Goal: Task Accomplishment & Management: Use online tool/utility

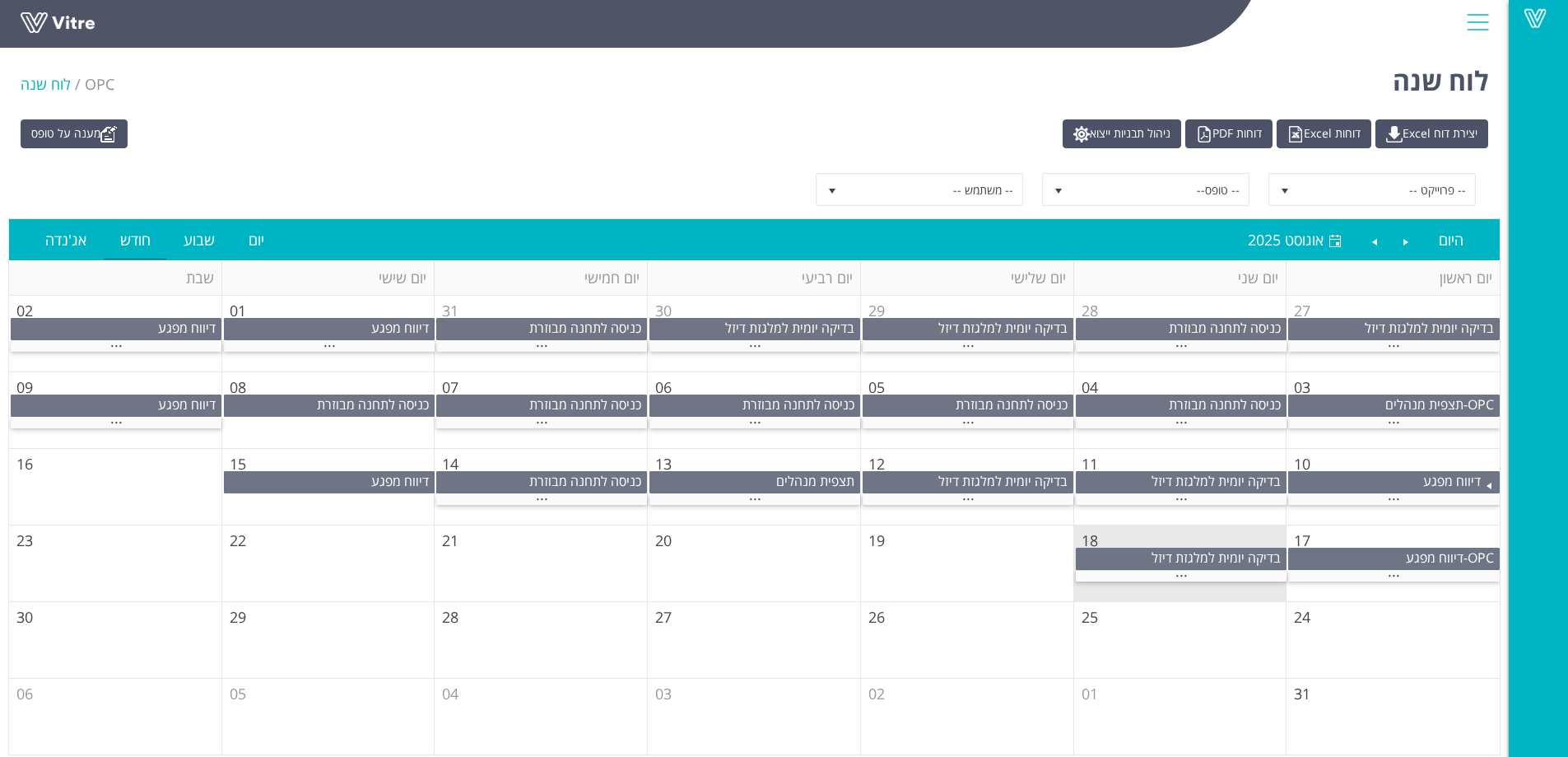
click at [1474, 23] on div at bounding box center [1477, 22] width 37 height 44
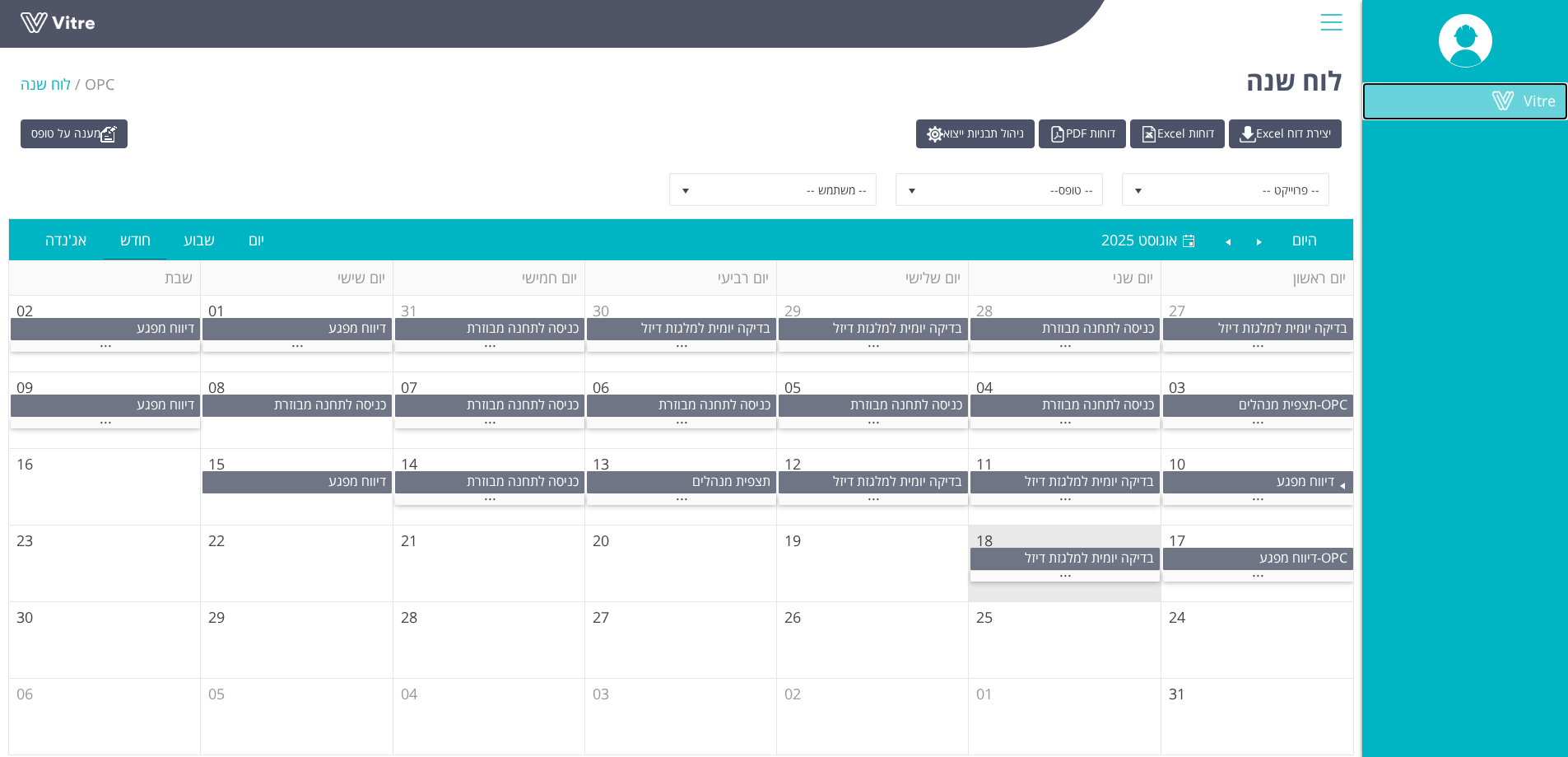
click at [1522, 98] on span at bounding box center [1502, 100] width 41 height 20
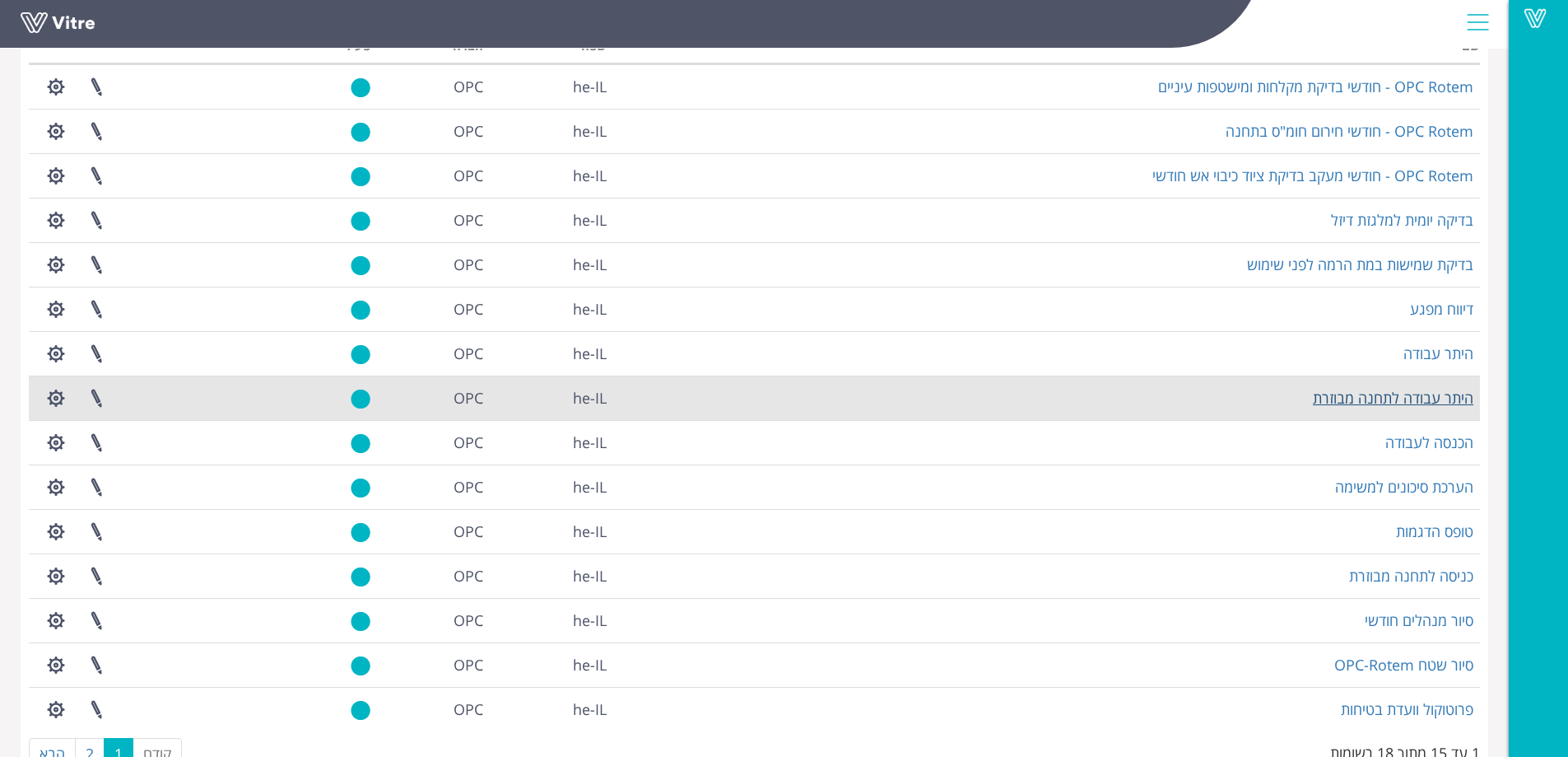
scroll to position [144, 0]
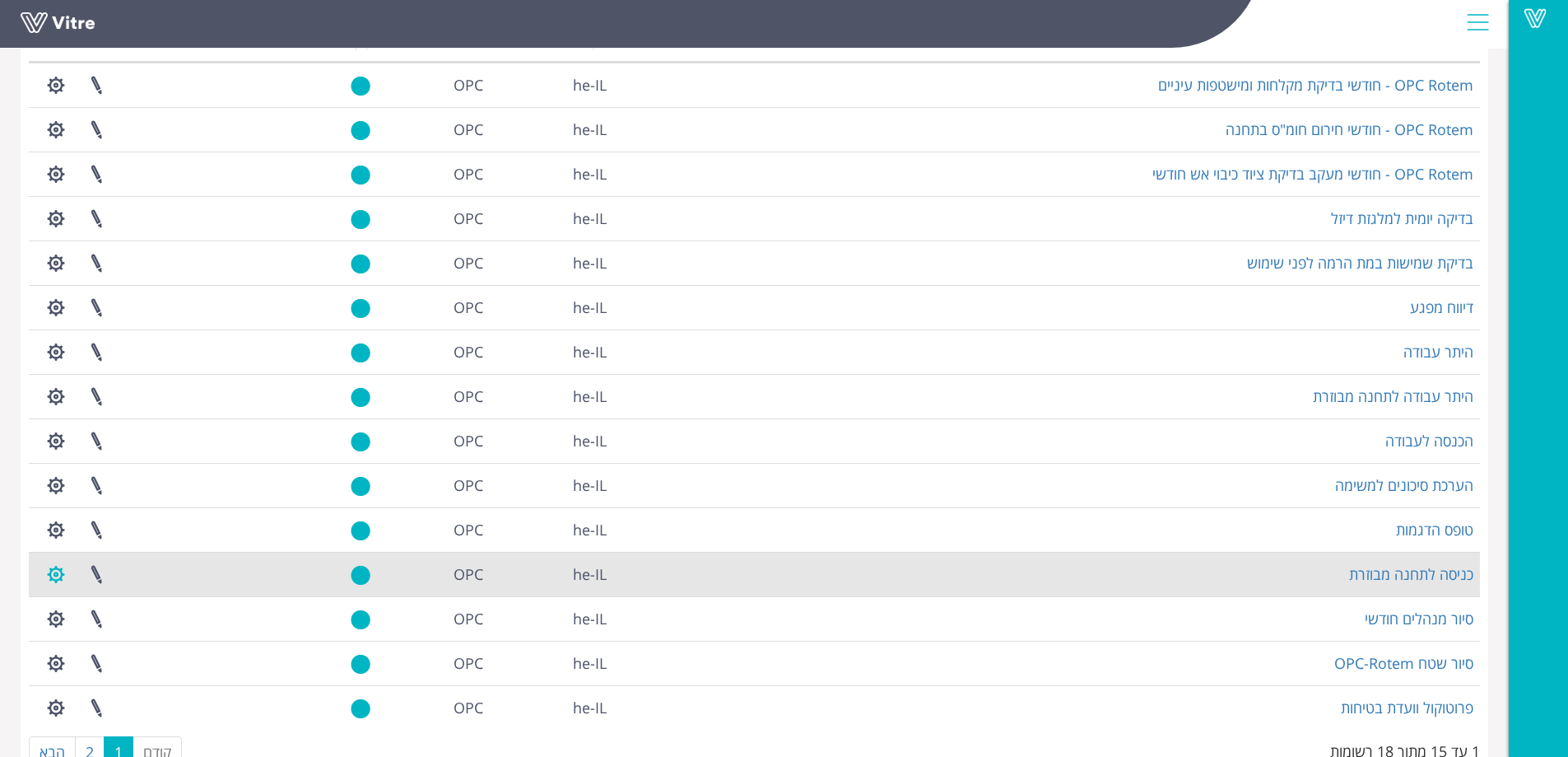
click at [52, 576] on button "button" at bounding box center [55, 574] width 41 height 43
click at [1429, 568] on link "כניסה לתחנה מבוזרת" at bounding box center [1410, 573] width 124 height 20
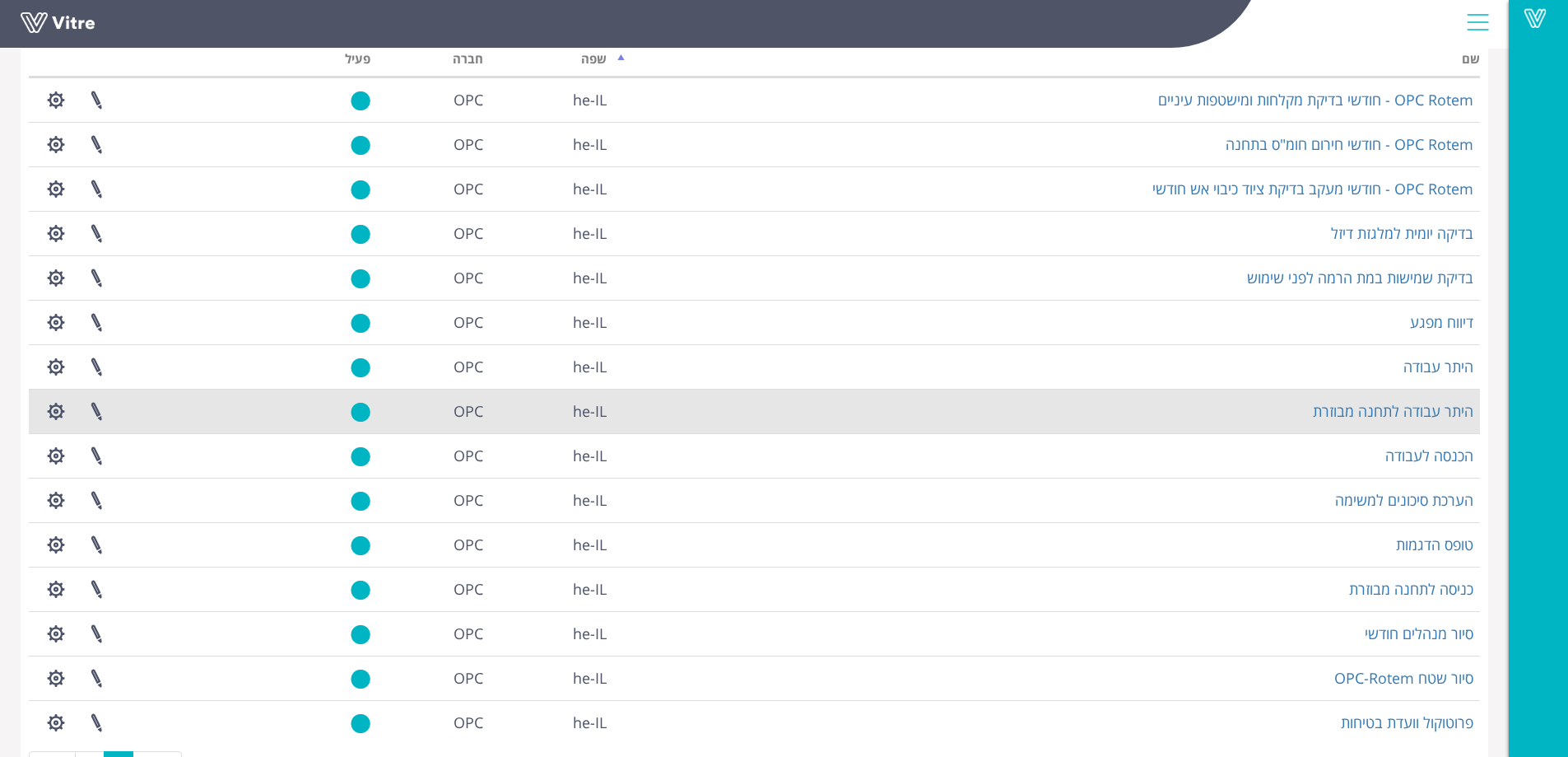
scroll to position [144, 0]
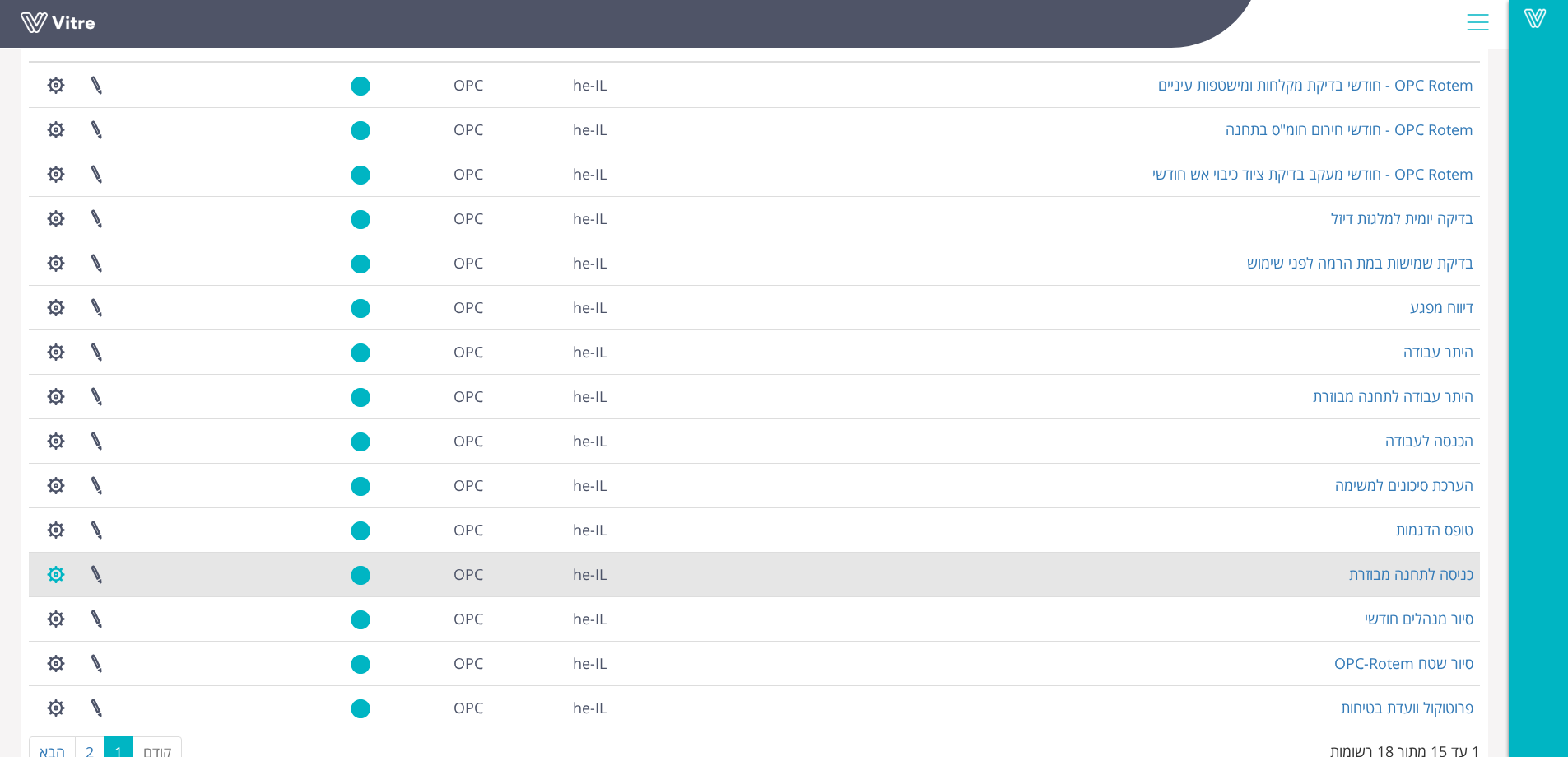
click at [57, 567] on button "button" at bounding box center [55, 574] width 41 height 43
click at [105, 672] on link "שכפול טופס" at bounding box center [101, 677] width 130 height 22
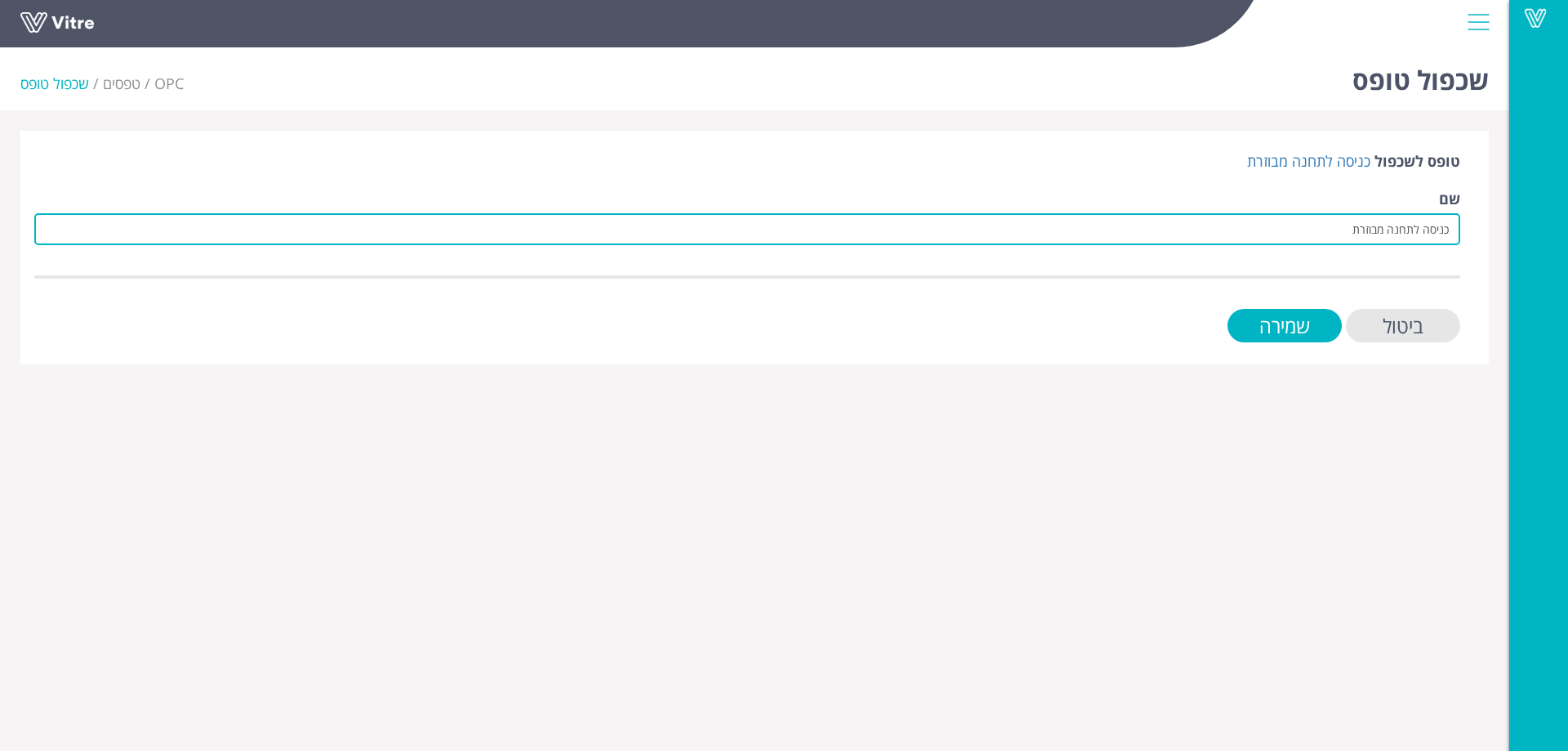
click at [1339, 226] on input "כניסה לתחנה מבוזרת" at bounding box center [747, 229] width 1426 height 32
click at [1446, 230] on input "כניסה לתחנה מבוזרת" at bounding box center [747, 229] width 1426 height 32
click at [1307, 234] on input "טיוטה כניסה לתחנה מבוזרת" at bounding box center [747, 229] width 1426 height 32
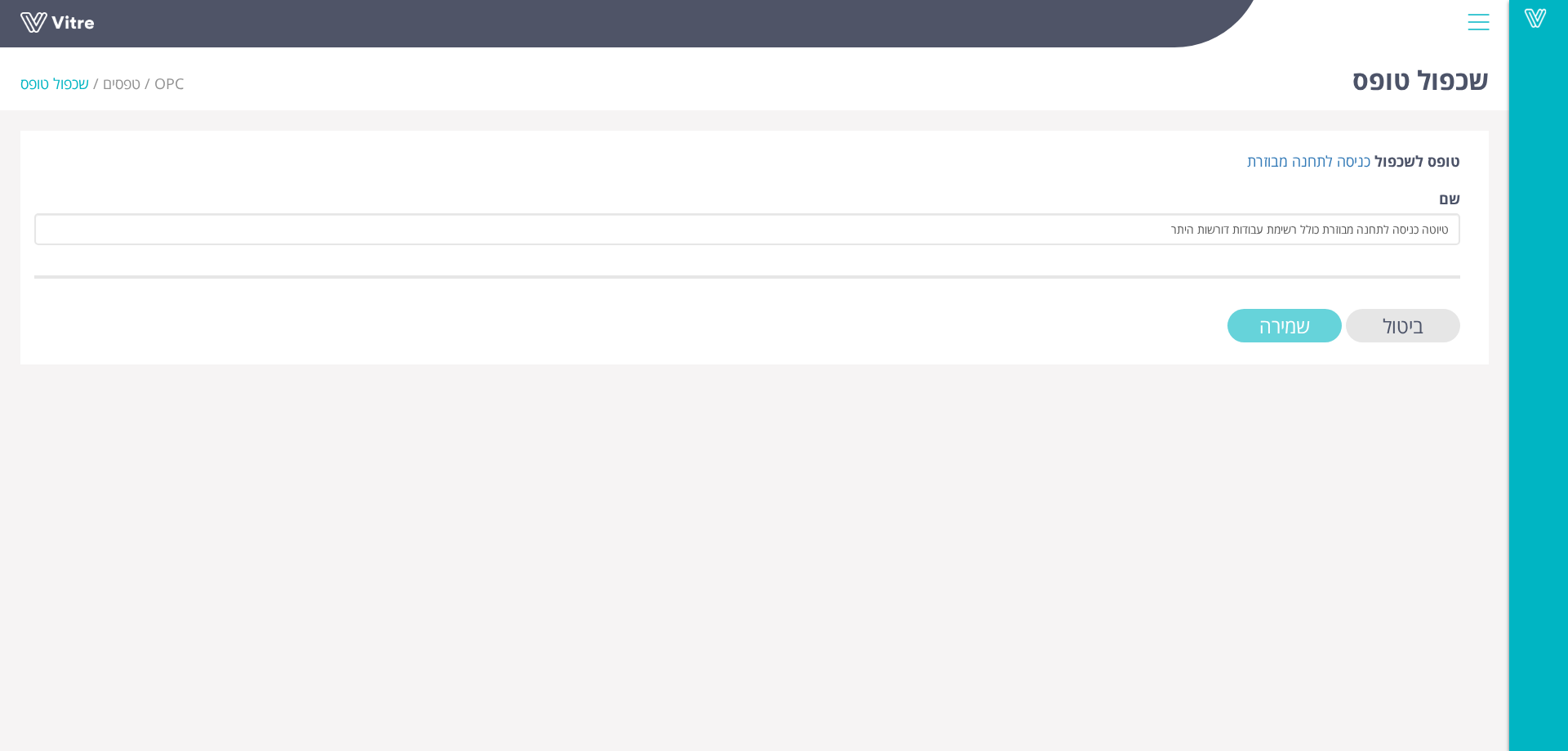
click at [1302, 322] on form "טופס לשכפול כניסה לתחנה מבוזרת שם טיוטה כניסה לתחנה מבוזרת כולל רשימת עבודות דו…" at bounding box center [747, 247] width 1426 height 191
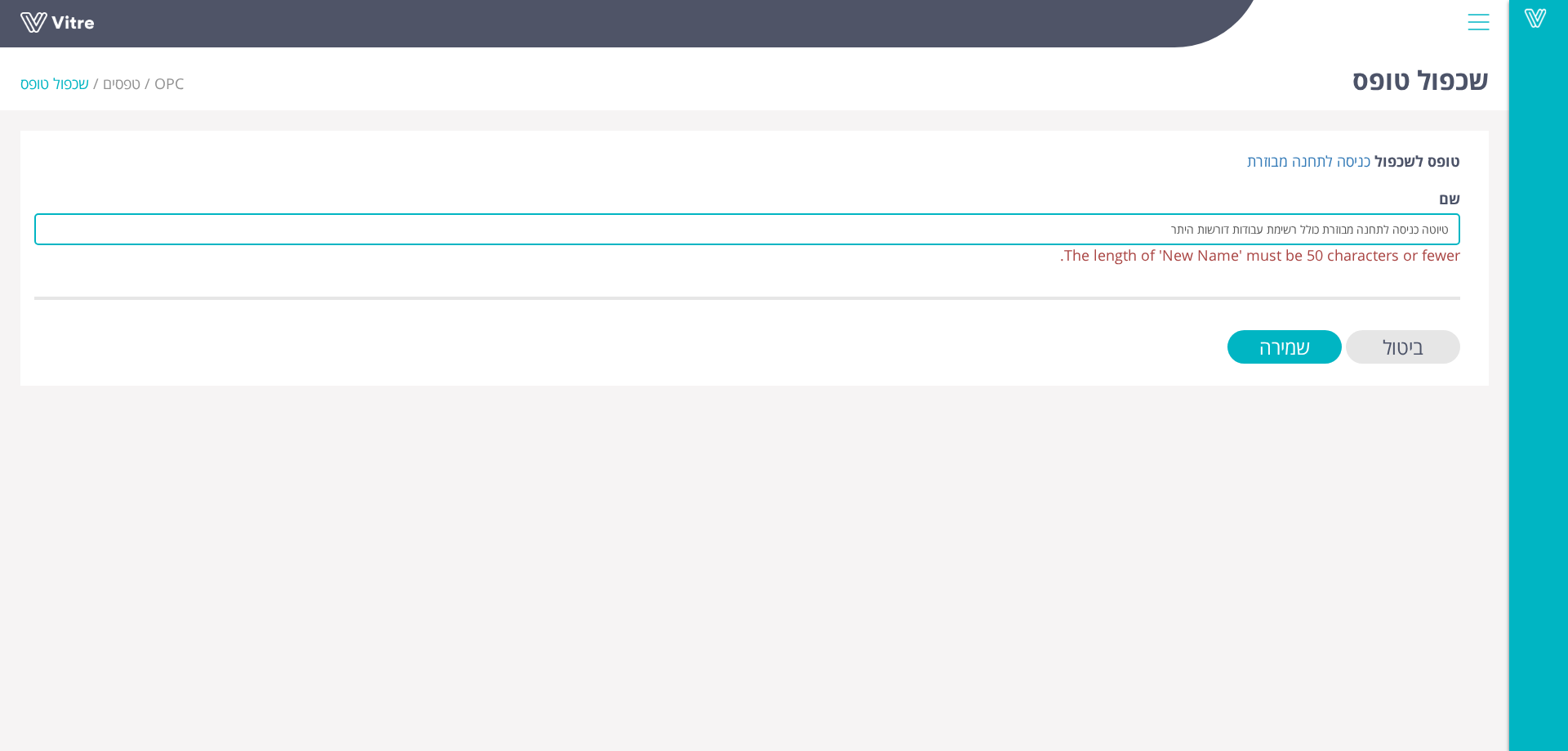
click at [1220, 231] on input "טיוטה כניסה לתחנה מבוזרת כולל רשימת עבודות דורשות היתר" at bounding box center [747, 229] width 1426 height 32
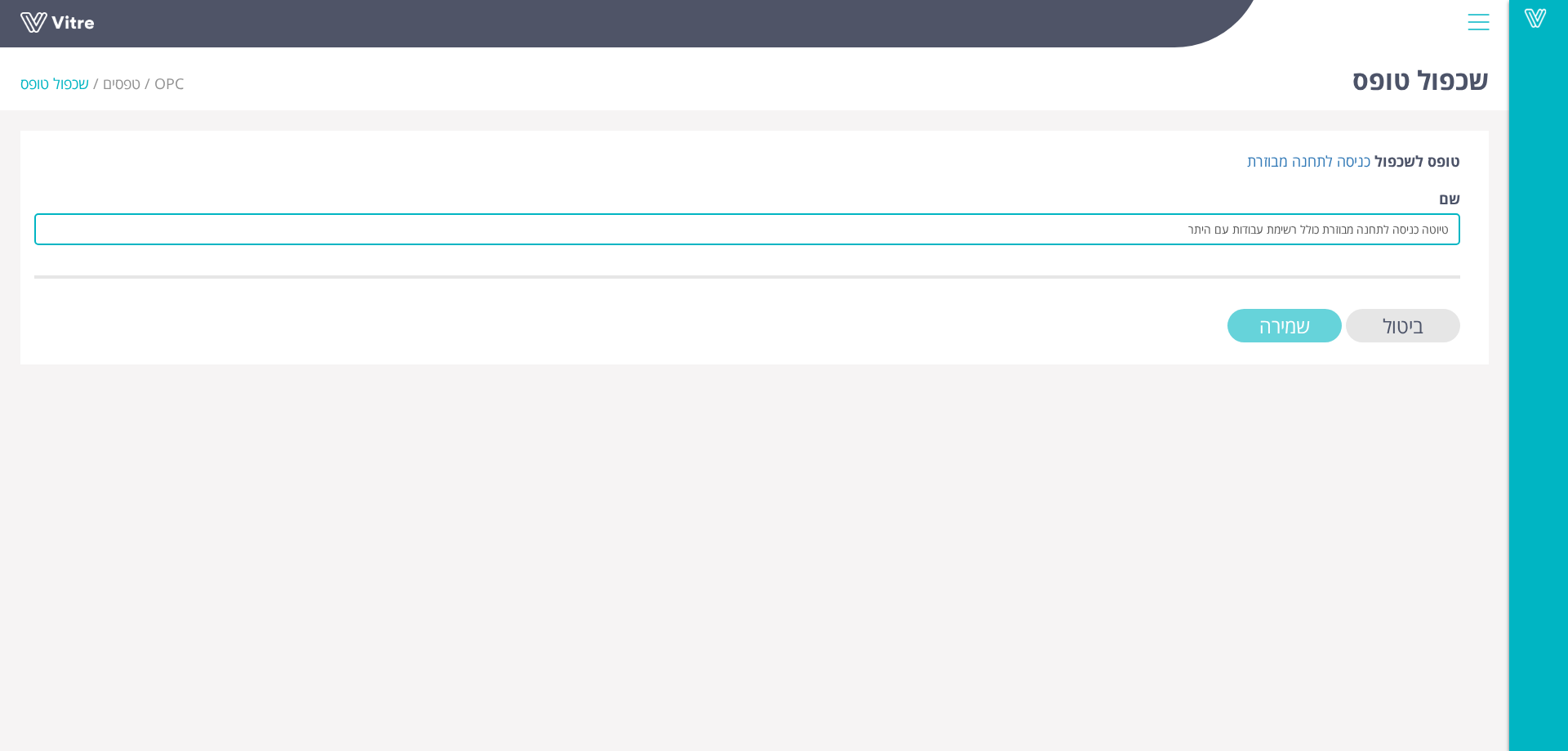
type input "טיוטה כניסה לתחנה מבוזרת כולל רשימת עבודות עם היתר"
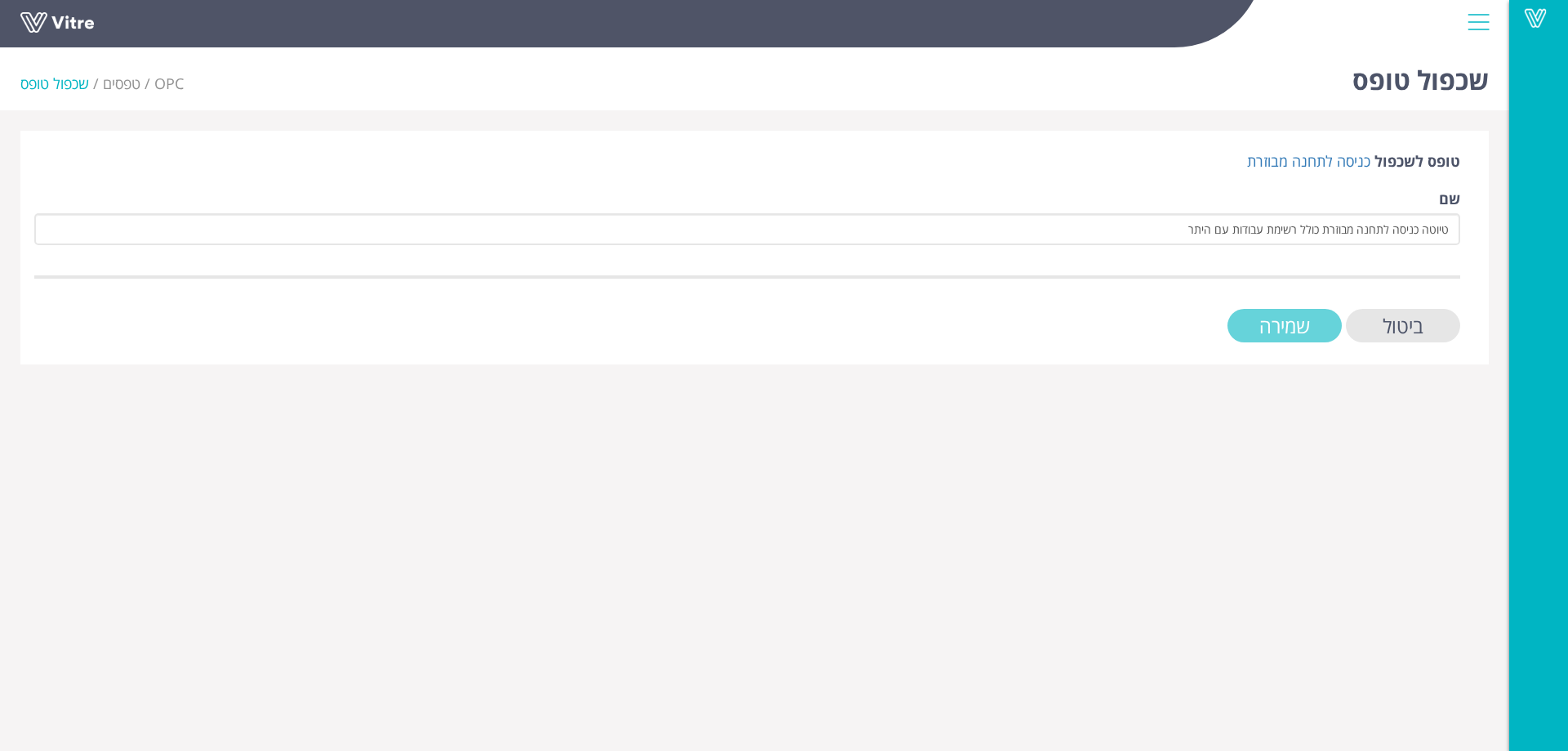
click at [1296, 323] on input "שמירה" at bounding box center [1284, 325] width 114 height 34
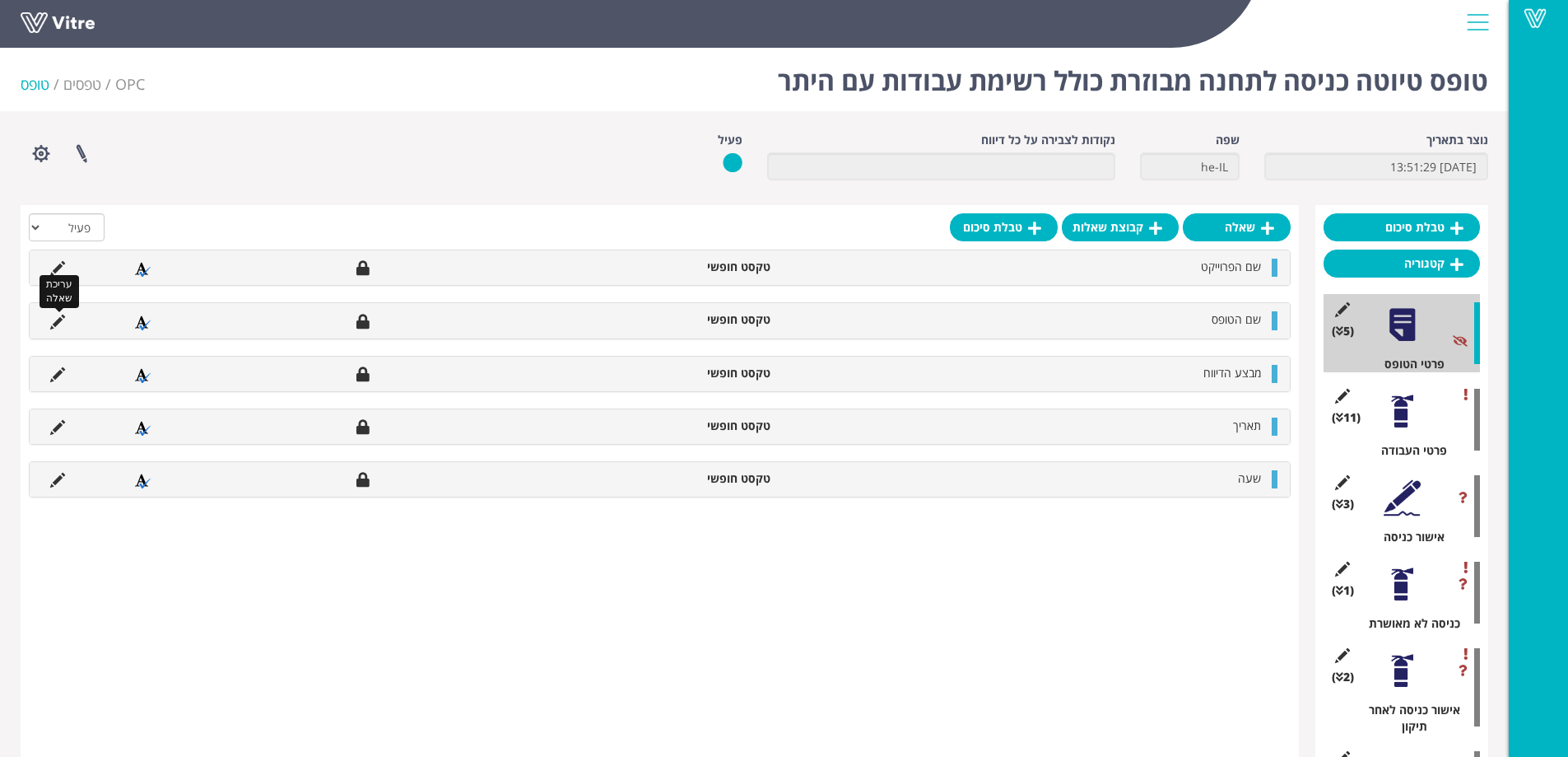
click at [60, 319] on icon at bounding box center [57, 322] width 15 height 15
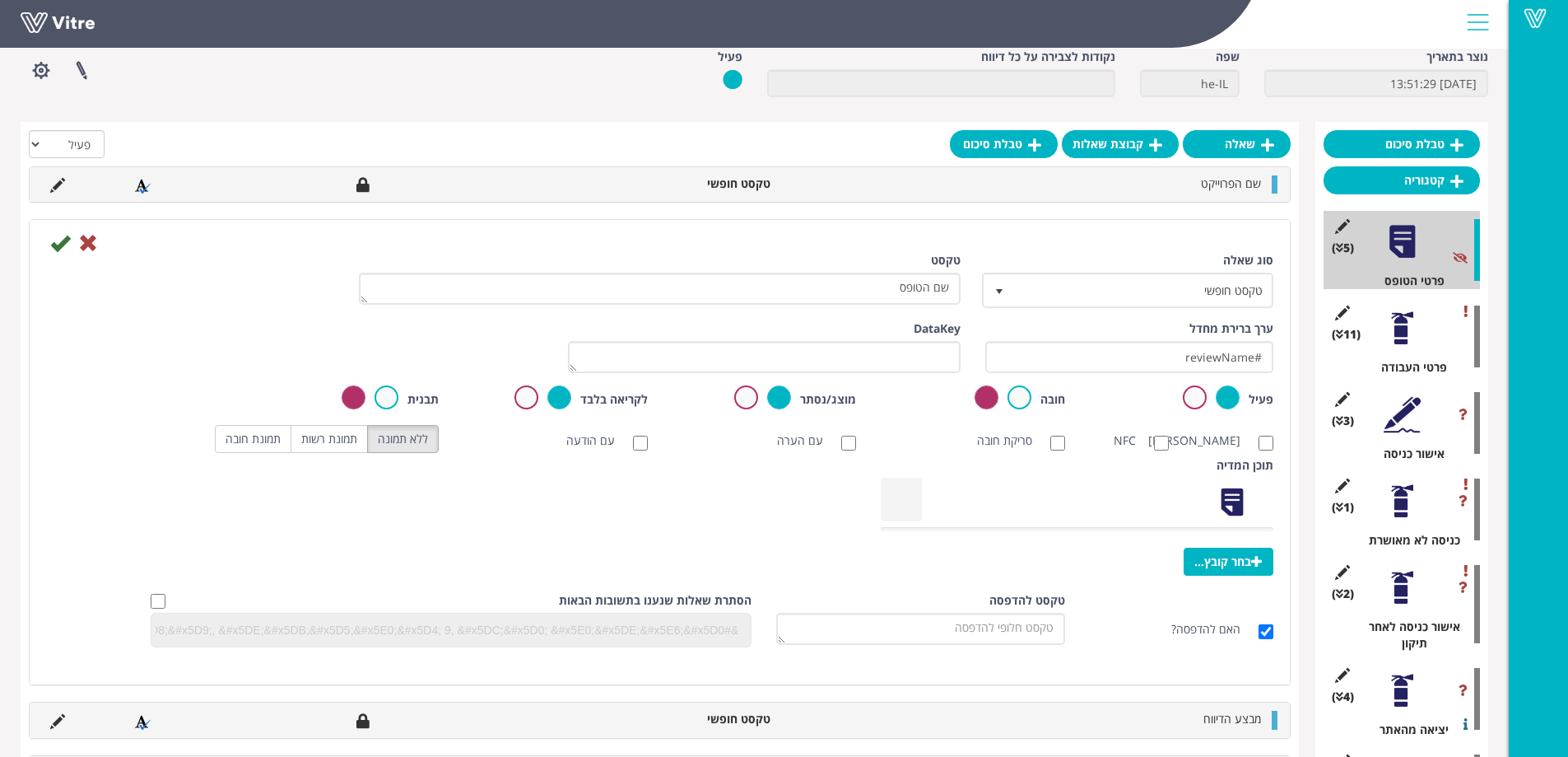
scroll to position [96, 0]
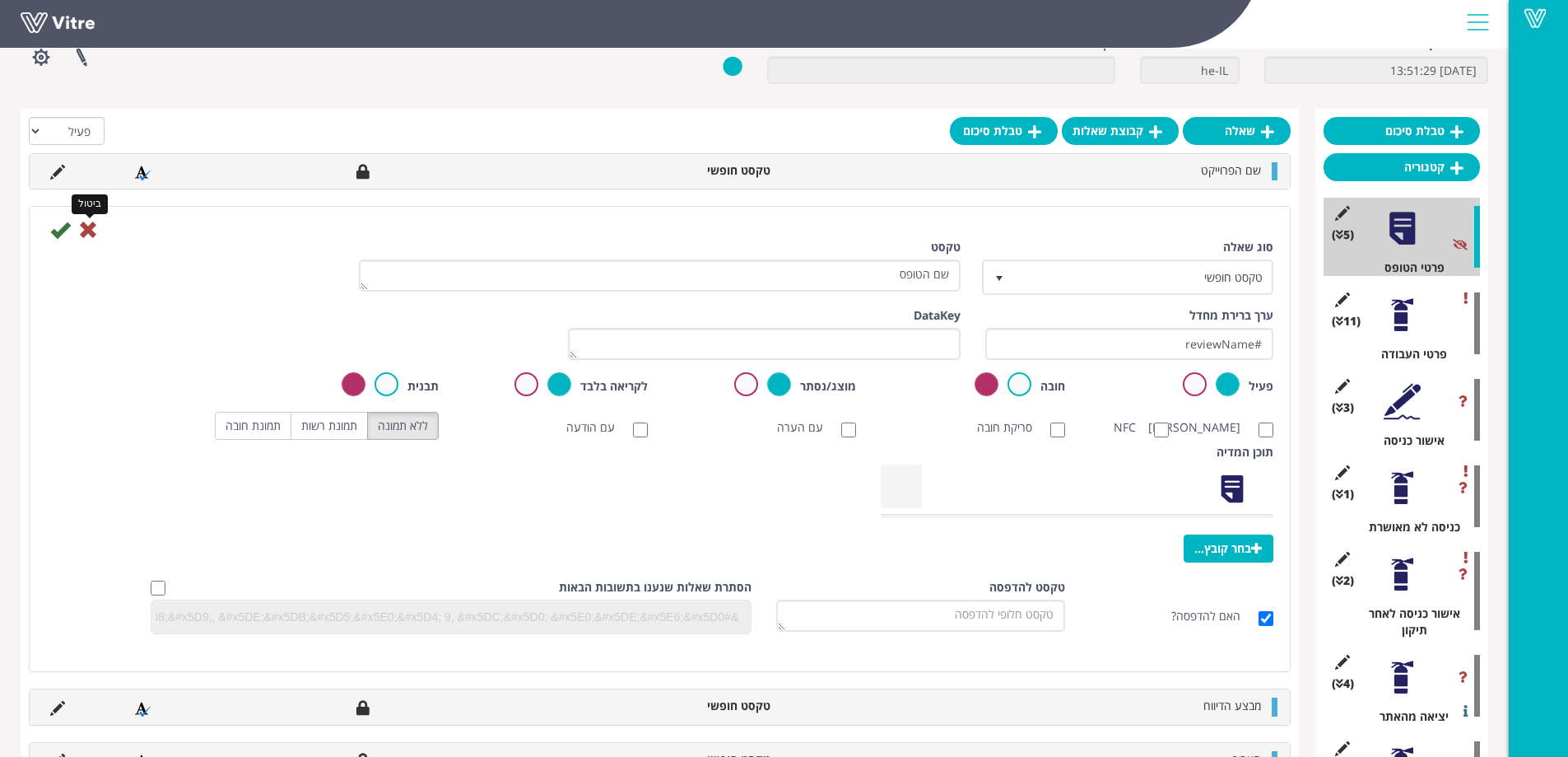
click at [83, 228] on icon at bounding box center [88, 230] width 20 height 20
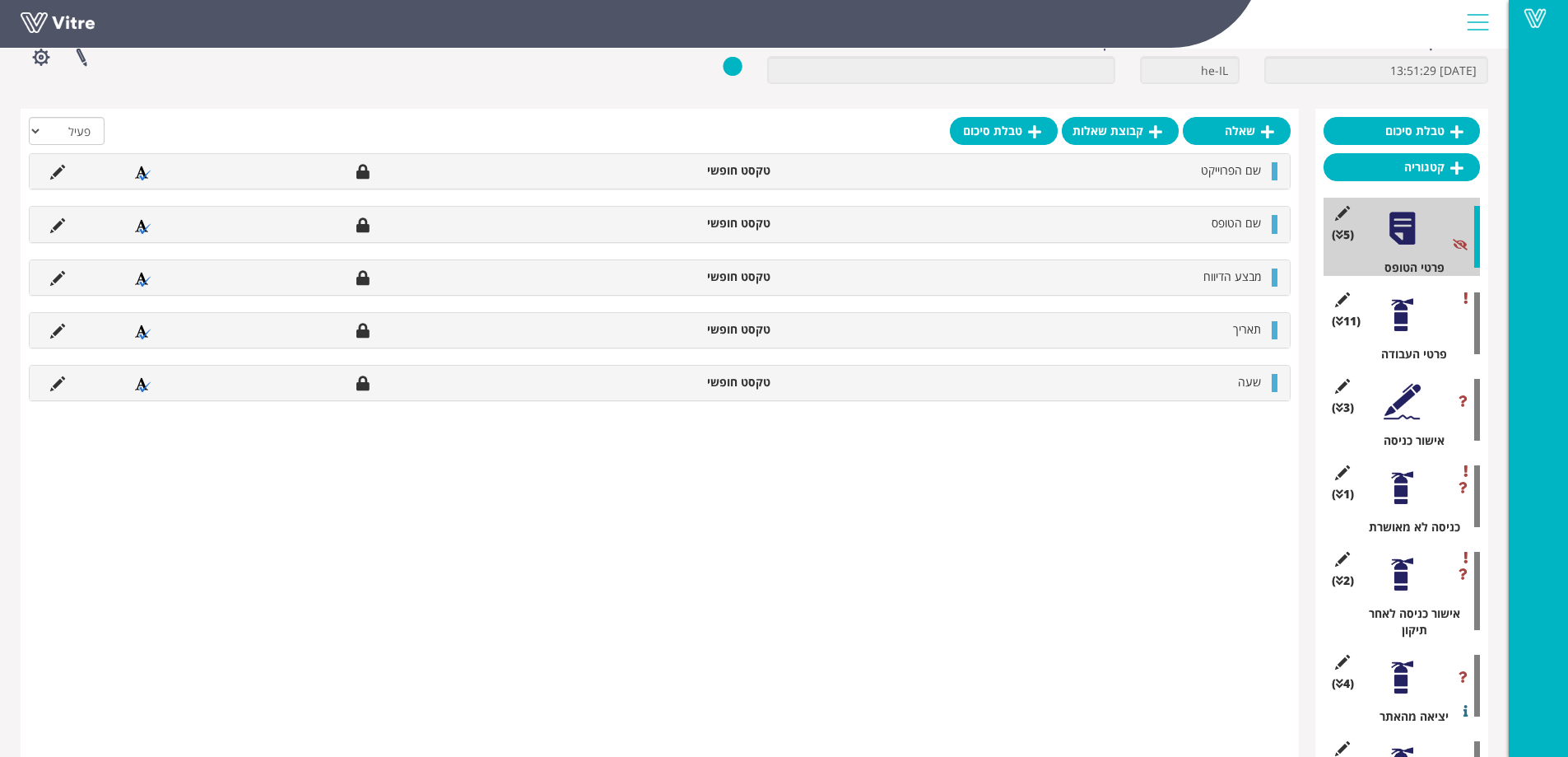
click at [1401, 318] on div at bounding box center [1402, 315] width 37 height 37
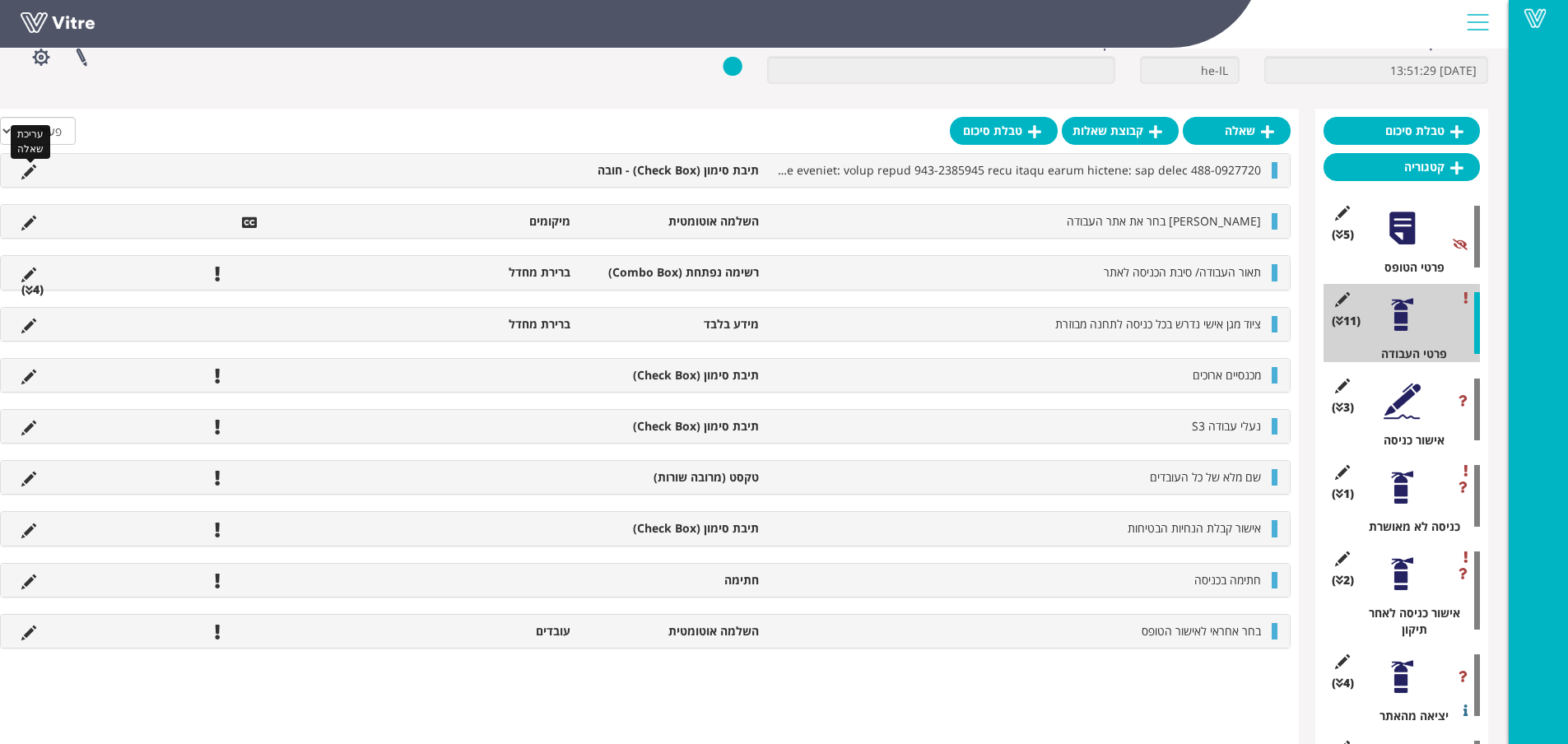
click at [27, 171] on icon at bounding box center [29, 172] width 15 height 15
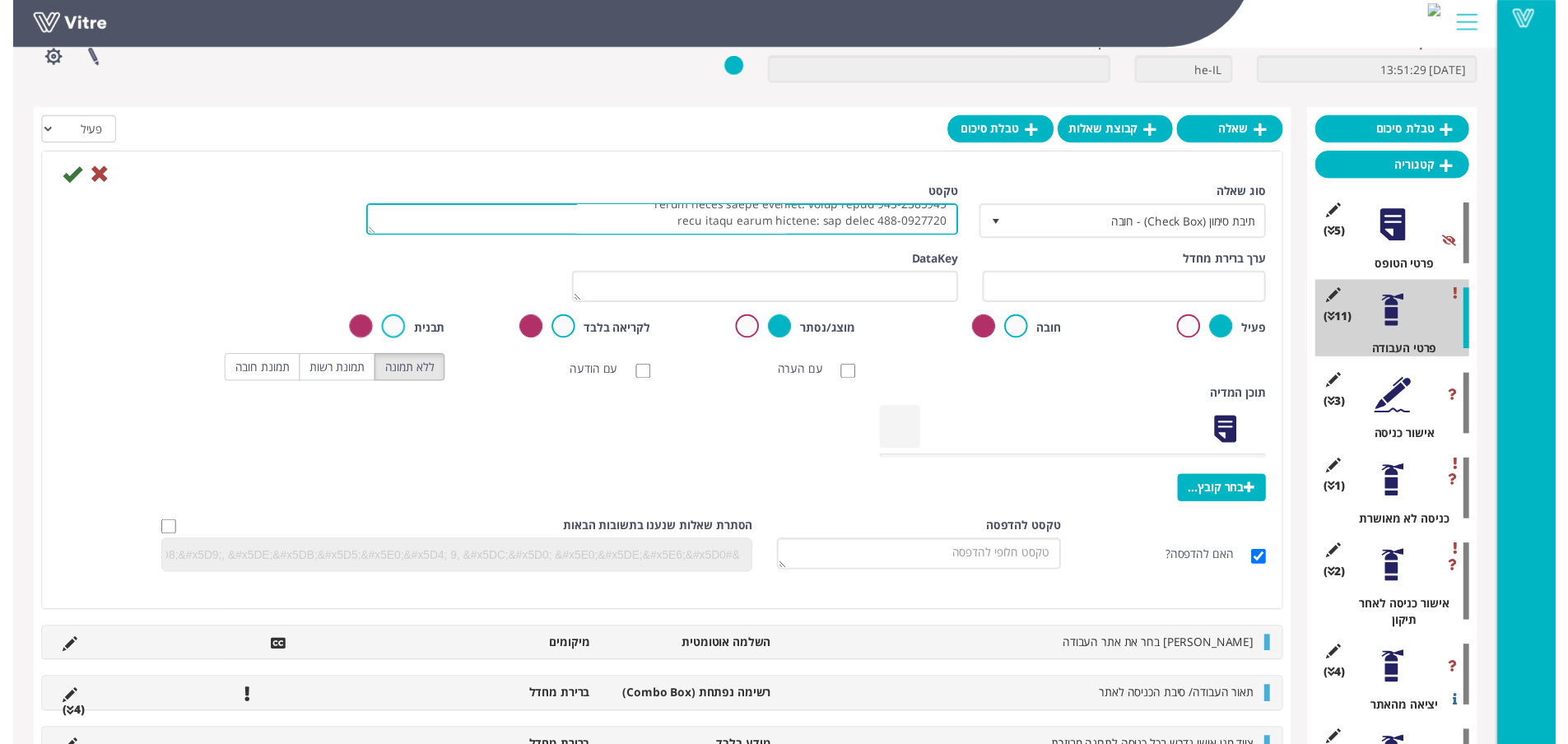
scroll to position [409, 0]
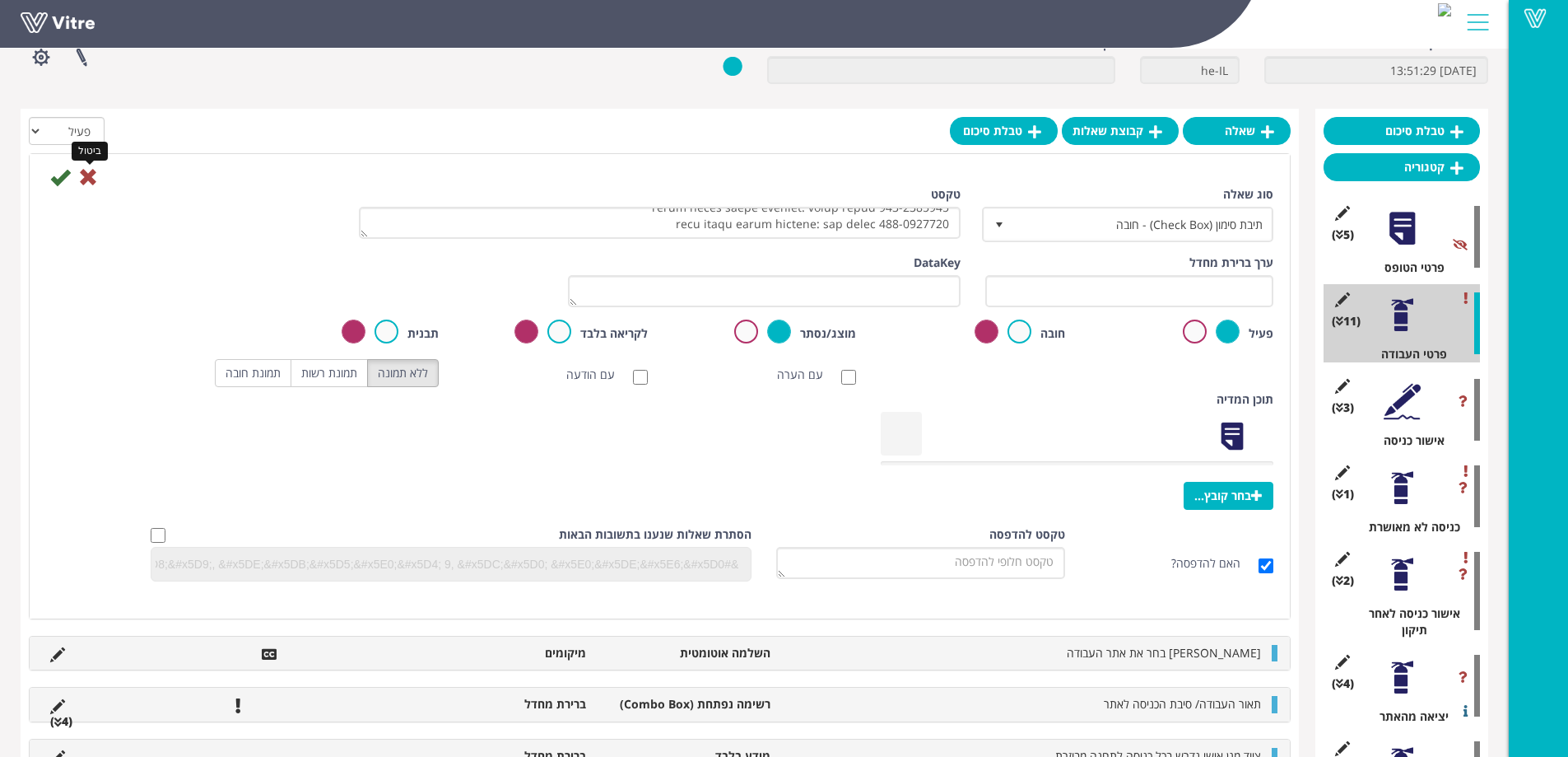
click at [88, 178] on icon at bounding box center [88, 177] width 20 height 20
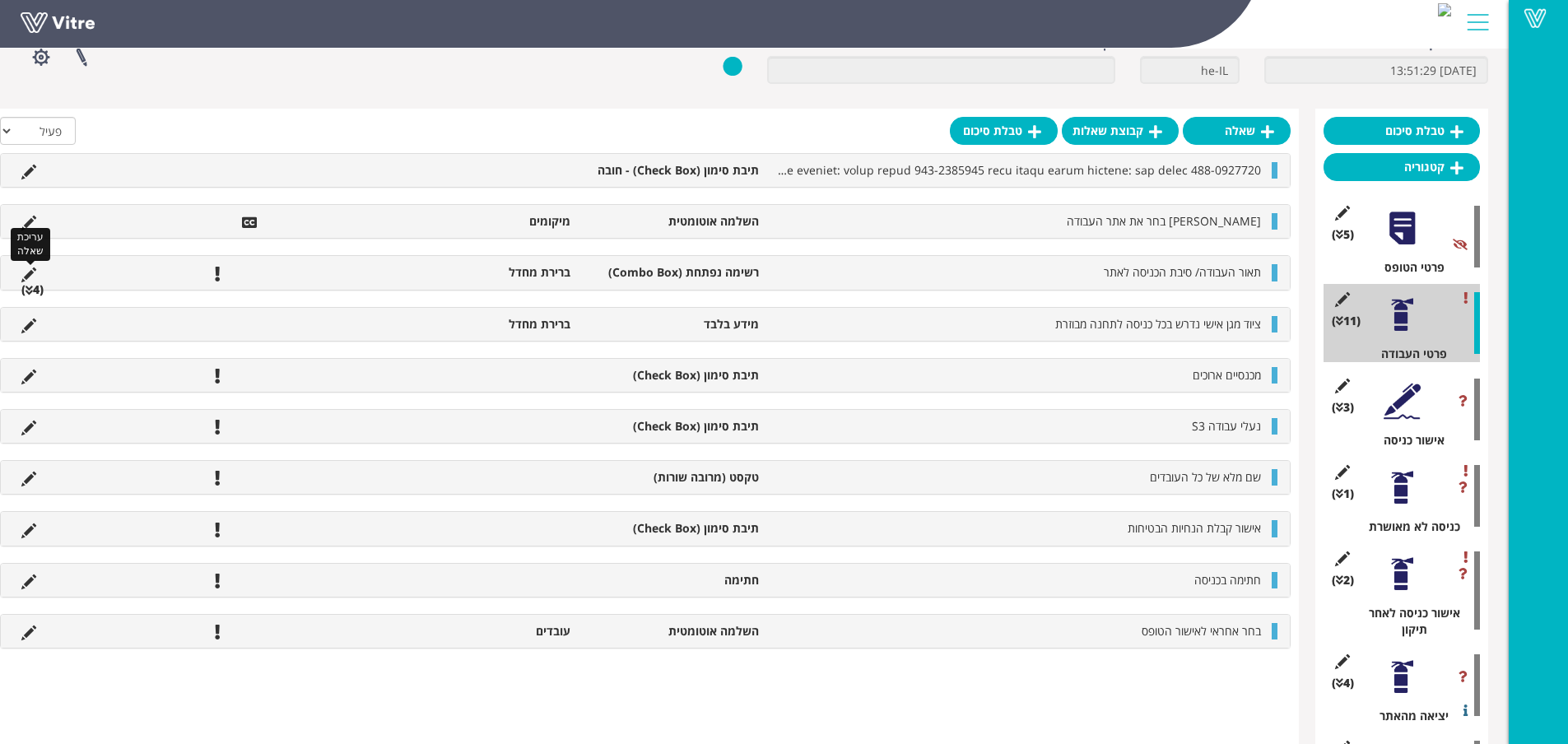
click at [31, 272] on icon at bounding box center [29, 275] width 15 height 15
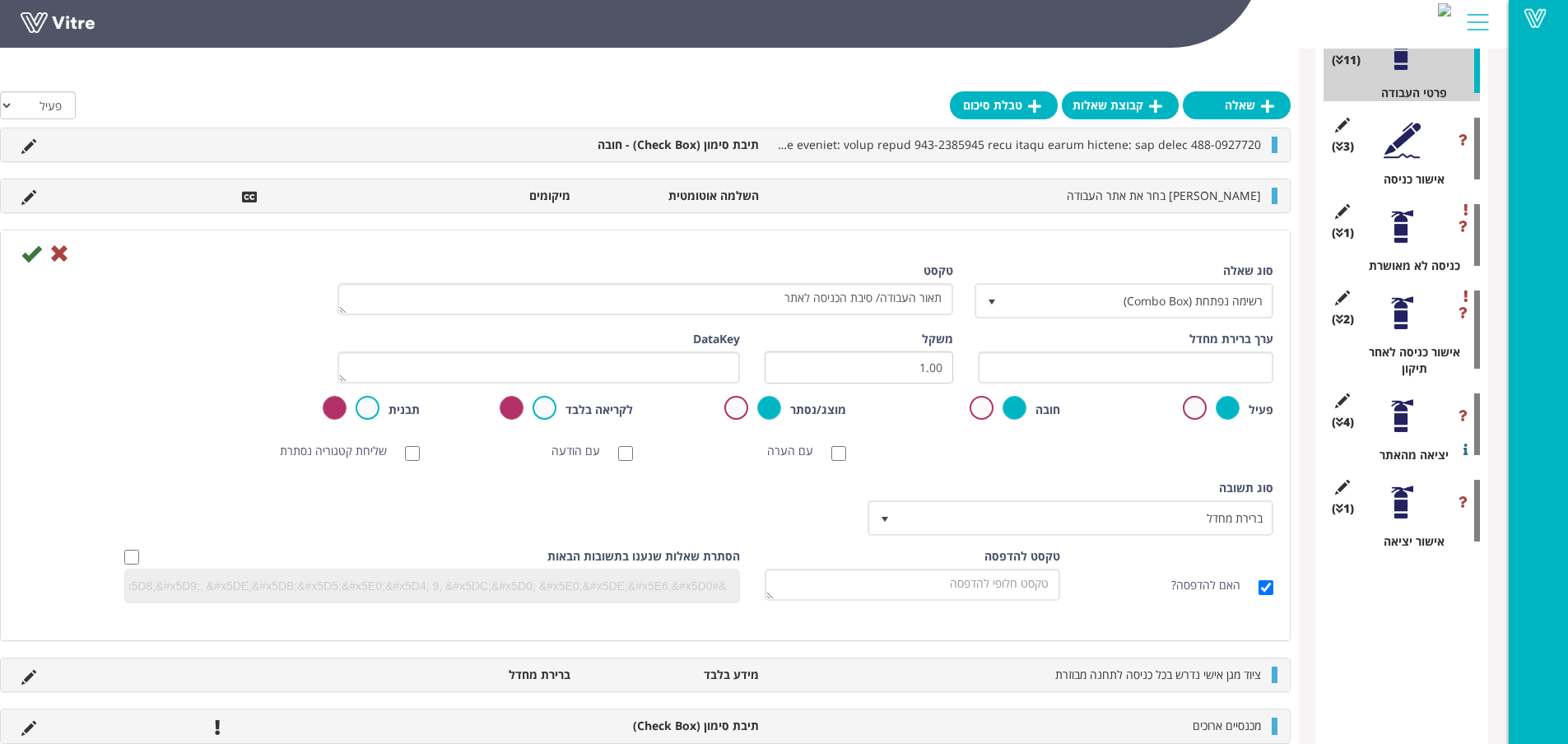
scroll to position [384, 0]
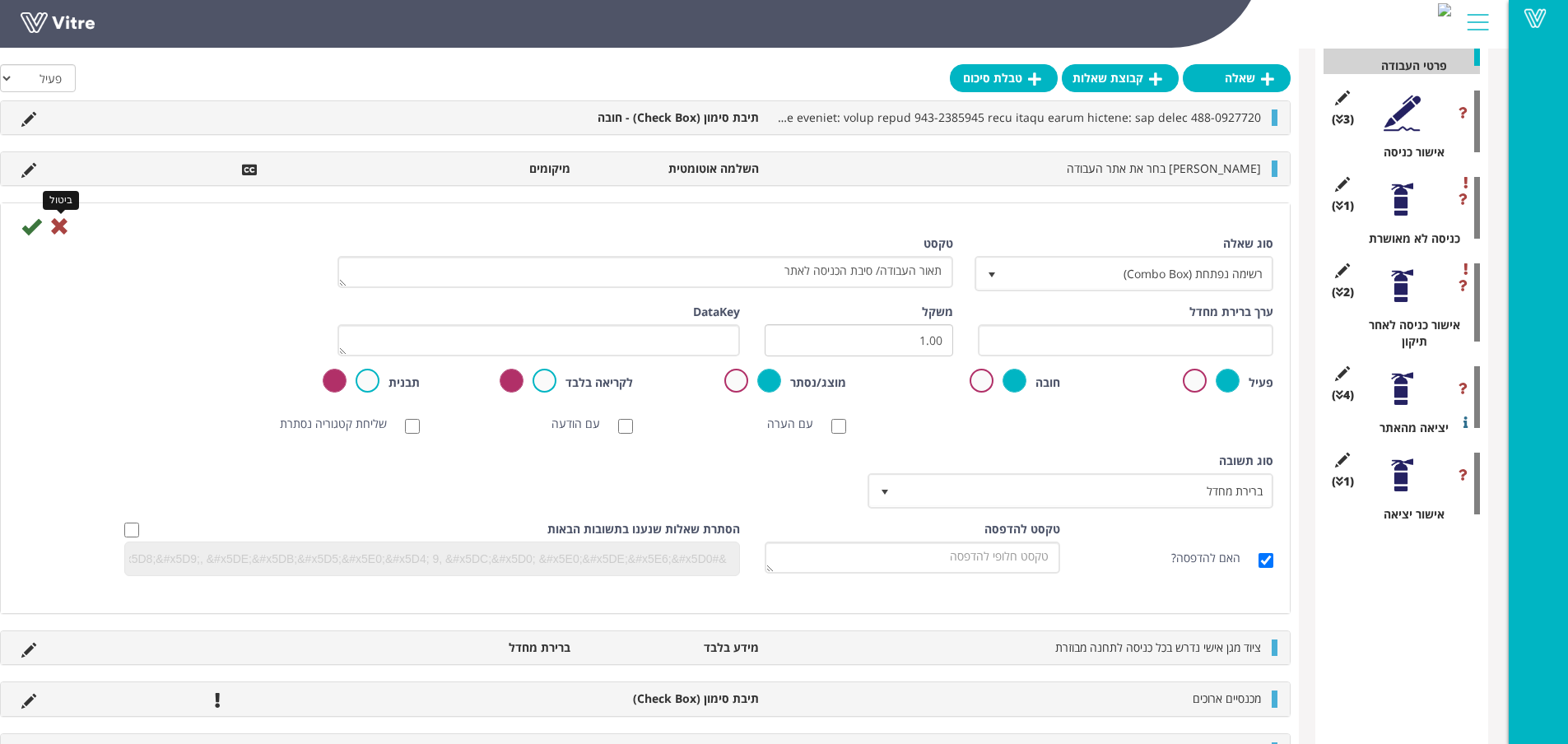
click at [57, 230] on icon at bounding box center [59, 226] width 20 height 20
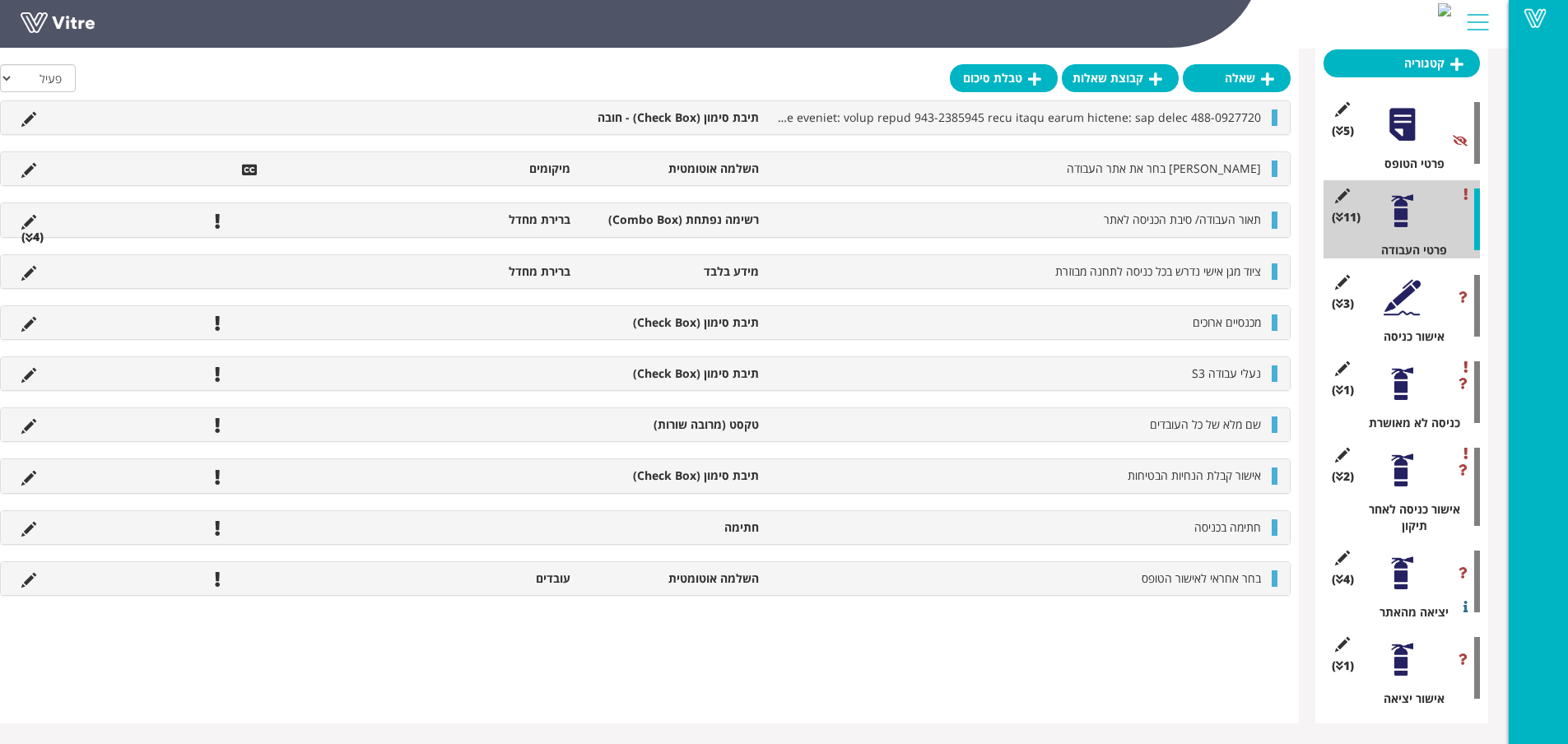
click at [34, 237] on li "(4 )" at bounding box center [32, 237] width 39 height 16
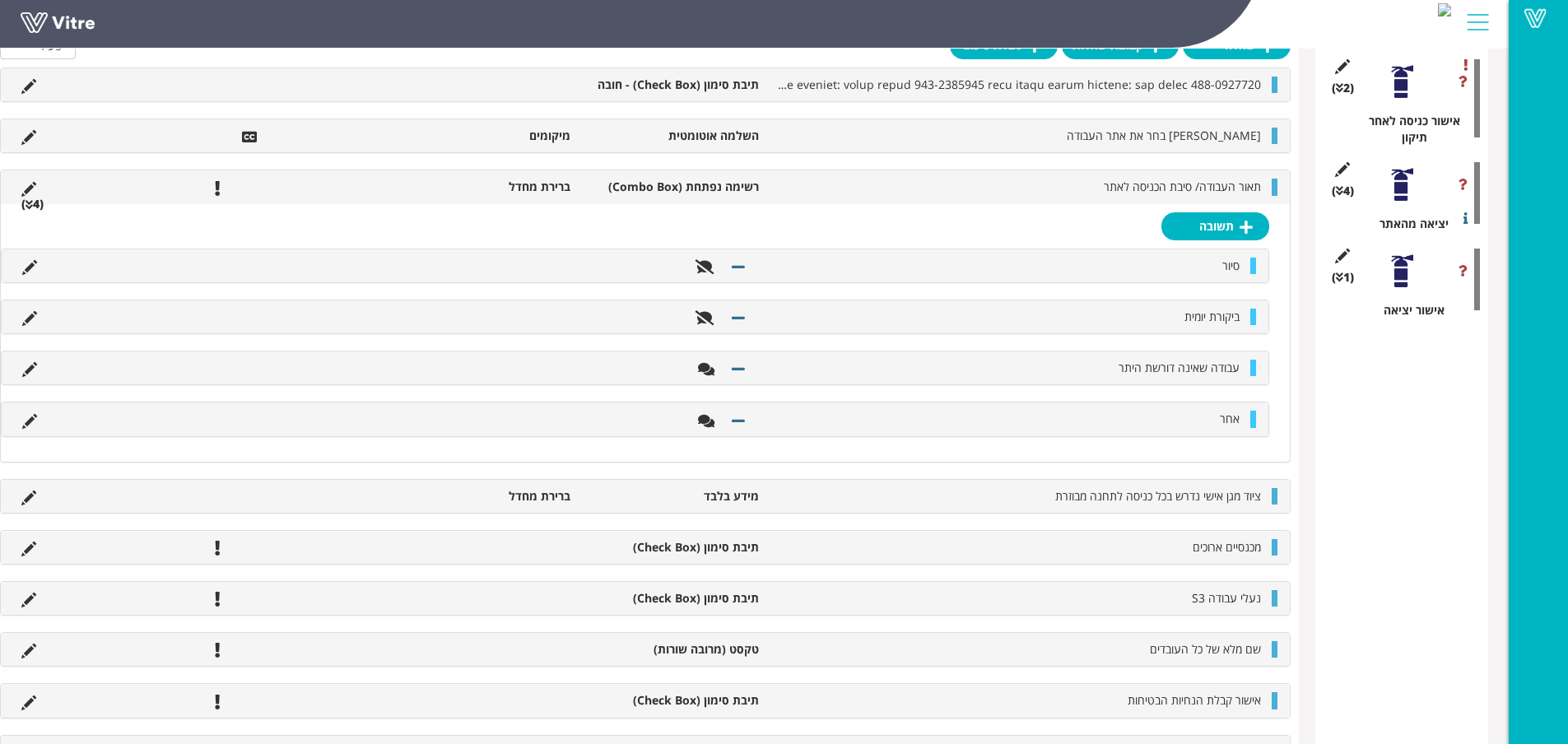
scroll to position [673, 0]
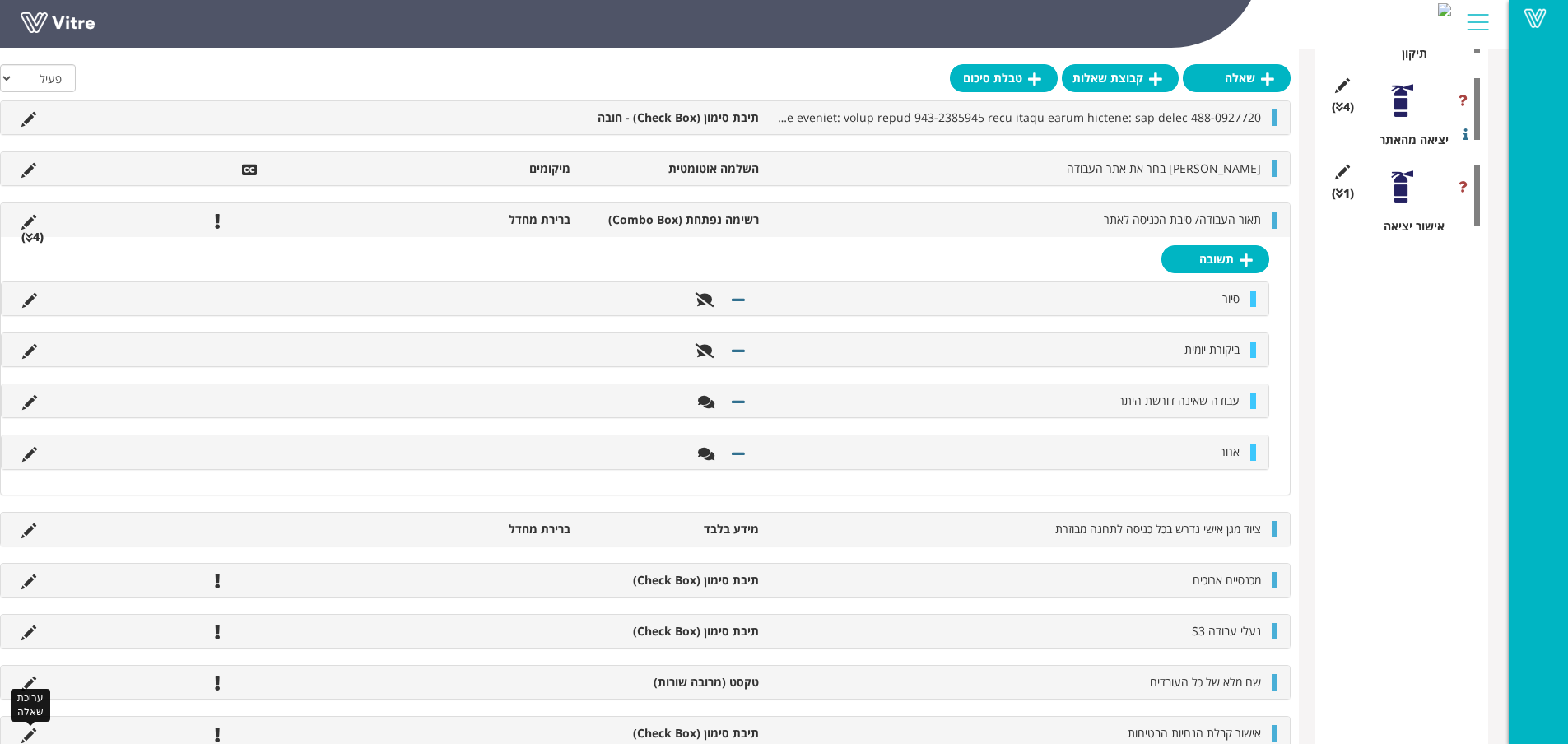
click at [34, 734] on icon at bounding box center [29, 735] width 15 height 15
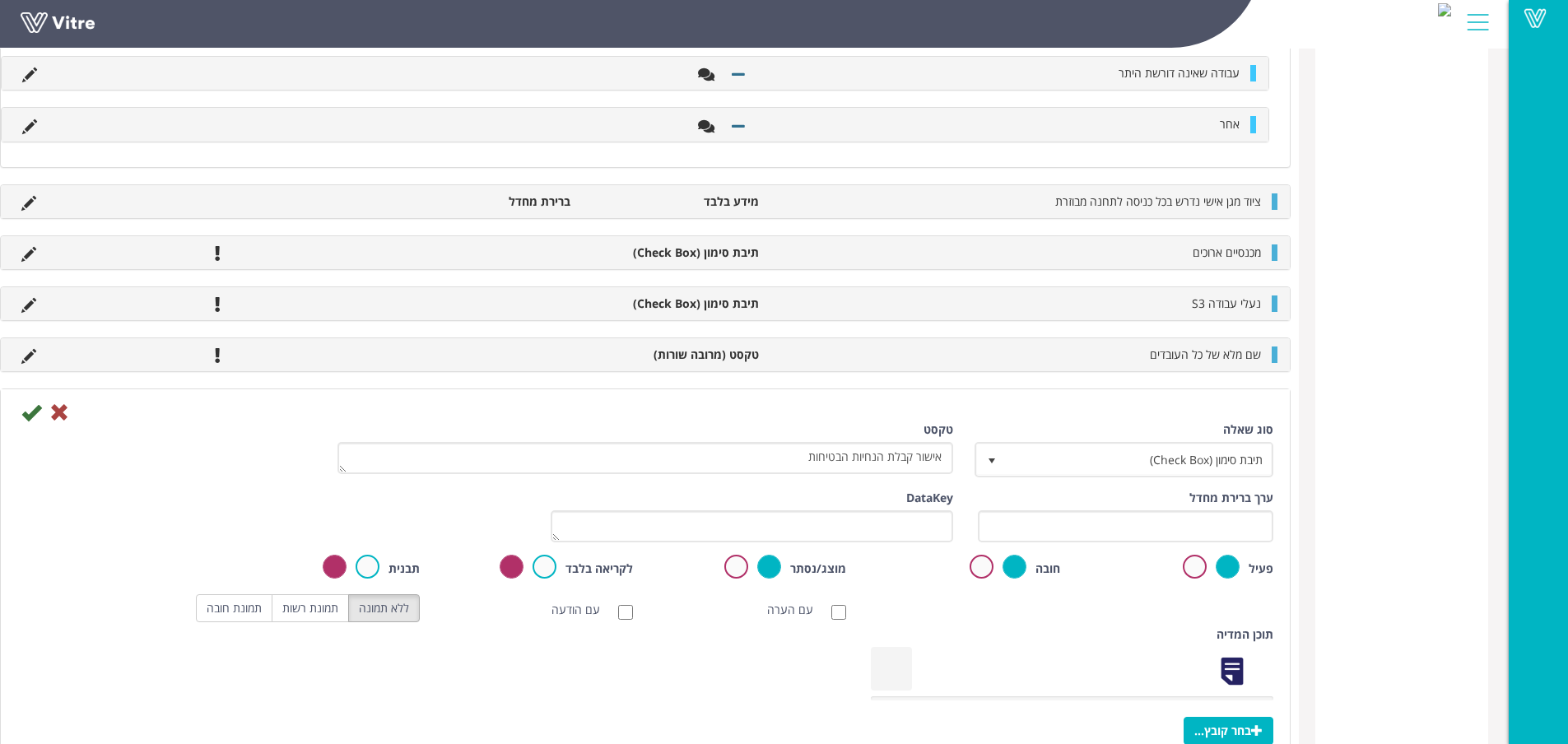
scroll to position [1200, 0]
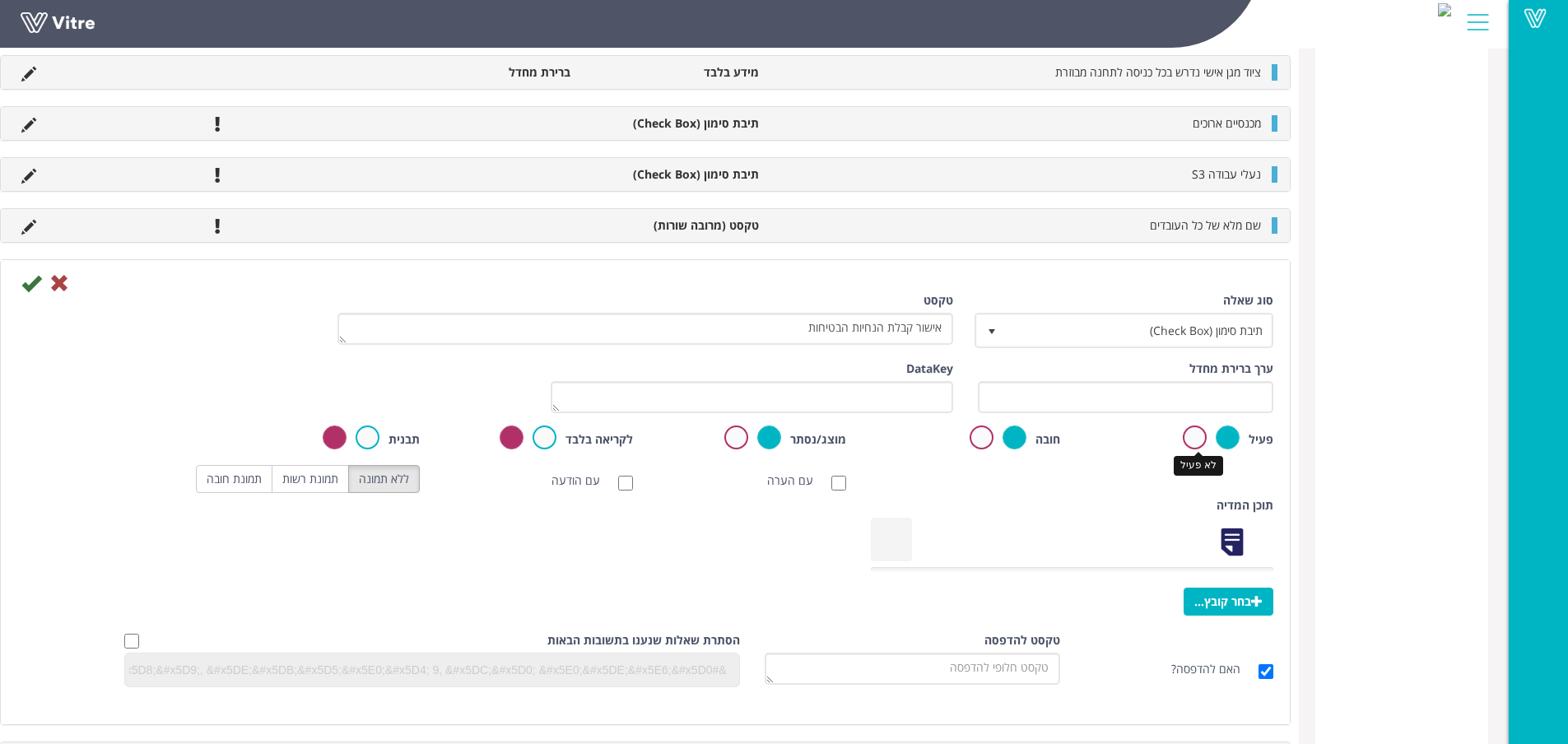
click at [1200, 442] on label at bounding box center [1194, 438] width 24 height 24
click at [0, 0] on input "radio" at bounding box center [0, 0] width 0 height 0
click at [34, 282] on icon at bounding box center [31, 283] width 20 height 20
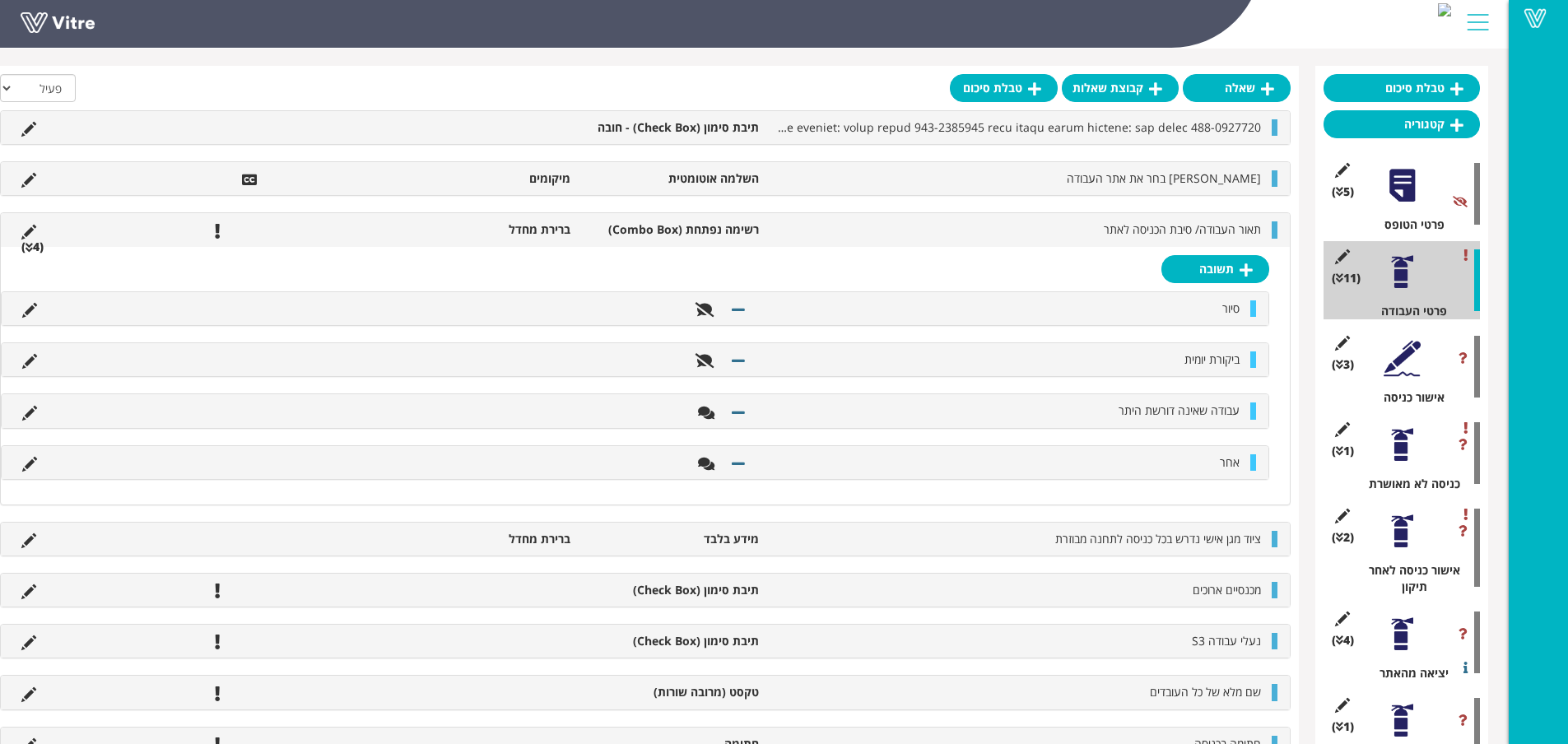
scroll to position [144, 0]
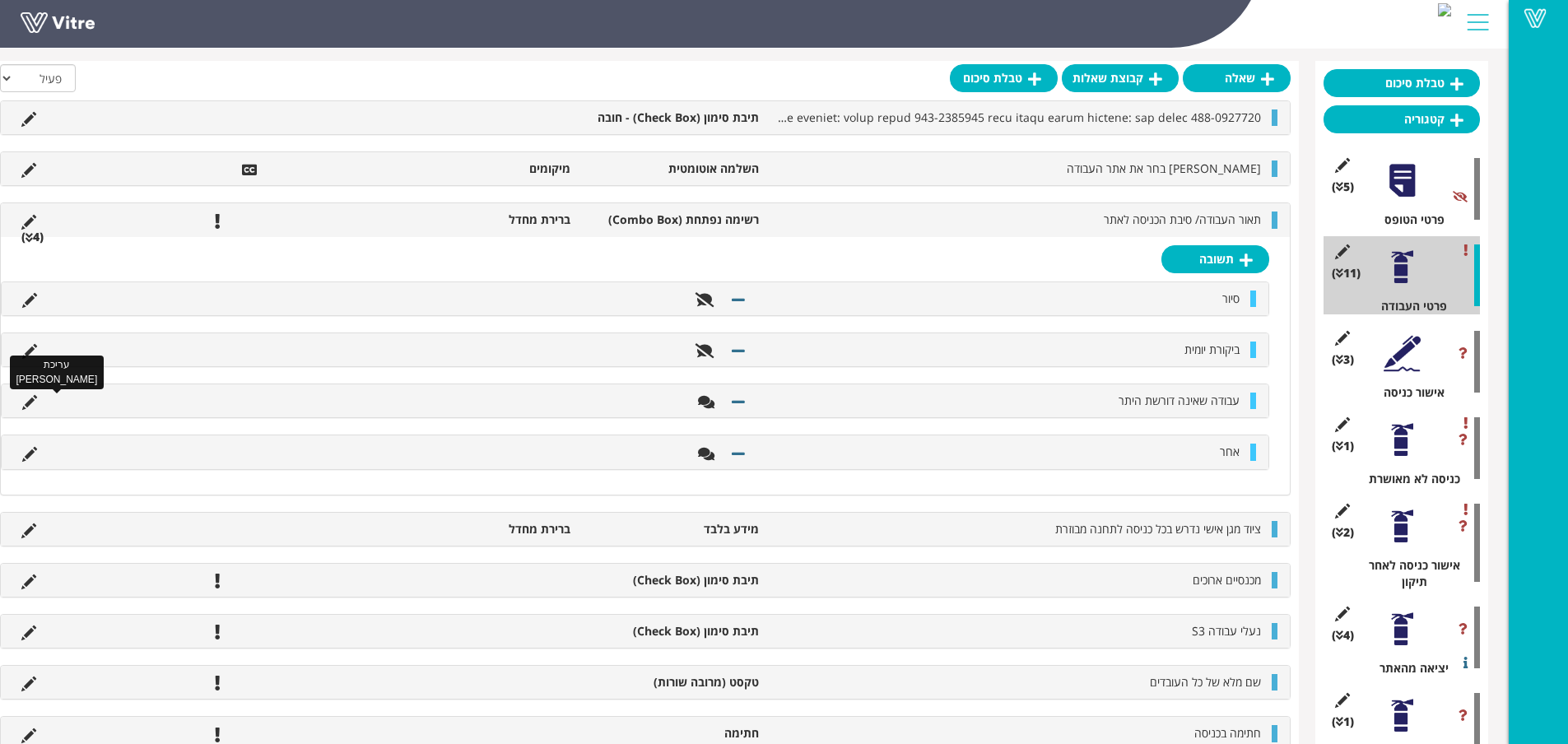
click at [28, 402] on icon at bounding box center [29, 402] width 15 height 15
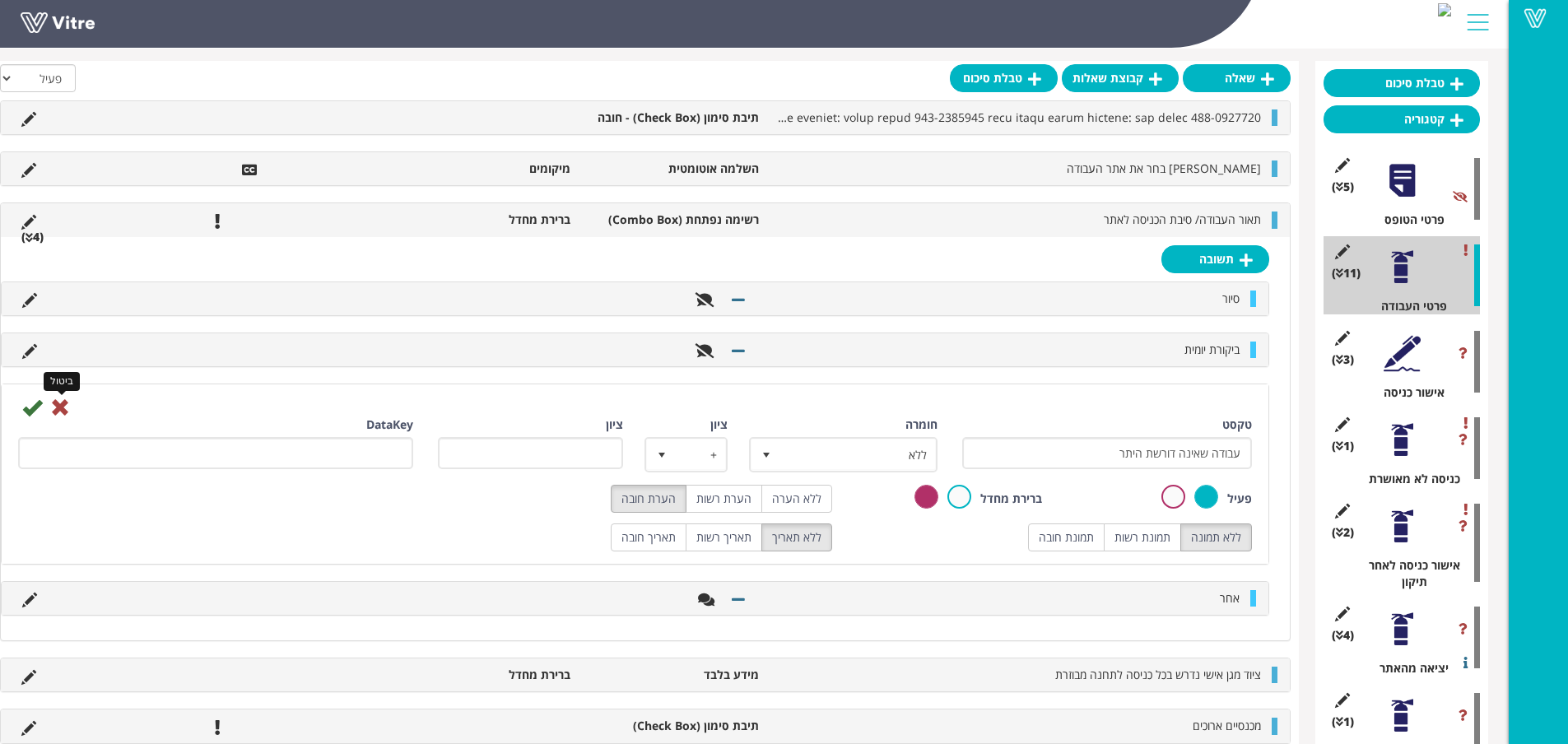
click at [59, 401] on icon at bounding box center [60, 408] width 20 height 20
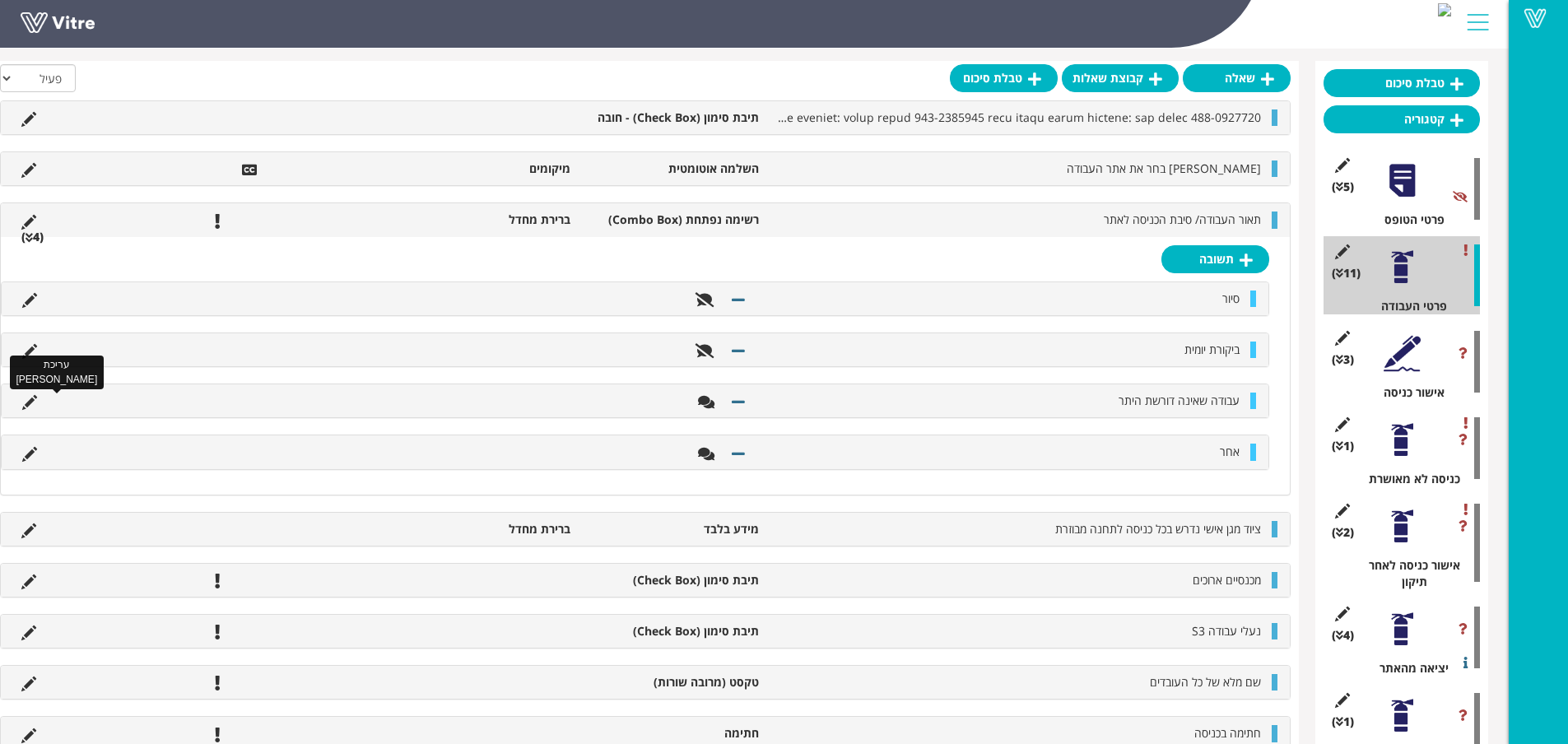
click at [30, 404] on icon at bounding box center [29, 402] width 15 height 15
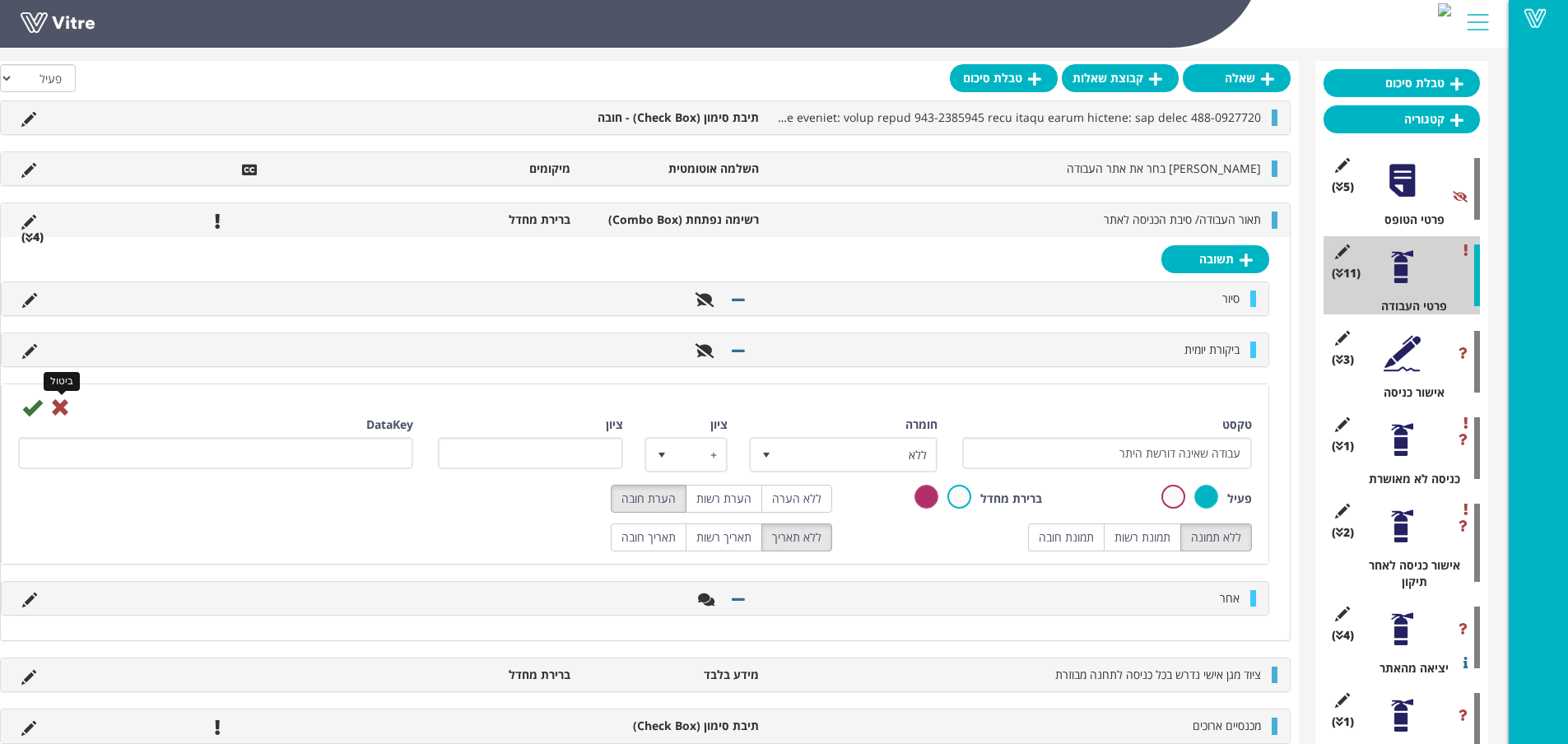
click at [67, 409] on icon at bounding box center [60, 408] width 20 height 20
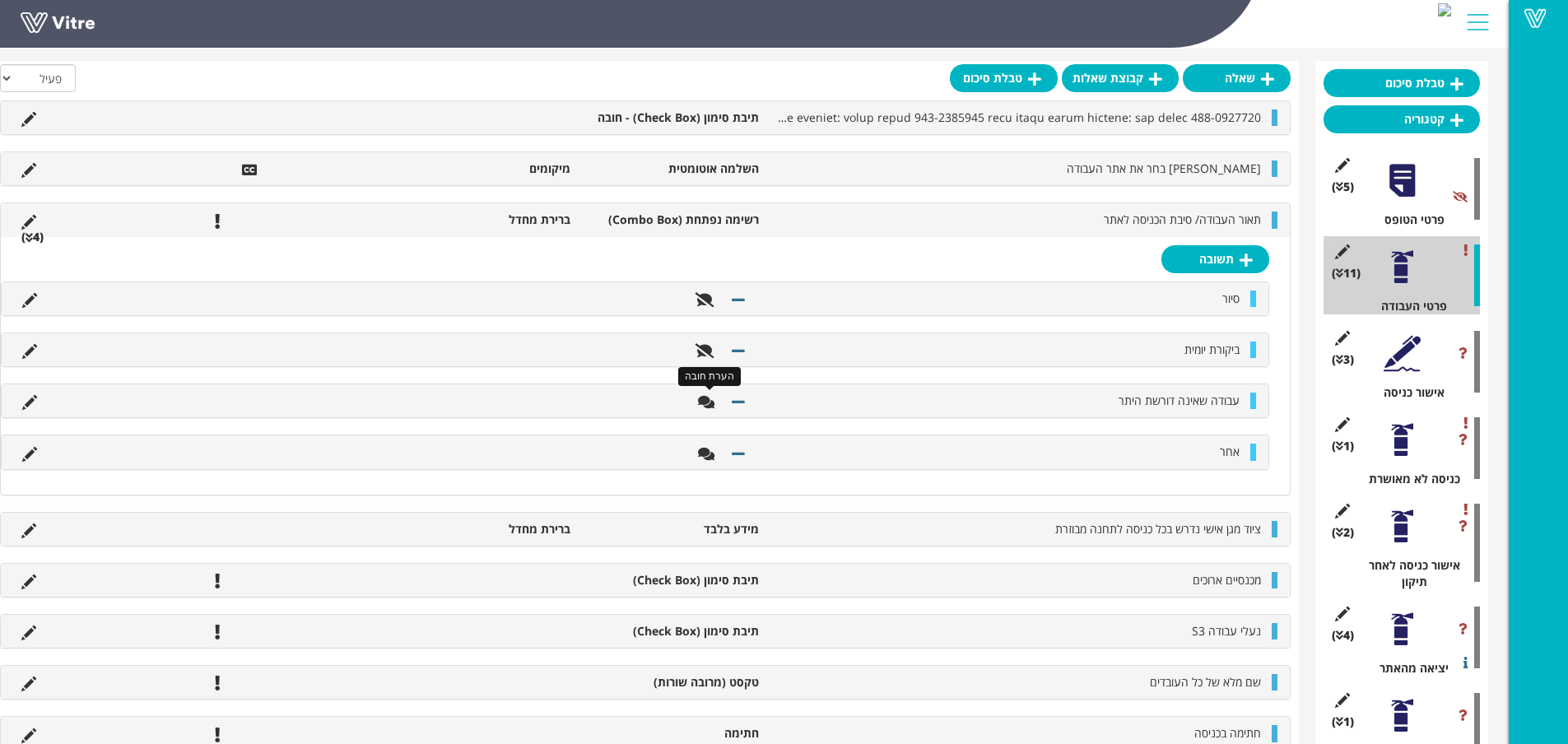
click at [703, 405] on icon at bounding box center [706, 401] width 16 height 15
click at [706, 400] on icon at bounding box center [706, 401] width 16 height 15
click at [1223, 252] on link "תשובה" at bounding box center [1215, 259] width 107 height 28
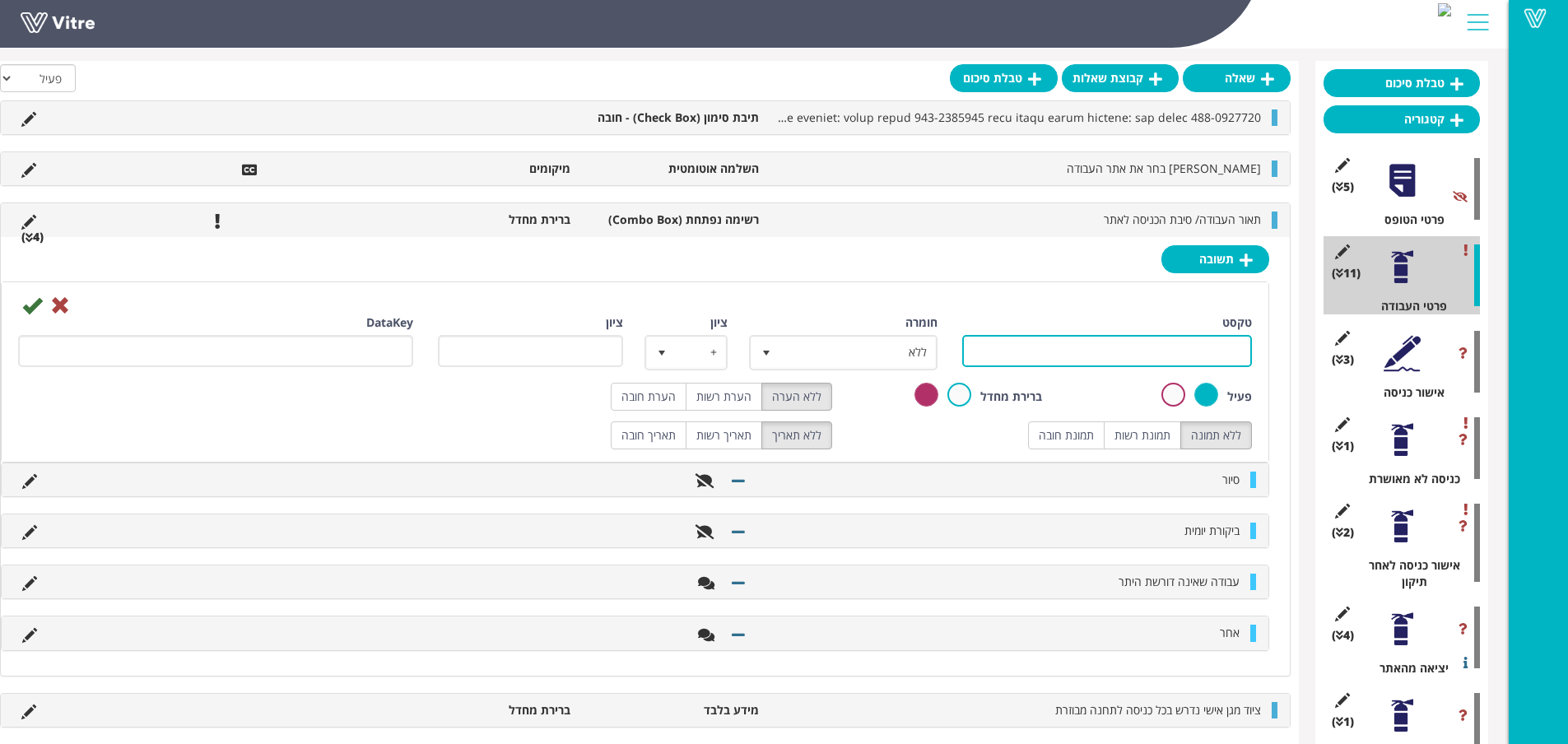
click at [1214, 346] on input "טקסט" at bounding box center [1107, 350] width 290 height 32
click at [58, 308] on icon at bounding box center [60, 305] width 20 height 20
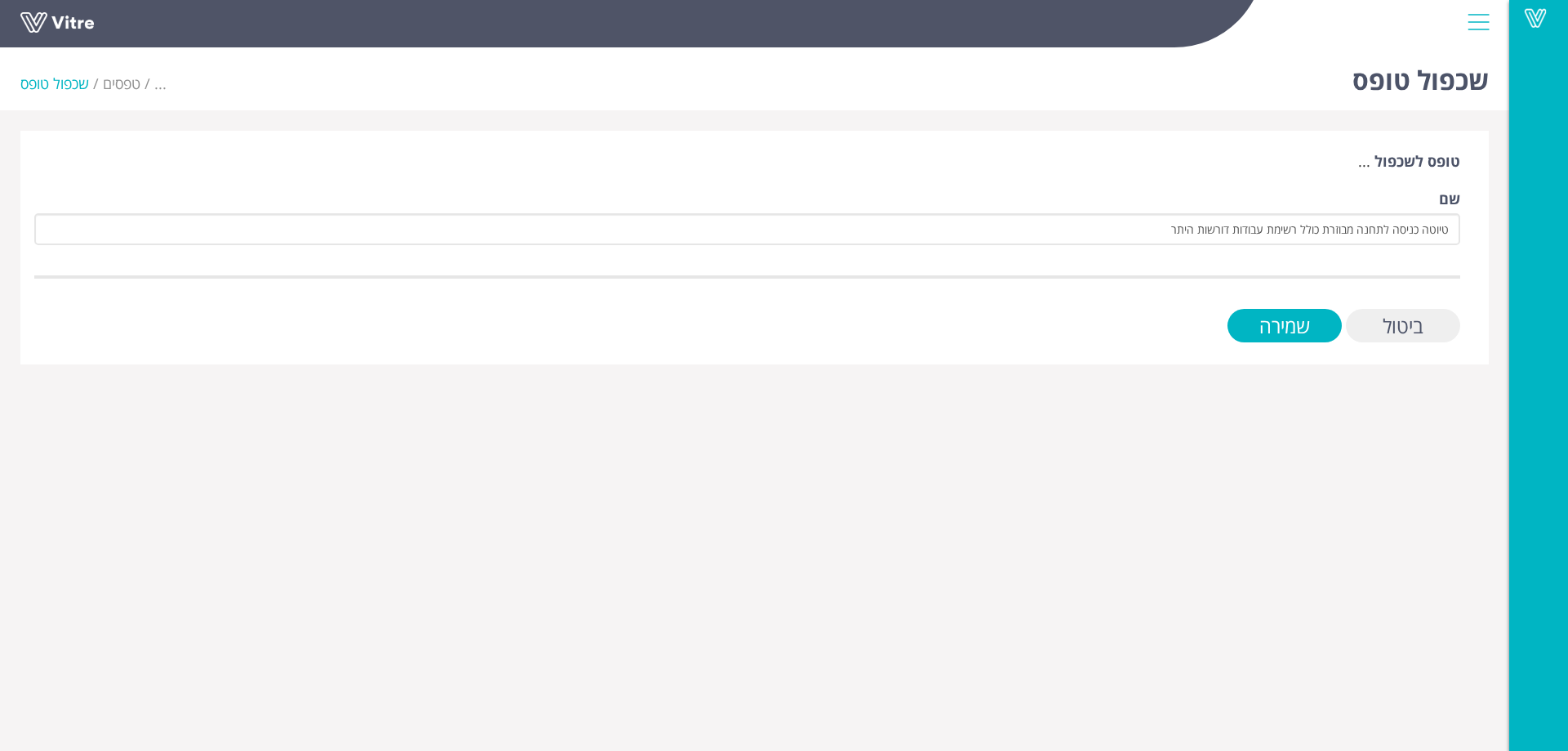
click at [1421, 328] on input "ביטול" at bounding box center [1403, 325] width 114 height 34
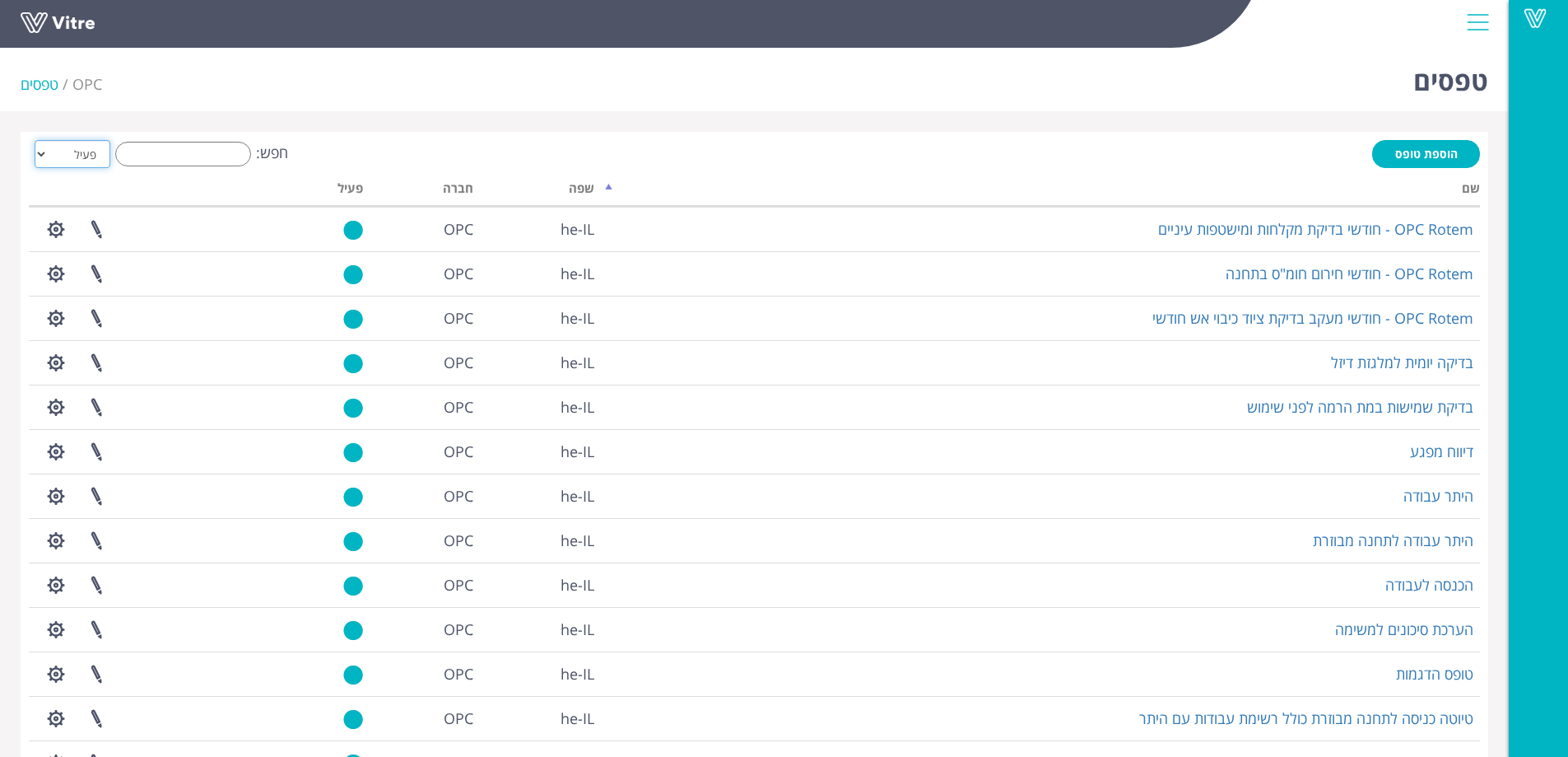
click at [72, 153] on select "הכל פעיל לא פעיל" at bounding box center [72, 153] width 75 height 28
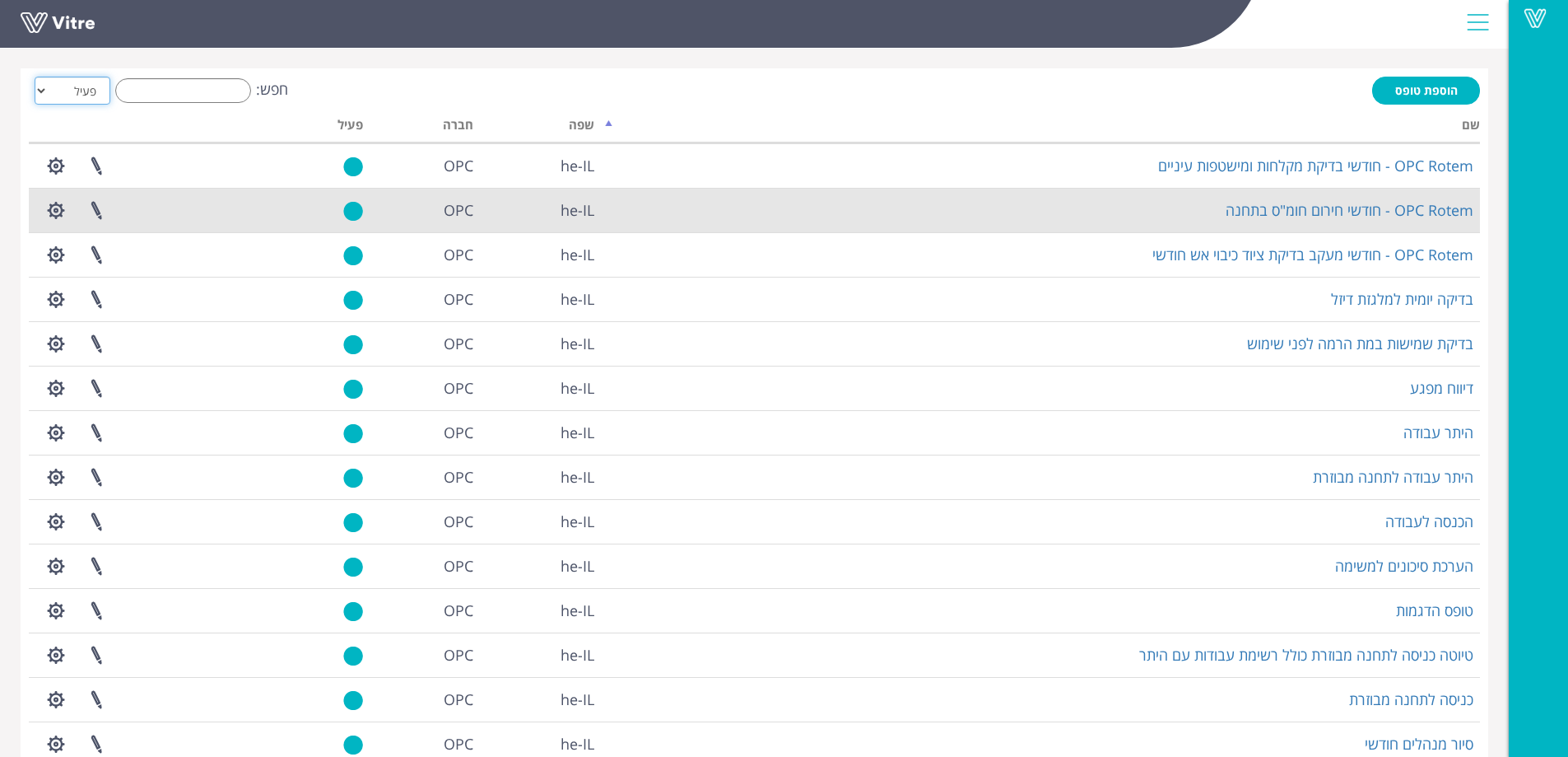
scroll to position [192, 0]
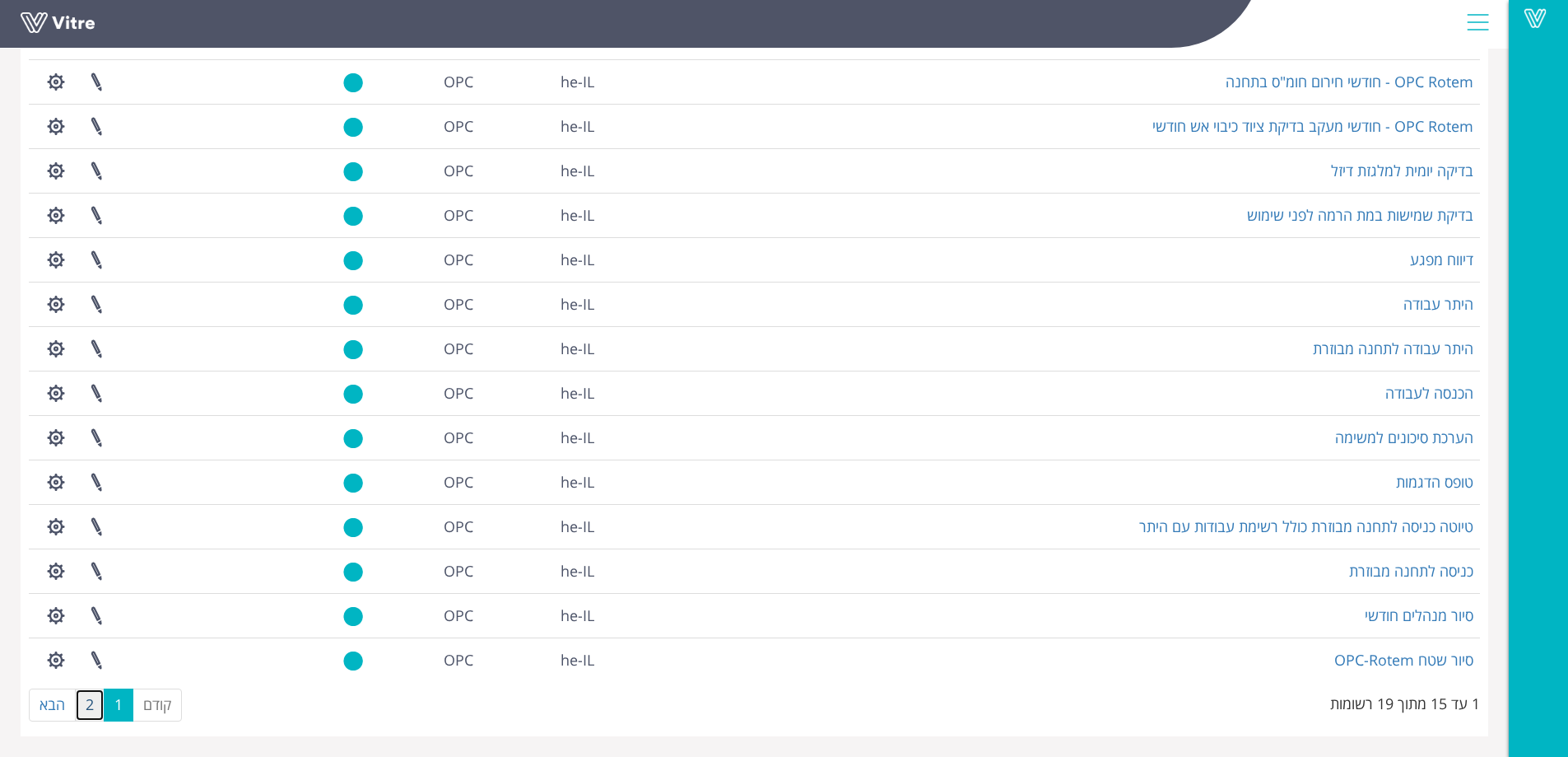
click at [89, 706] on link "2" at bounding box center [89, 705] width 29 height 33
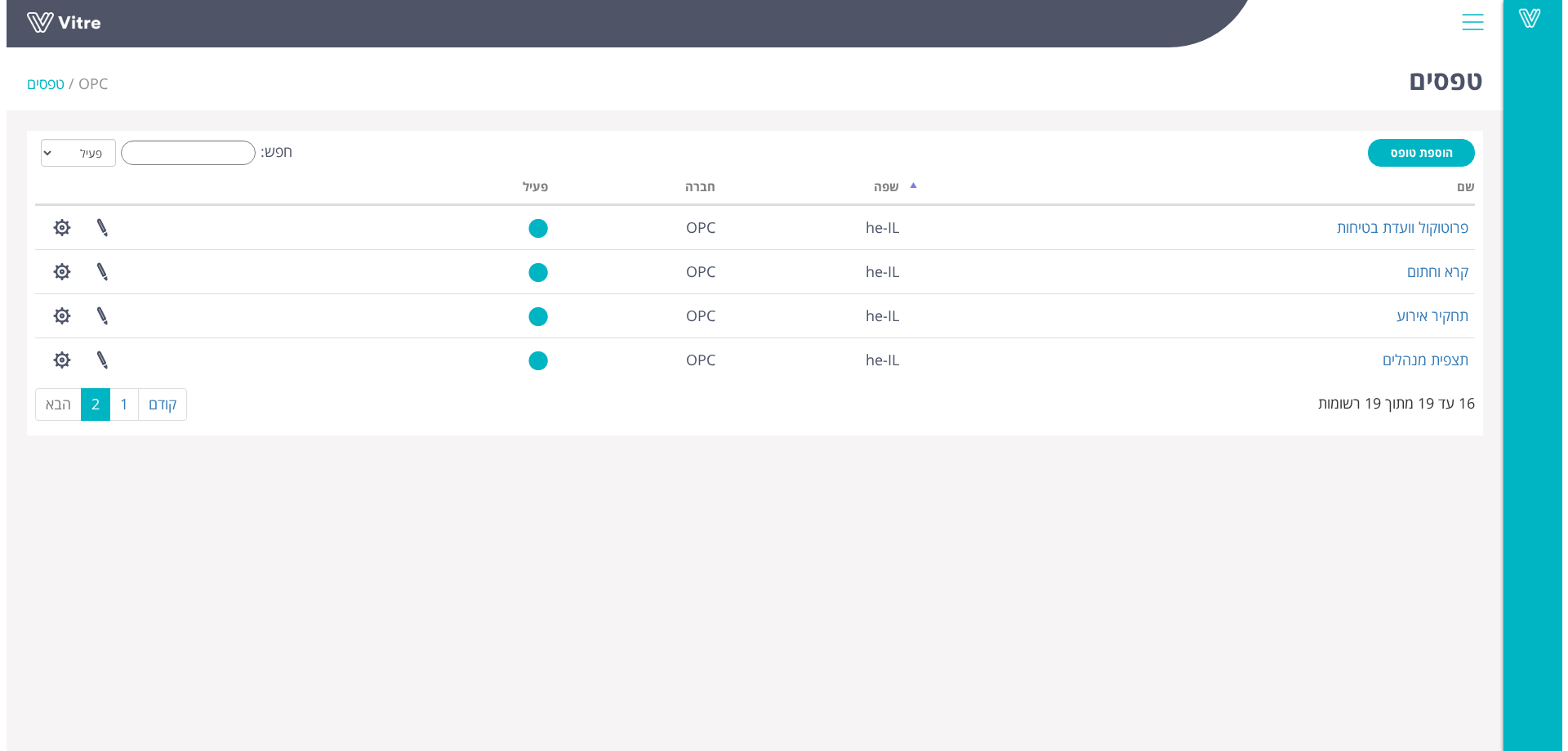
scroll to position [0, 0]
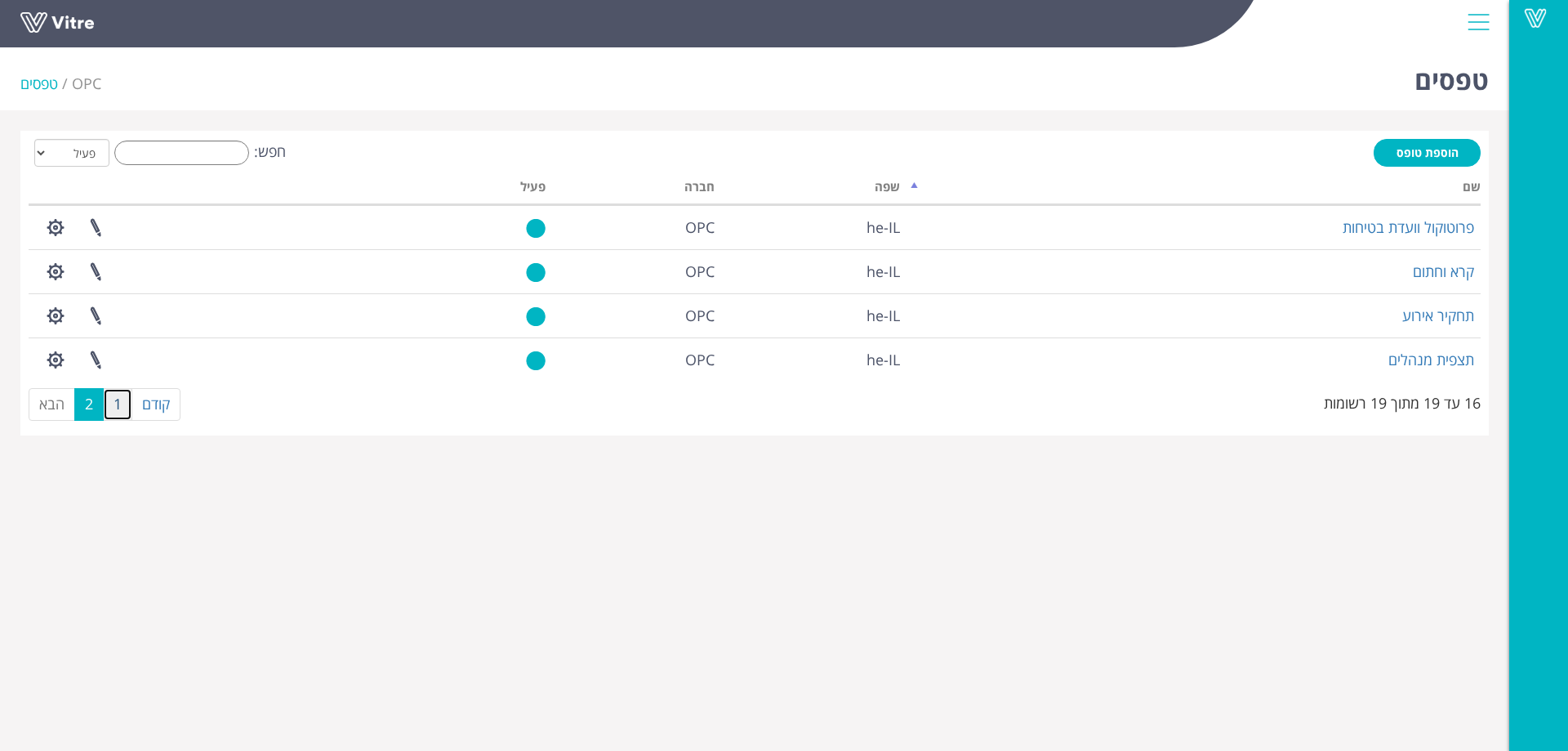
click at [111, 409] on link "1" at bounding box center [118, 404] width 29 height 33
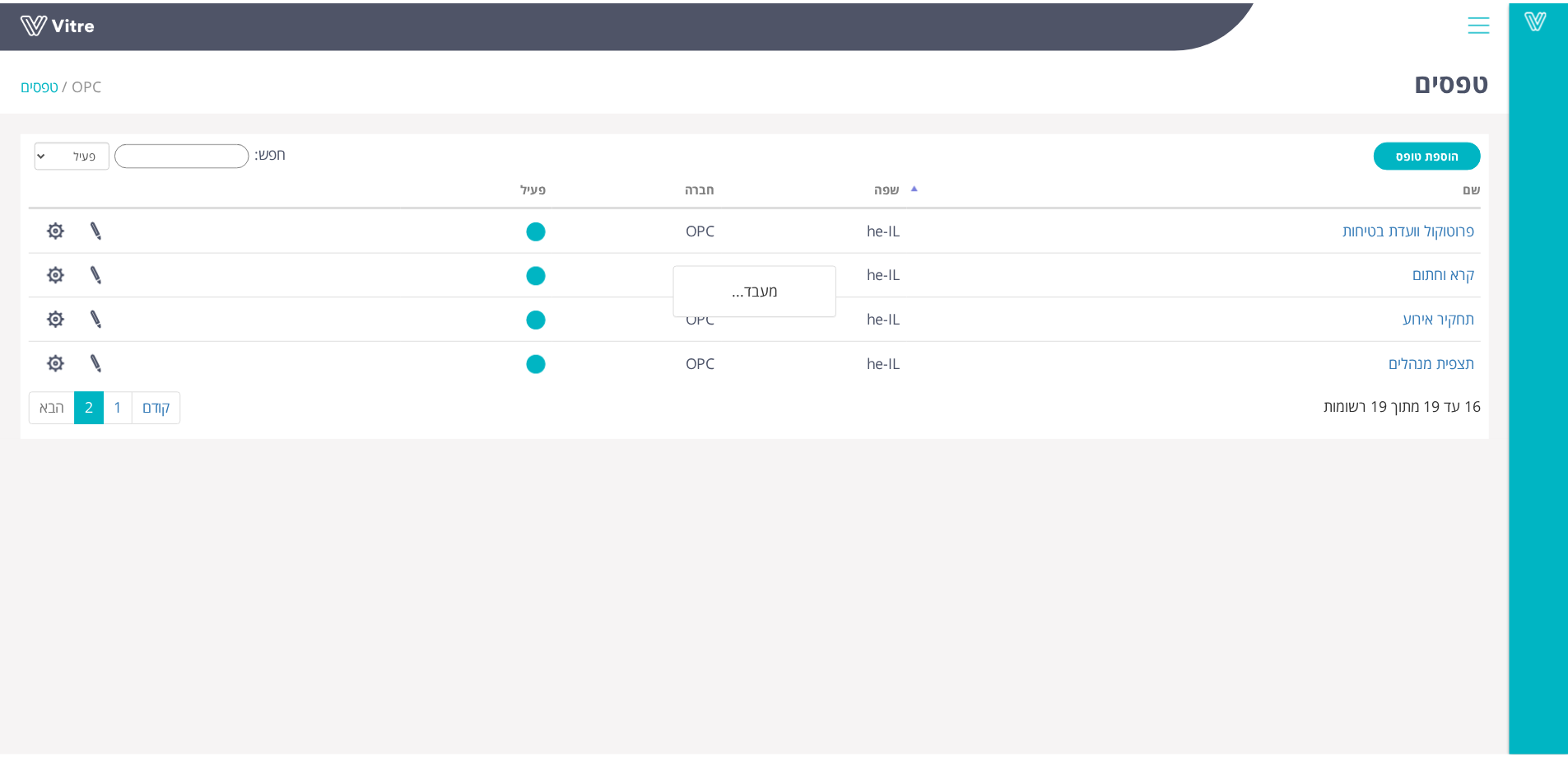
scroll to position [192, 0]
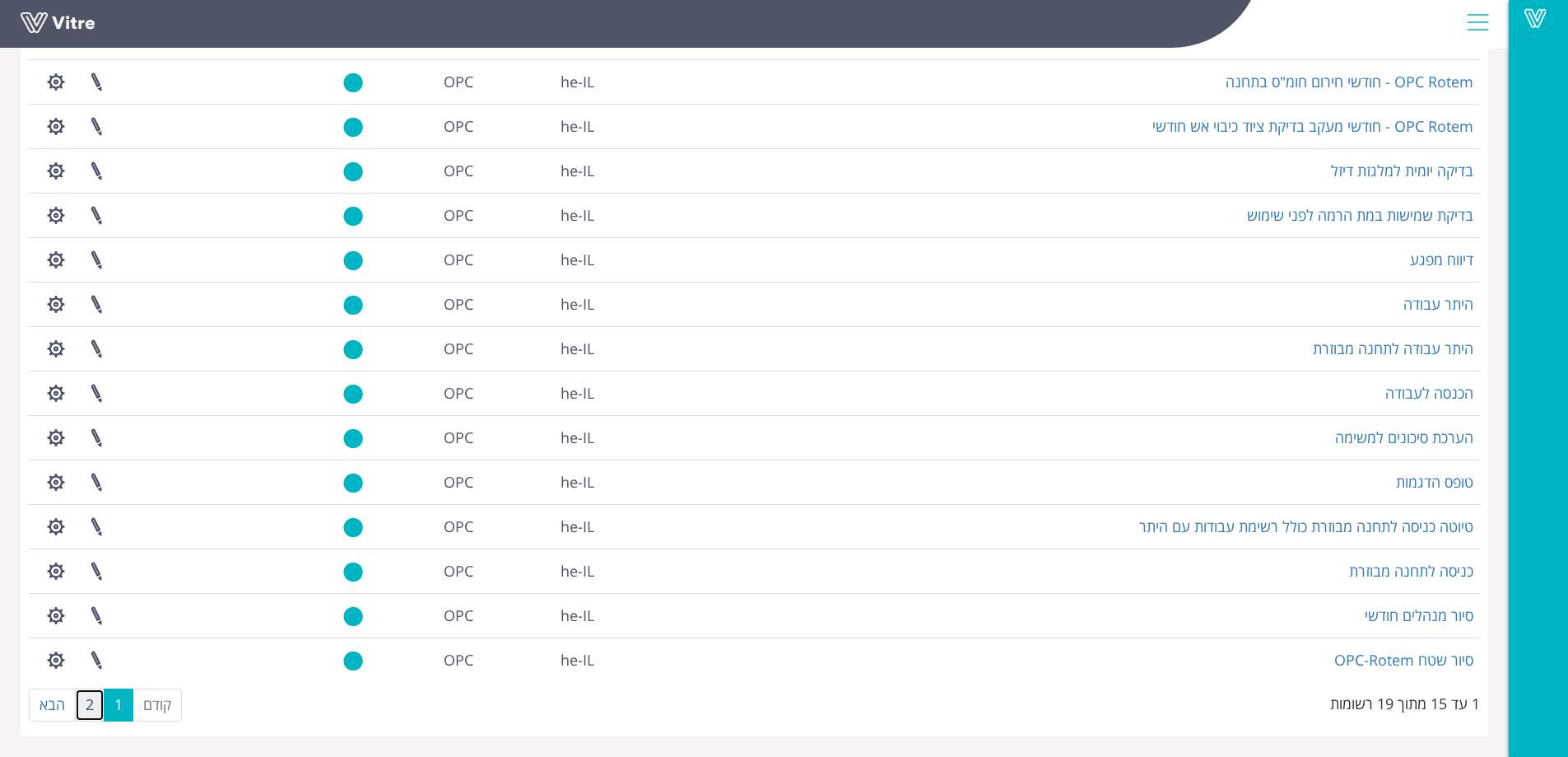
click at [89, 703] on link "2" at bounding box center [89, 705] width 29 height 33
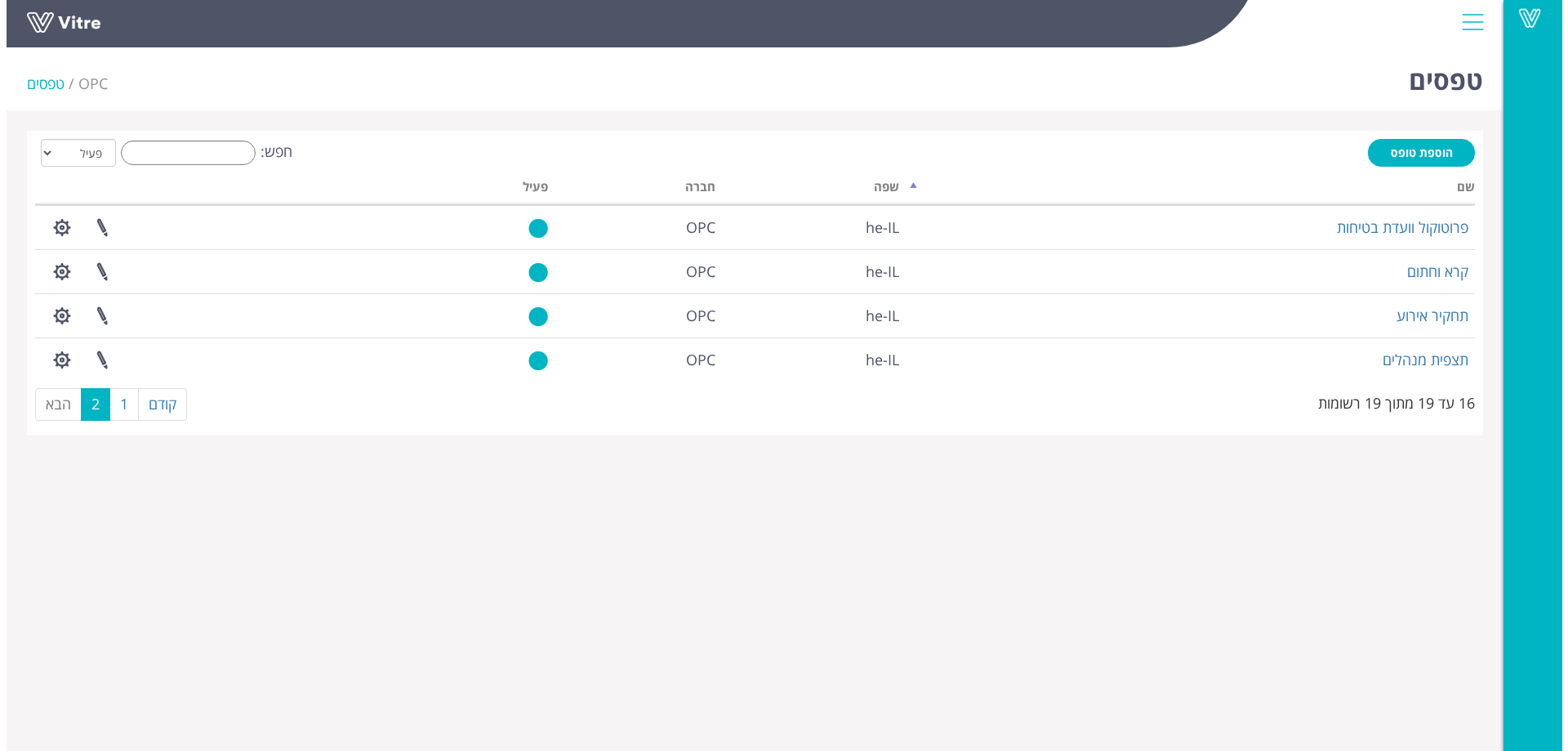
scroll to position [0, 0]
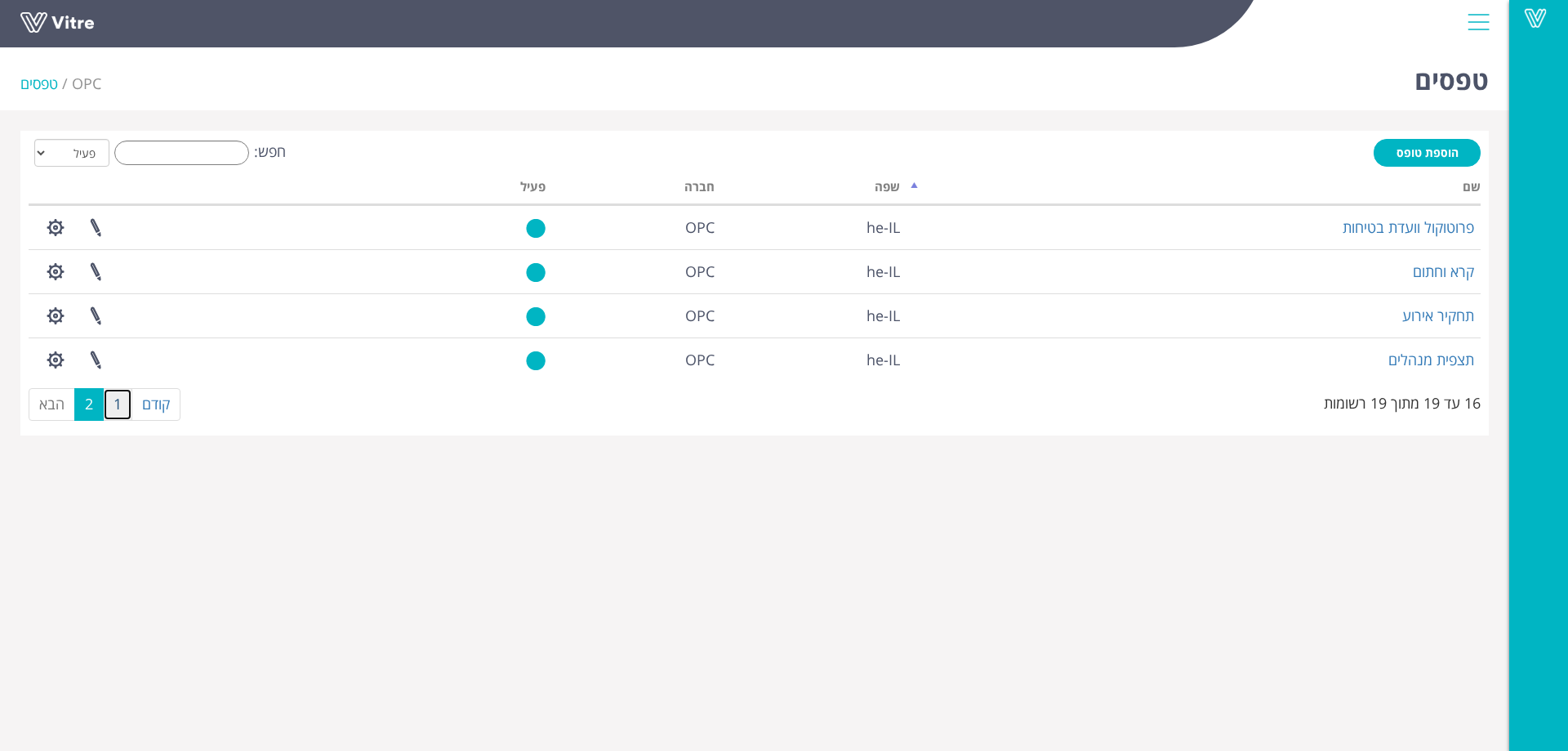
click at [116, 415] on link "1" at bounding box center [118, 404] width 29 height 33
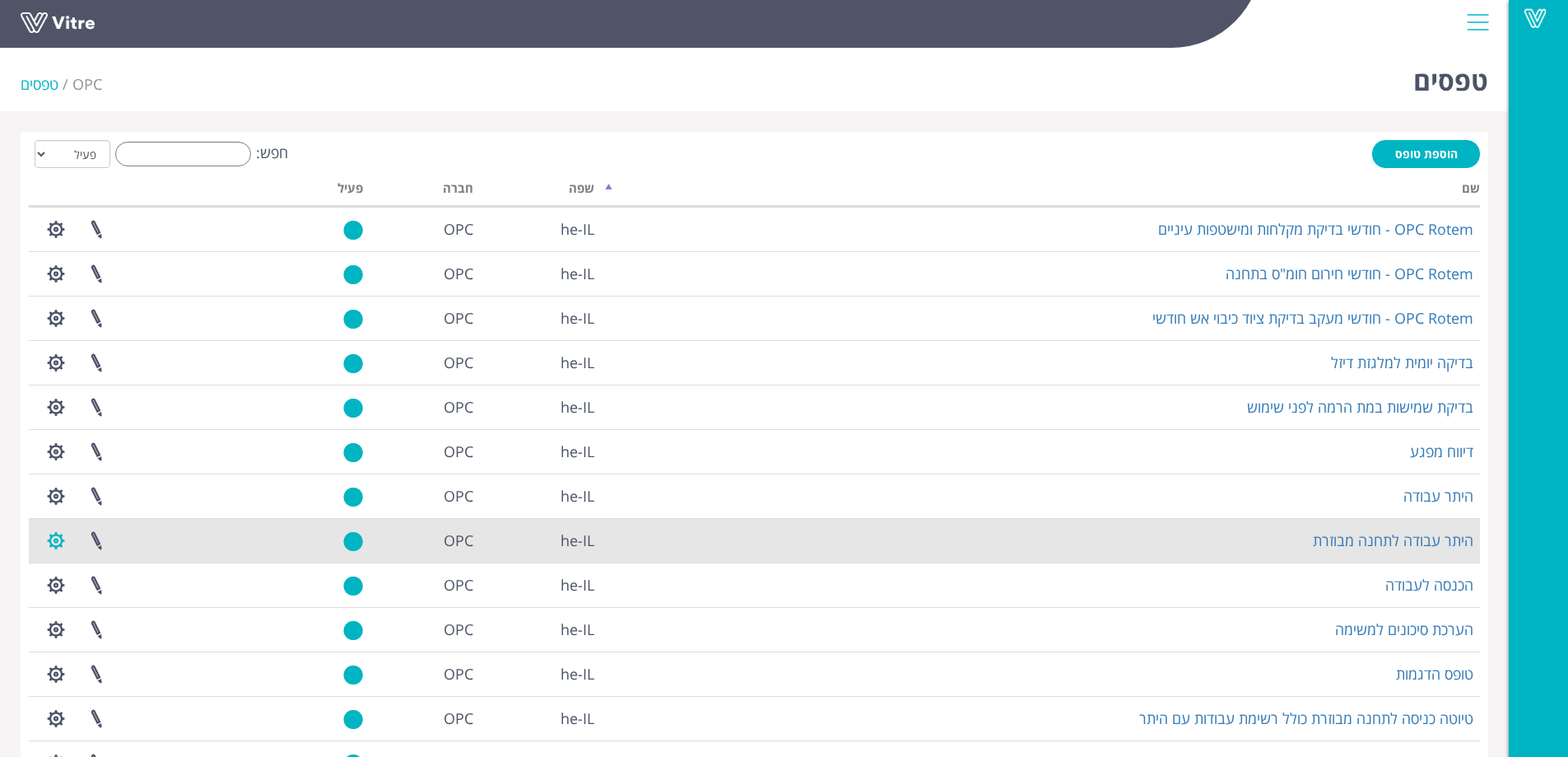
click at [49, 536] on button "button" at bounding box center [55, 540] width 41 height 43
click at [116, 645] on link "שכפול טופס" at bounding box center [101, 643] width 130 height 22
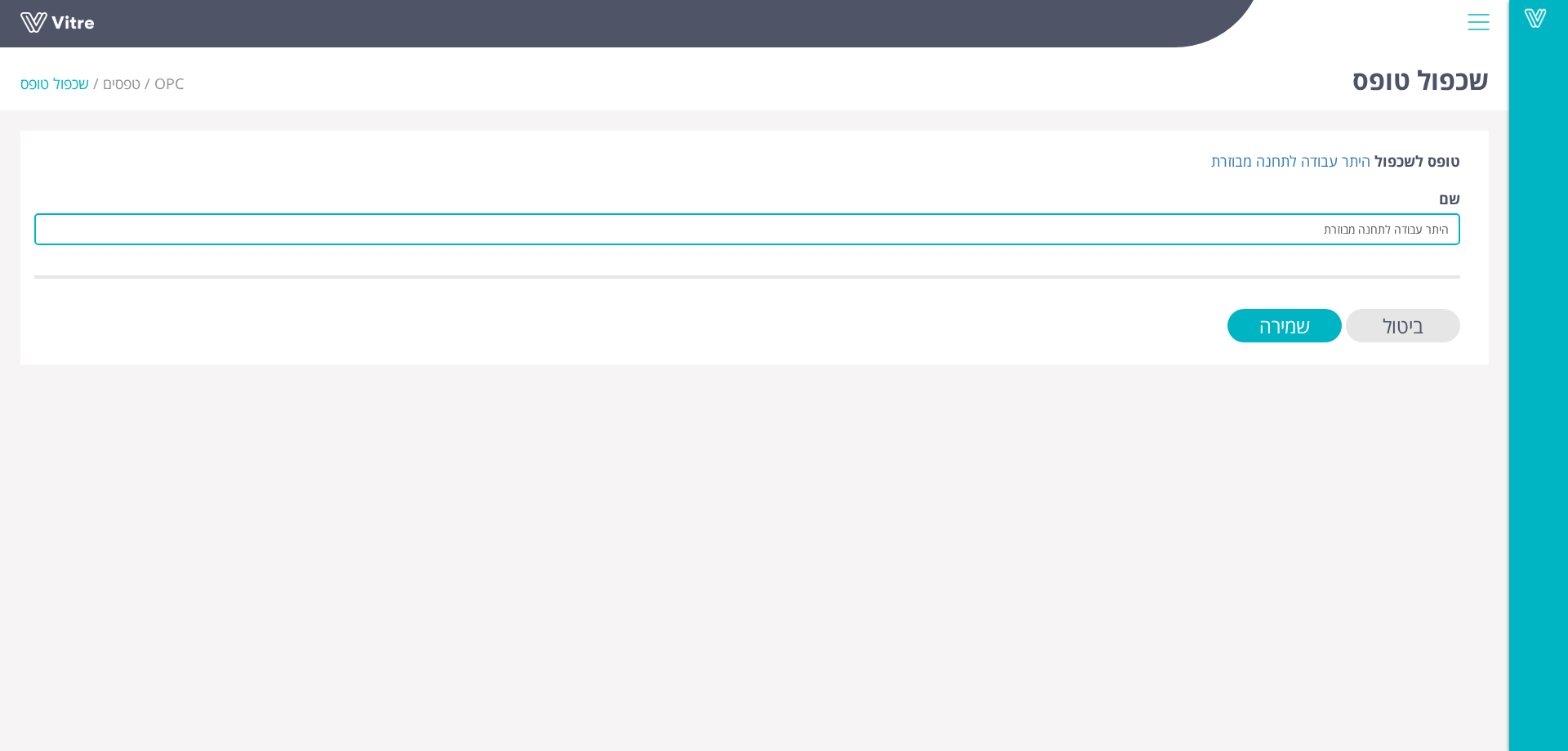
click at [1446, 228] on input "היתר עבודה לתחנה מבוזרת" at bounding box center [747, 229] width 1426 height 32
click at [1298, 228] on input "טיוטה היתר עבודה לתחנה מבוזרת" at bounding box center [747, 229] width 1426 height 32
type input "טיוטה היתר עבודה לתחנה מבוזרת#2"
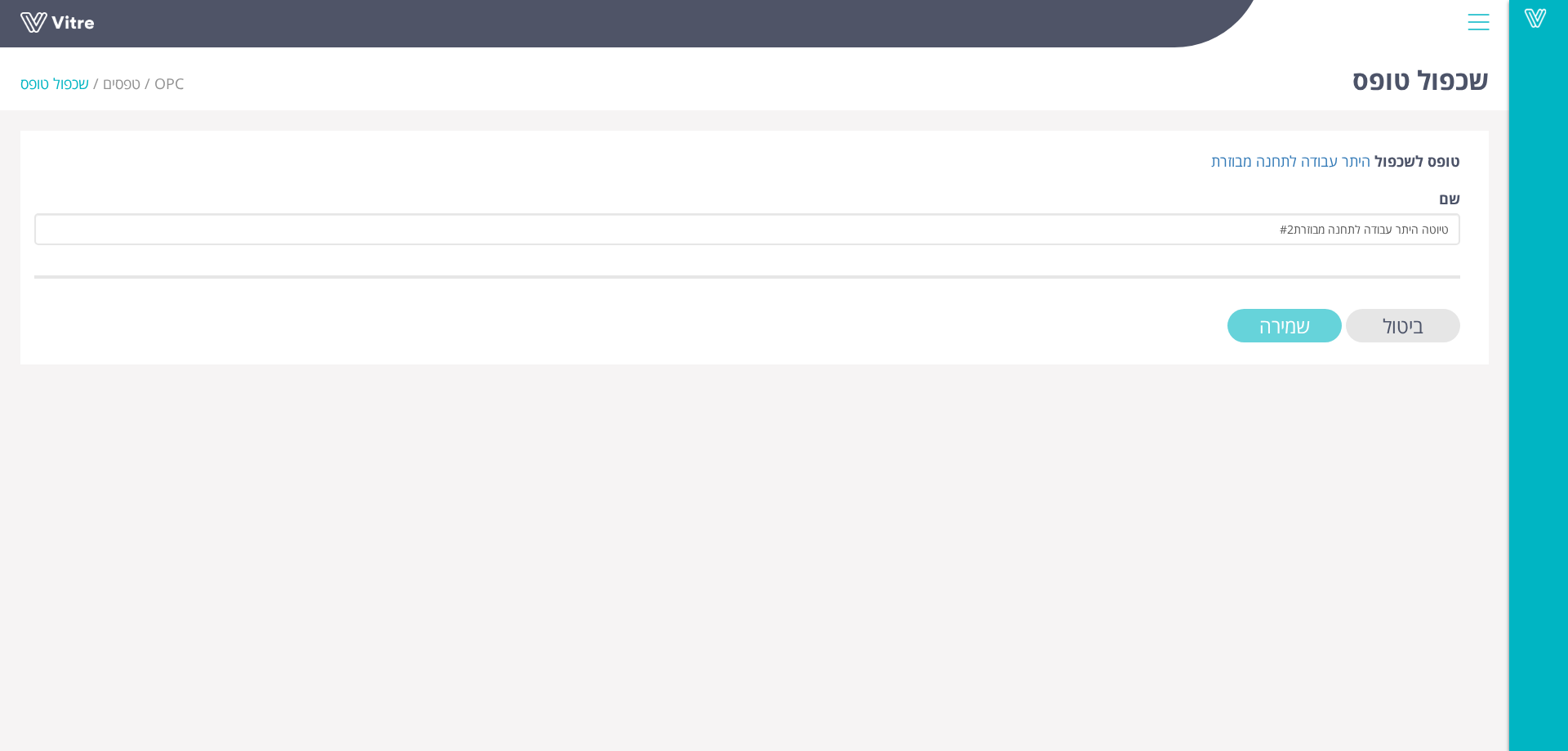
click at [1308, 319] on input "שמירה" at bounding box center [1284, 325] width 114 height 34
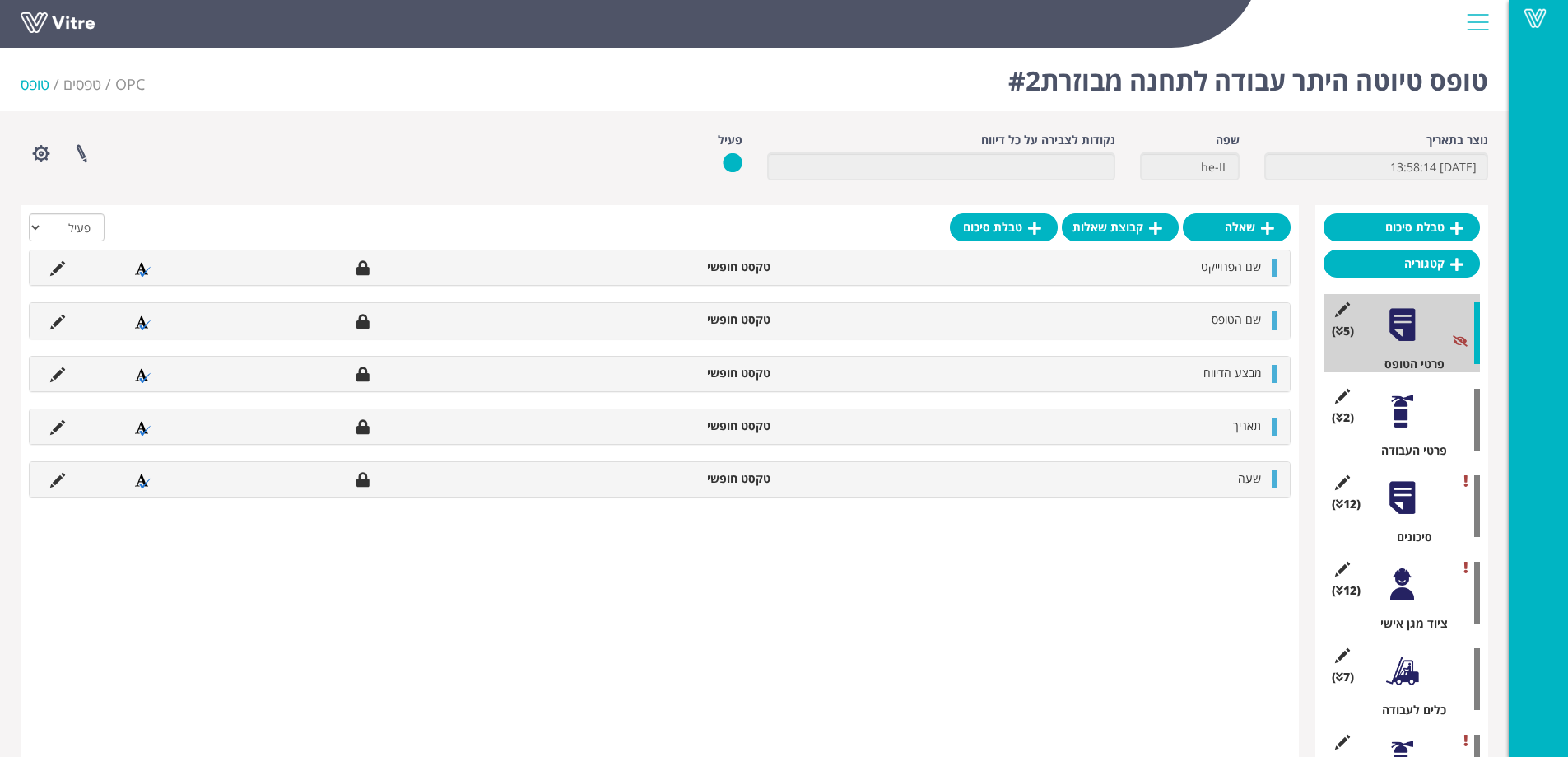
click at [1410, 411] on div at bounding box center [1402, 411] width 37 height 37
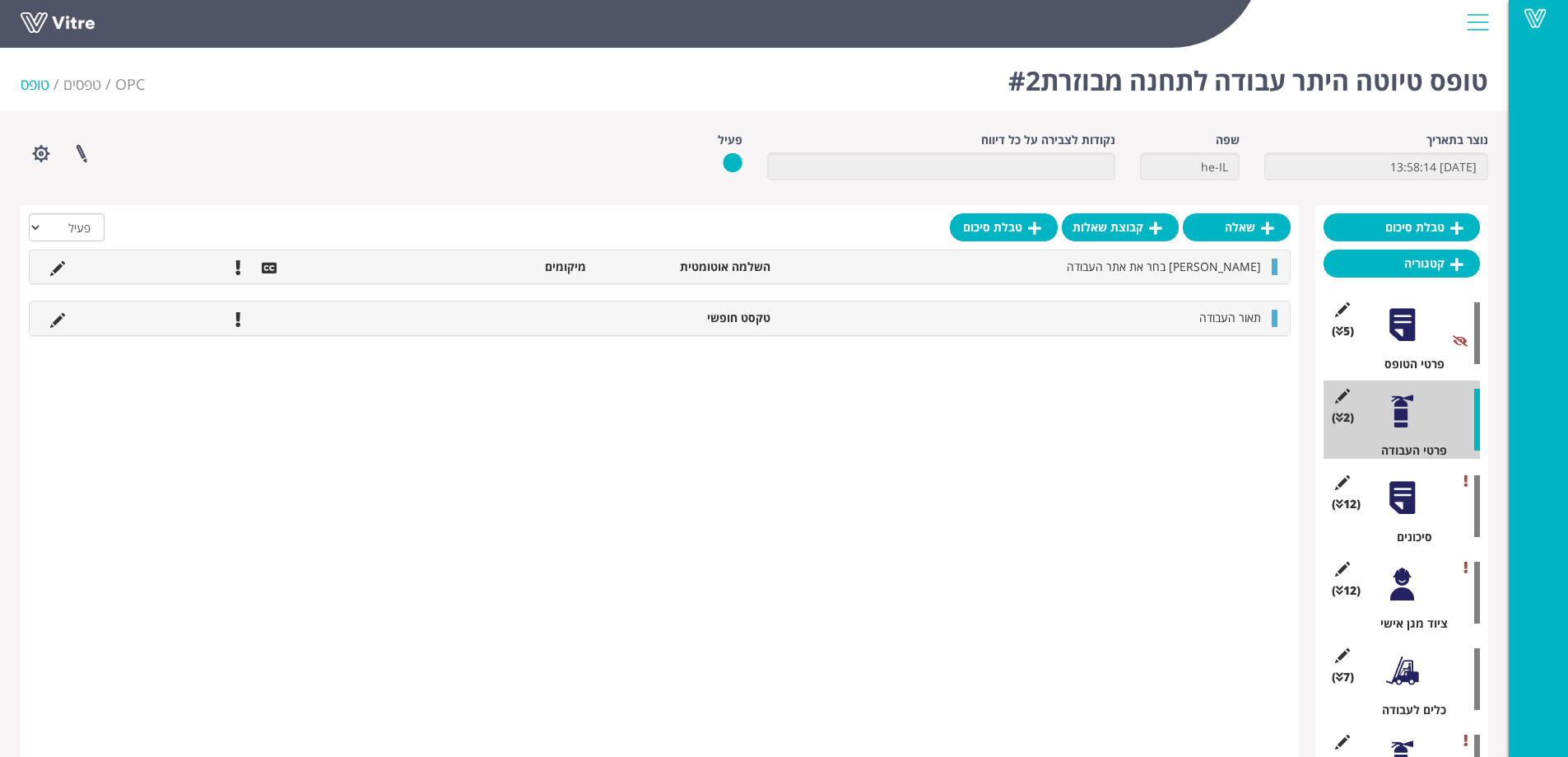
click at [1403, 493] on div at bounding box center [1402, 498] width 37 height 37
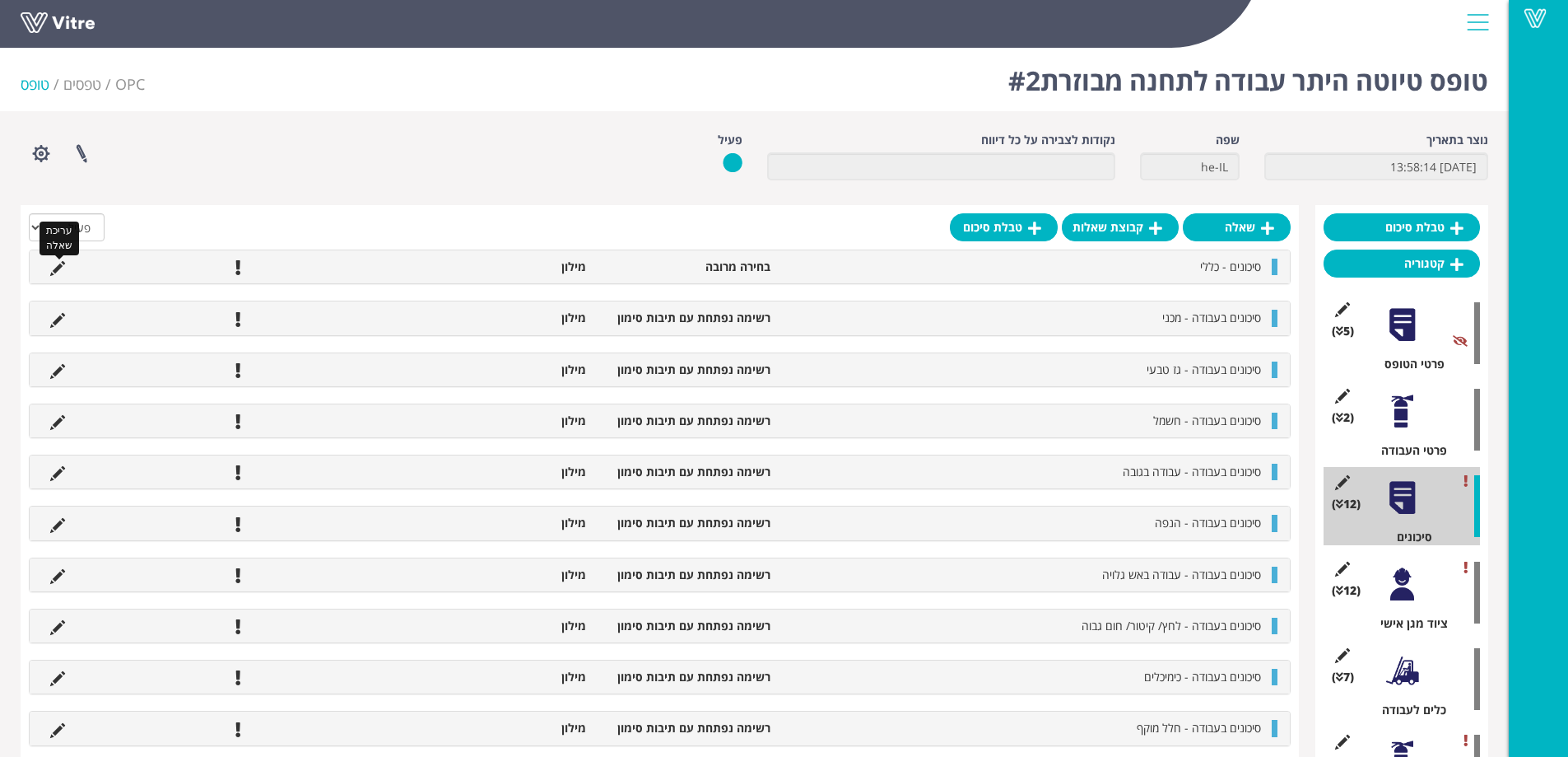
click at [58, 267] on icon at bounding box center [57, 268] width 15 height 15
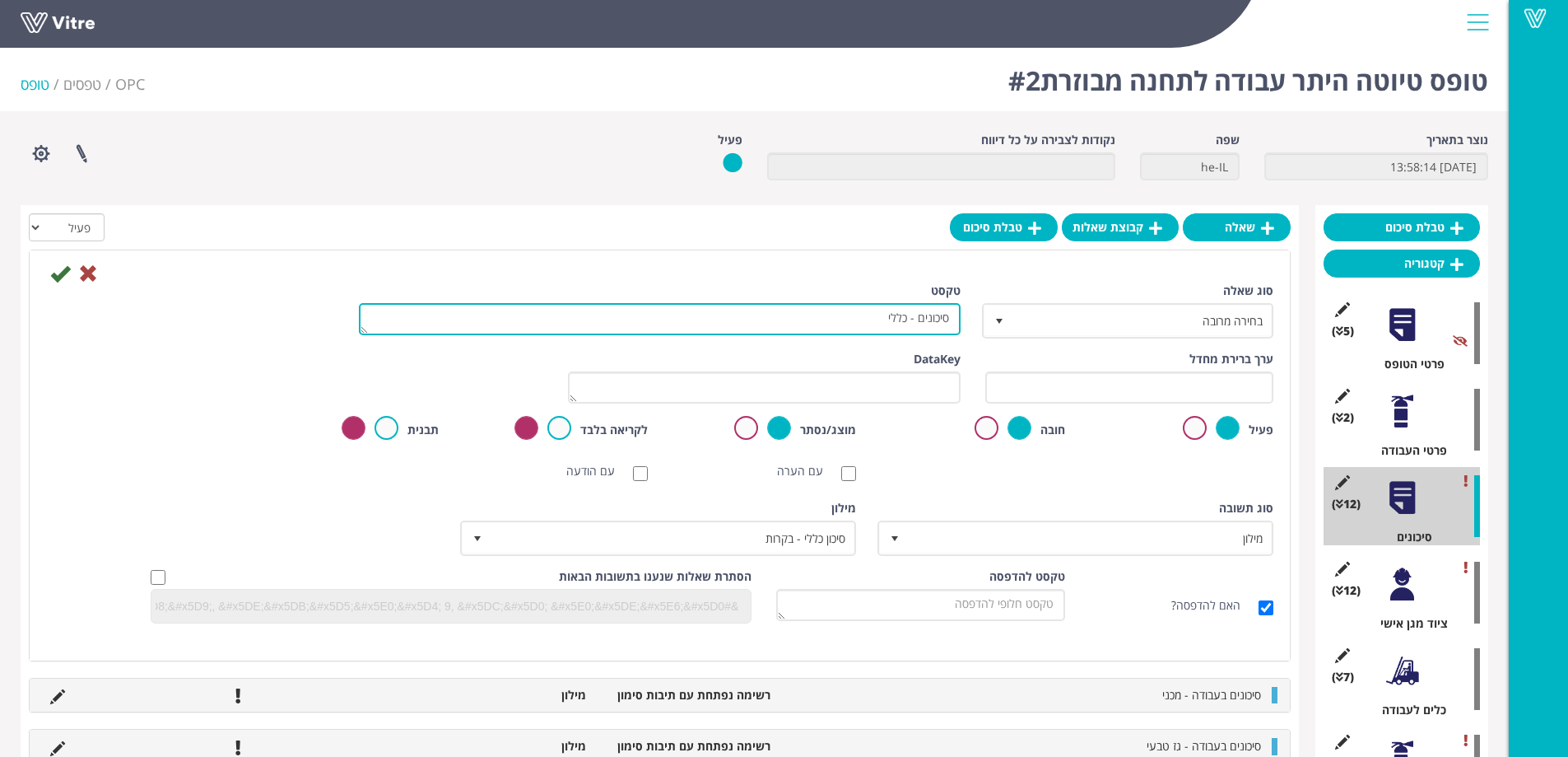
click at [853, 321] on textarea "סיכונים - כללי" at bounding box center [660, 318] width 602 height 32
drag, startPoint x: 692, startPoint y: 317, endPoint x: 883, endPoint y: 310, distance: 191.1
click at [883, 310] on textarea "סיכונים - כללי" at bounding box center [660, 318] width 602 height 32
click at [887, 317] on textarea "סיכונים - כללי" at bounding box center [660, 318] width 602 height 32
type textarea "סיכונים - כלליים - אנא סמן רק מה שרלוונטי לעבודה הנוכחית"
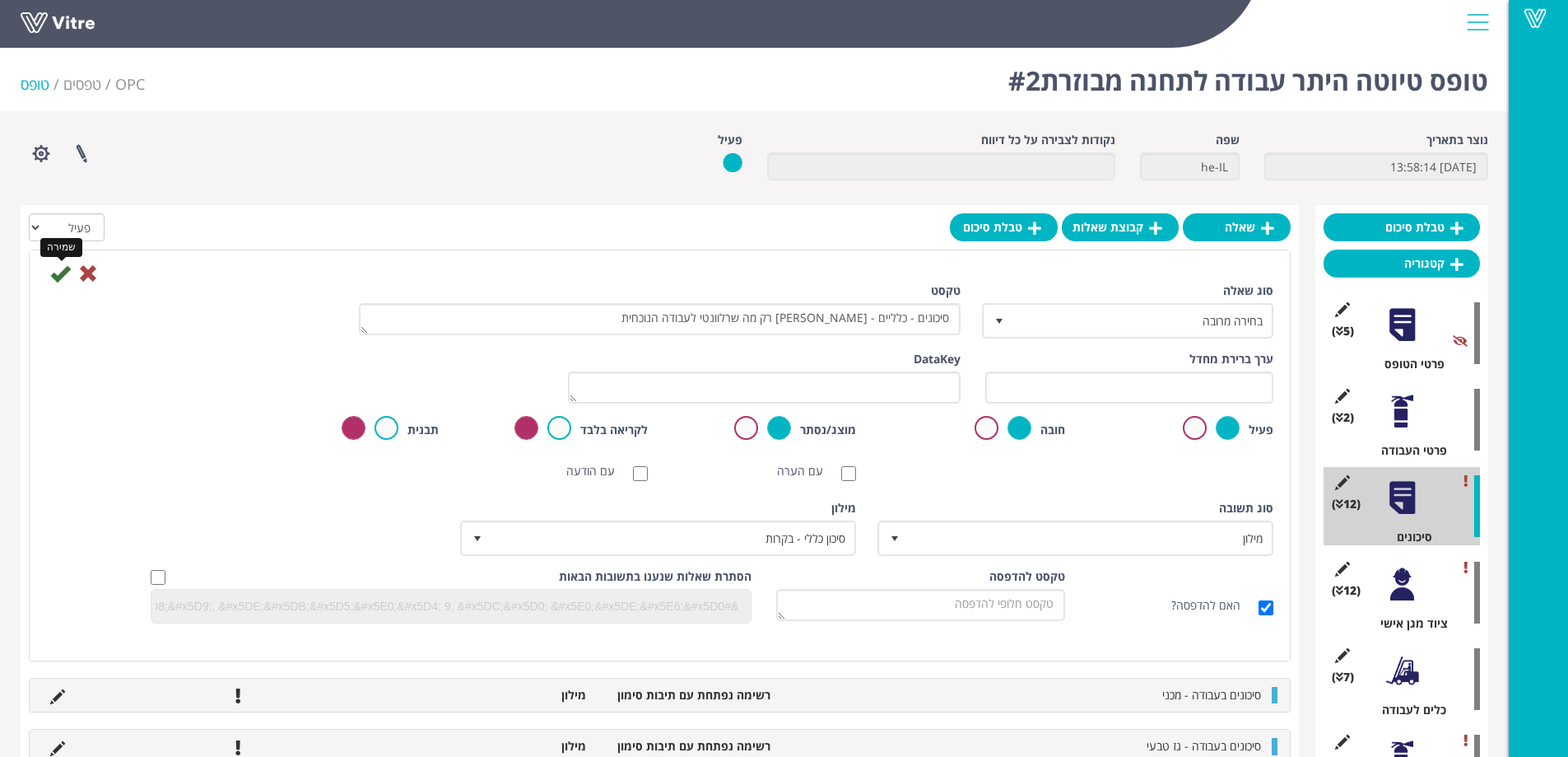
click at [58, 274] on icon at bounding box center [60, 273] width 20 height 20
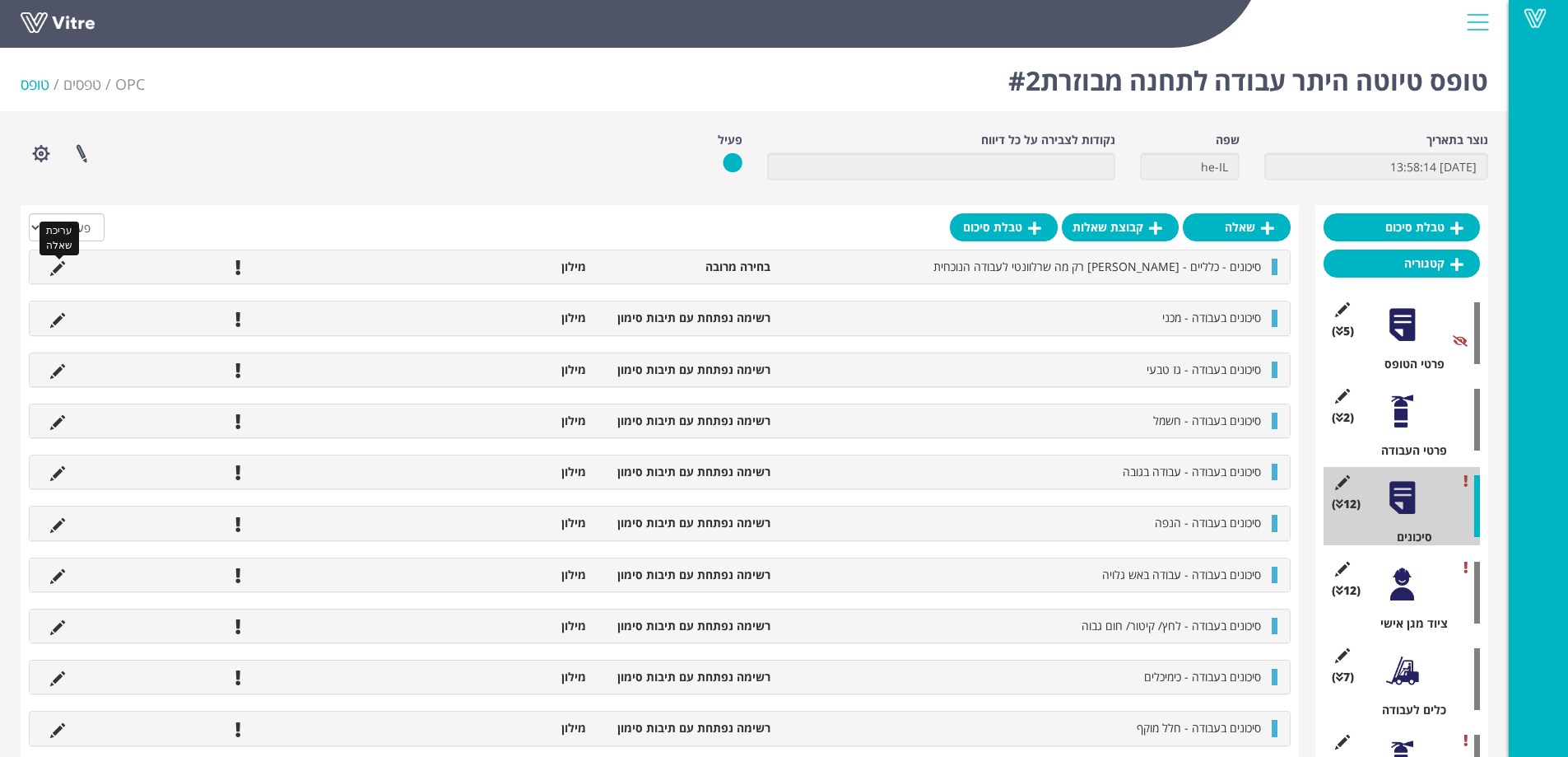
click at [62, 271] on icon at bounding box center [57, 268] width 15 height 15
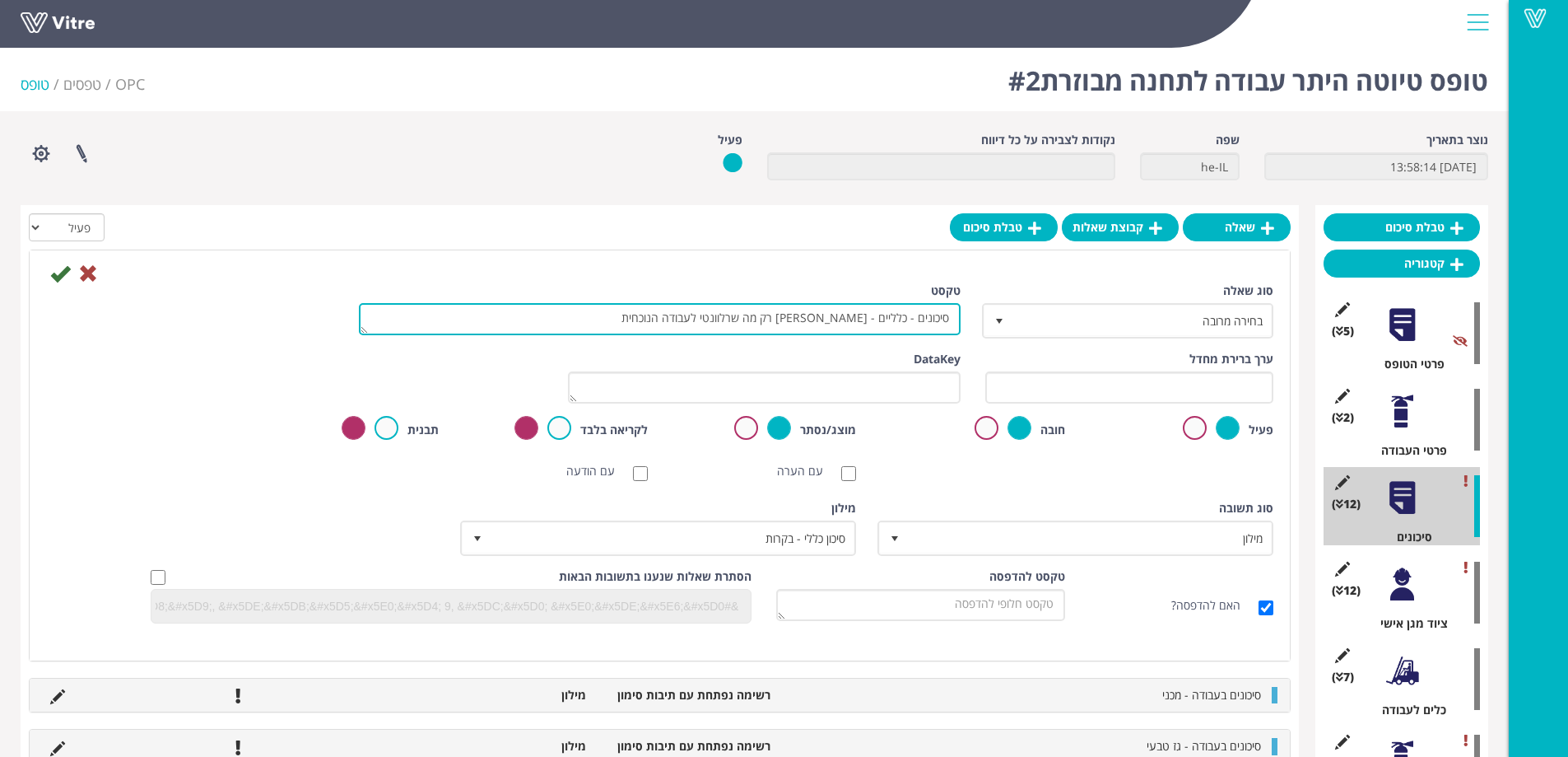
click at [908, 316] on textarea "סיכונים - כלליים - אנא סמן רק מה שרלוונטי לעבודה הנוכחית" at bounding box center [660, 318] width 602 height 32
type textarea "סיכונים כלליים - אנא סמן רק מה שרלוונטי לעבודה הנוכחית"
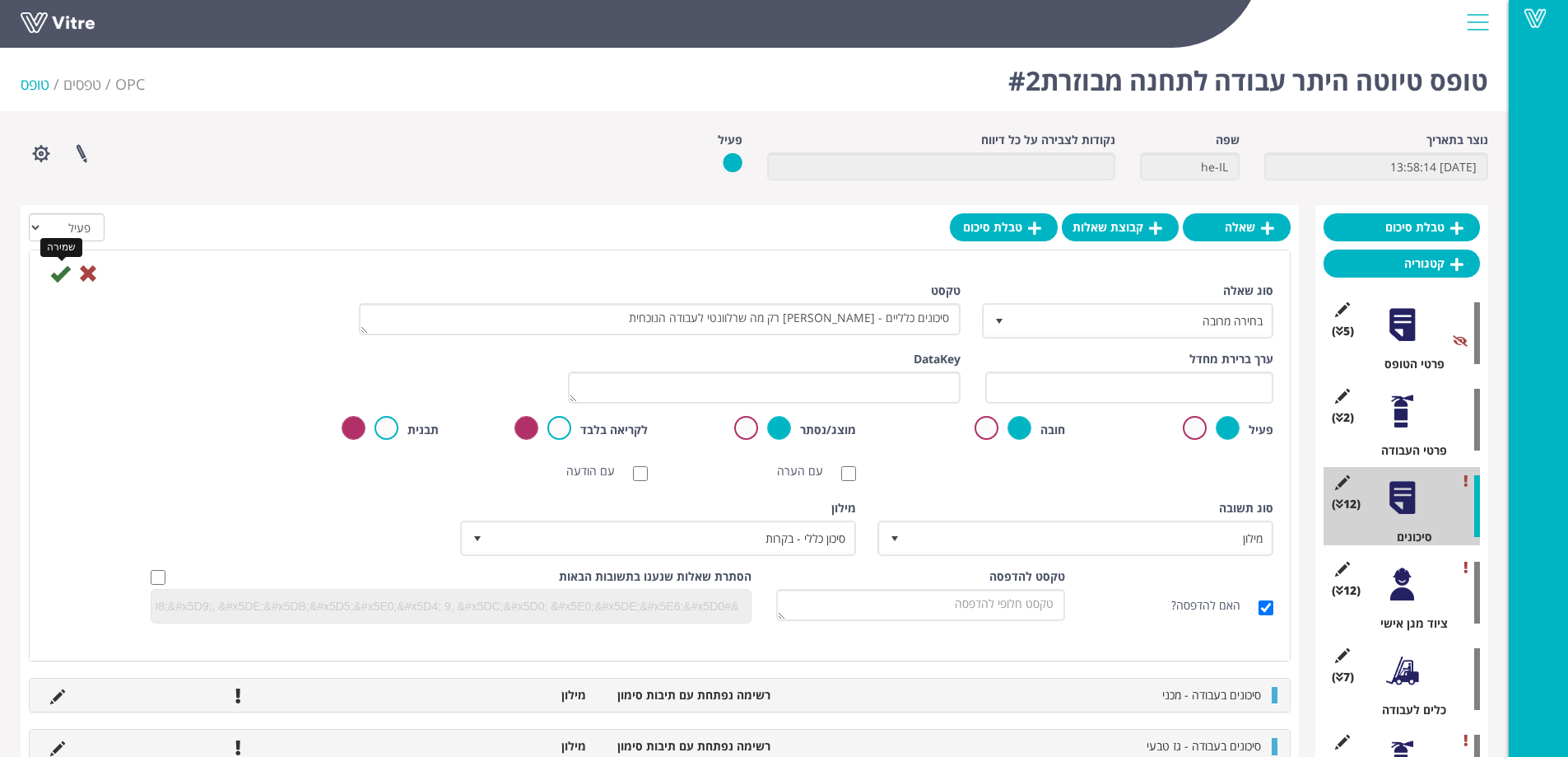
click at [57, 274] on icon at bounding box center [60, 273] width 20 height 20
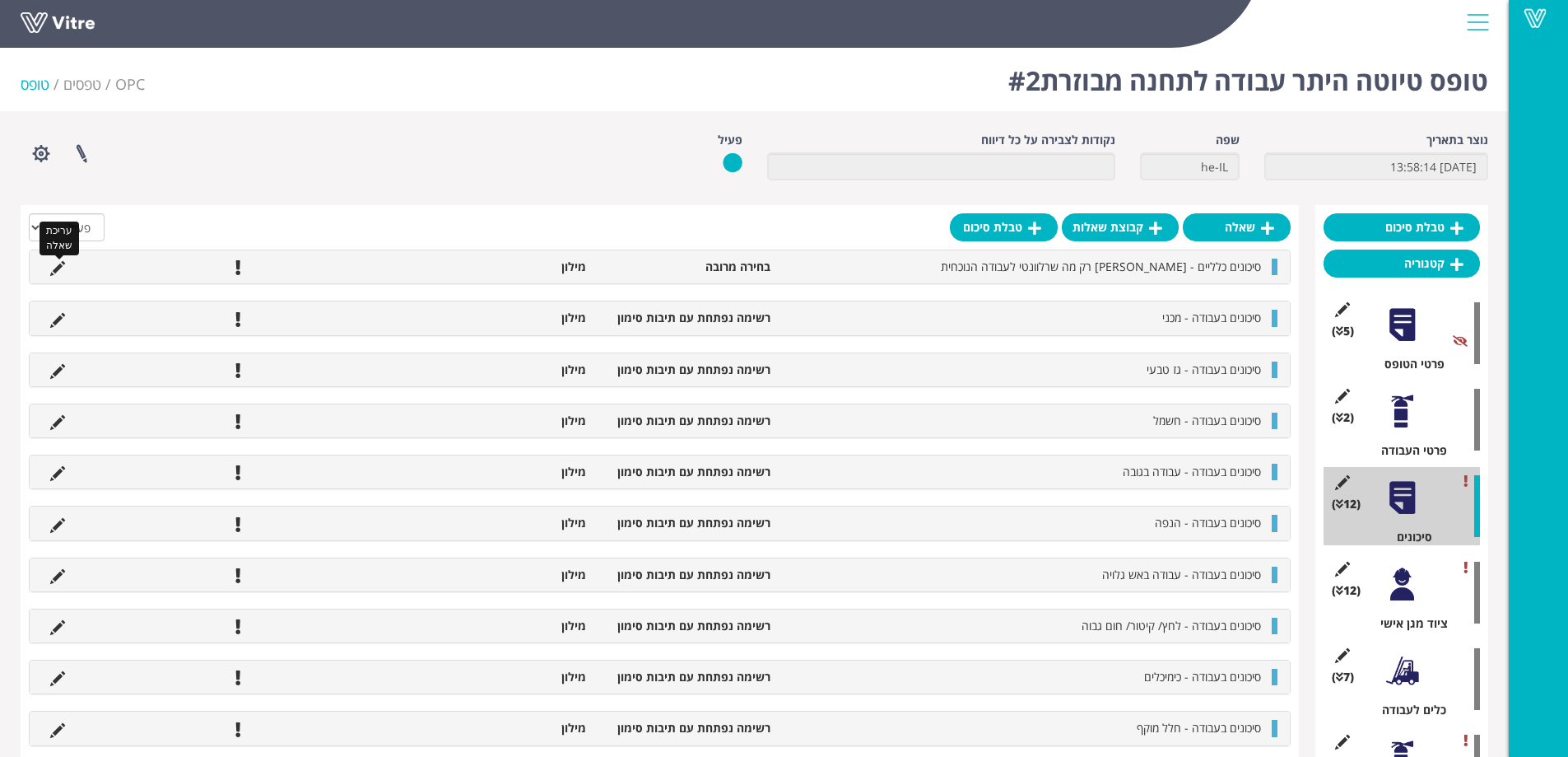
click at [57, 272] on icon at bounding box center [57, 268] width 15 height 15
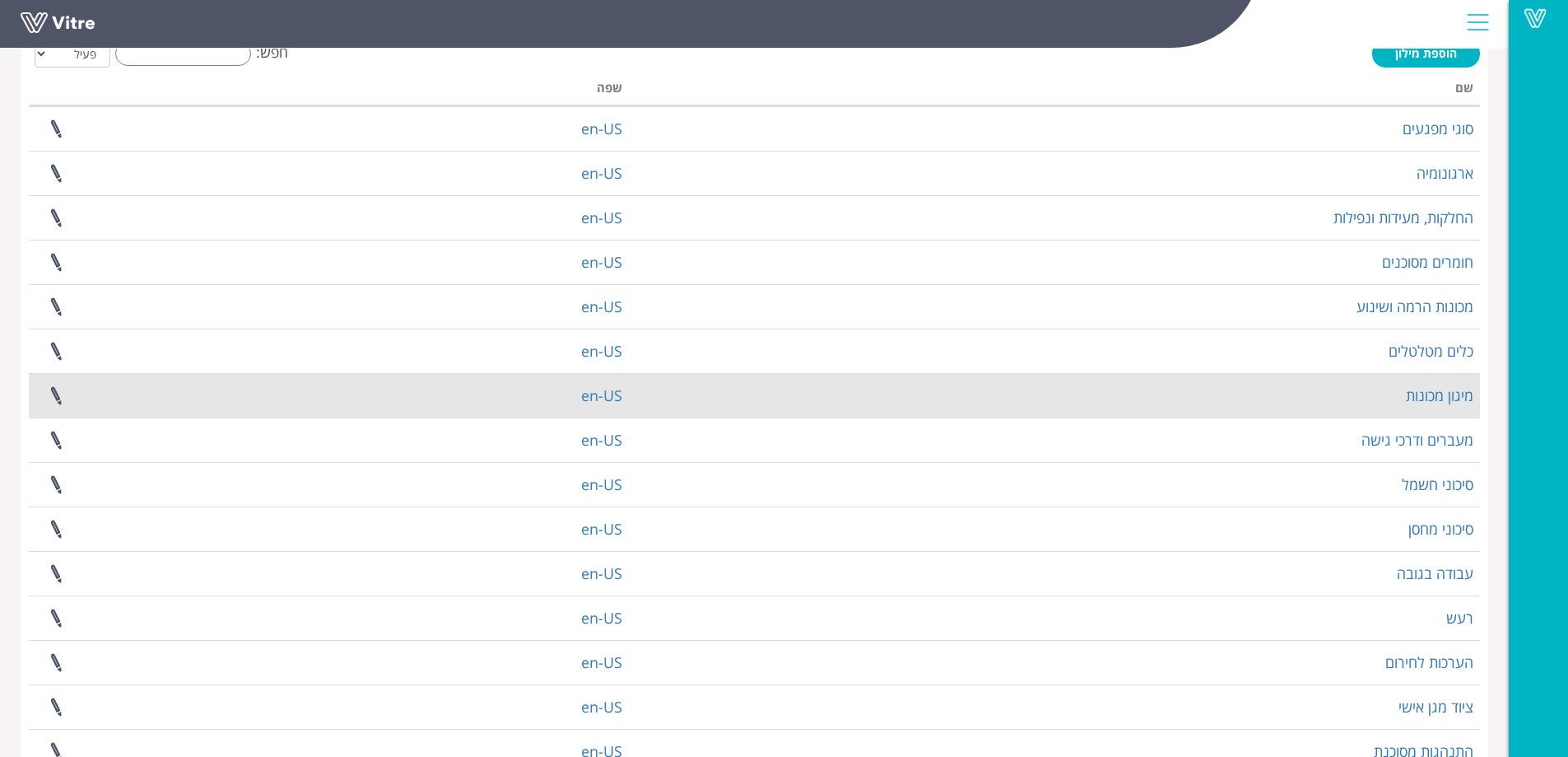
scroll to position [192, 0]
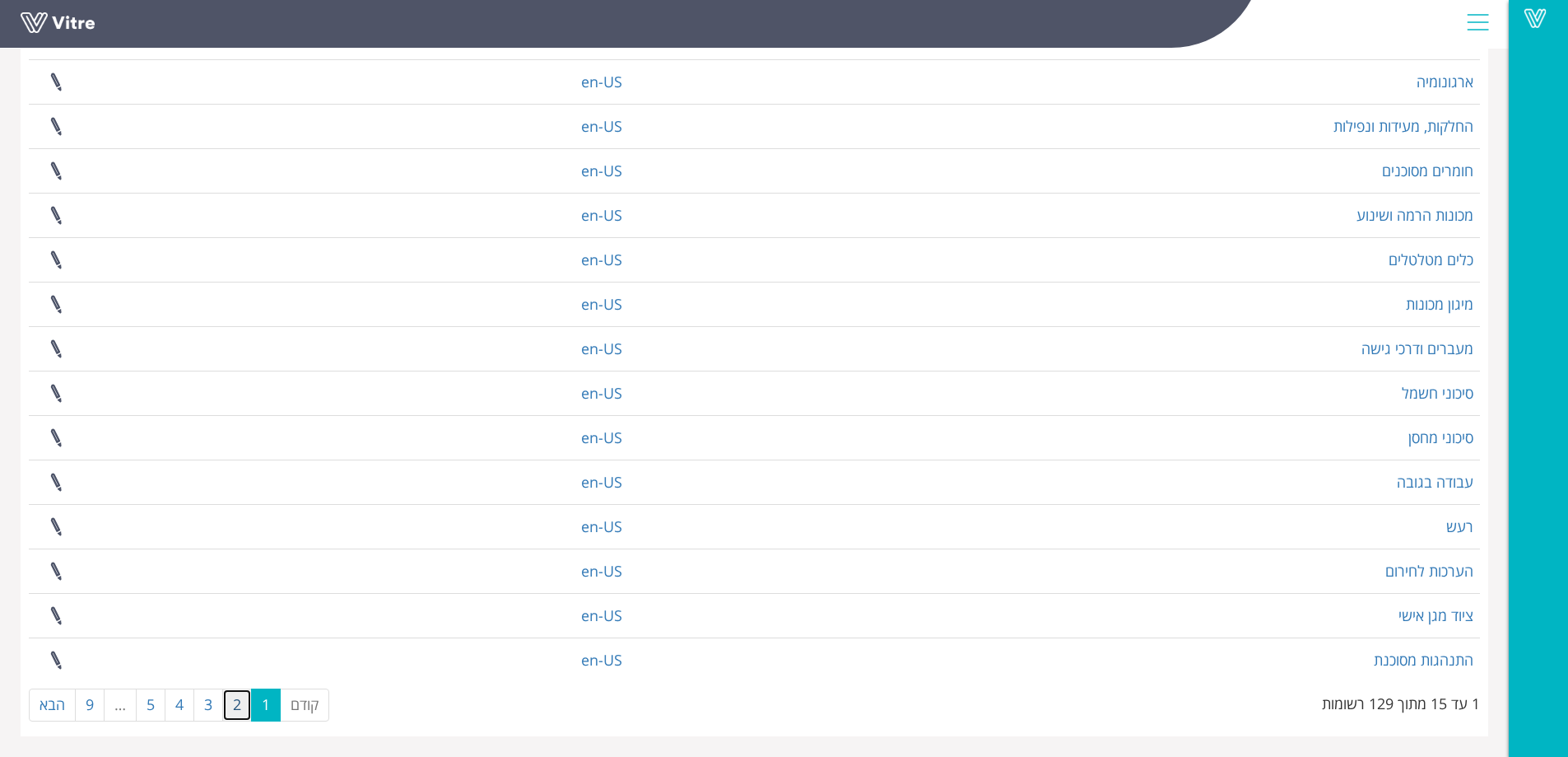
click at [235, 708] on link "2" at bounding box center [237, 705] width 29 height 33
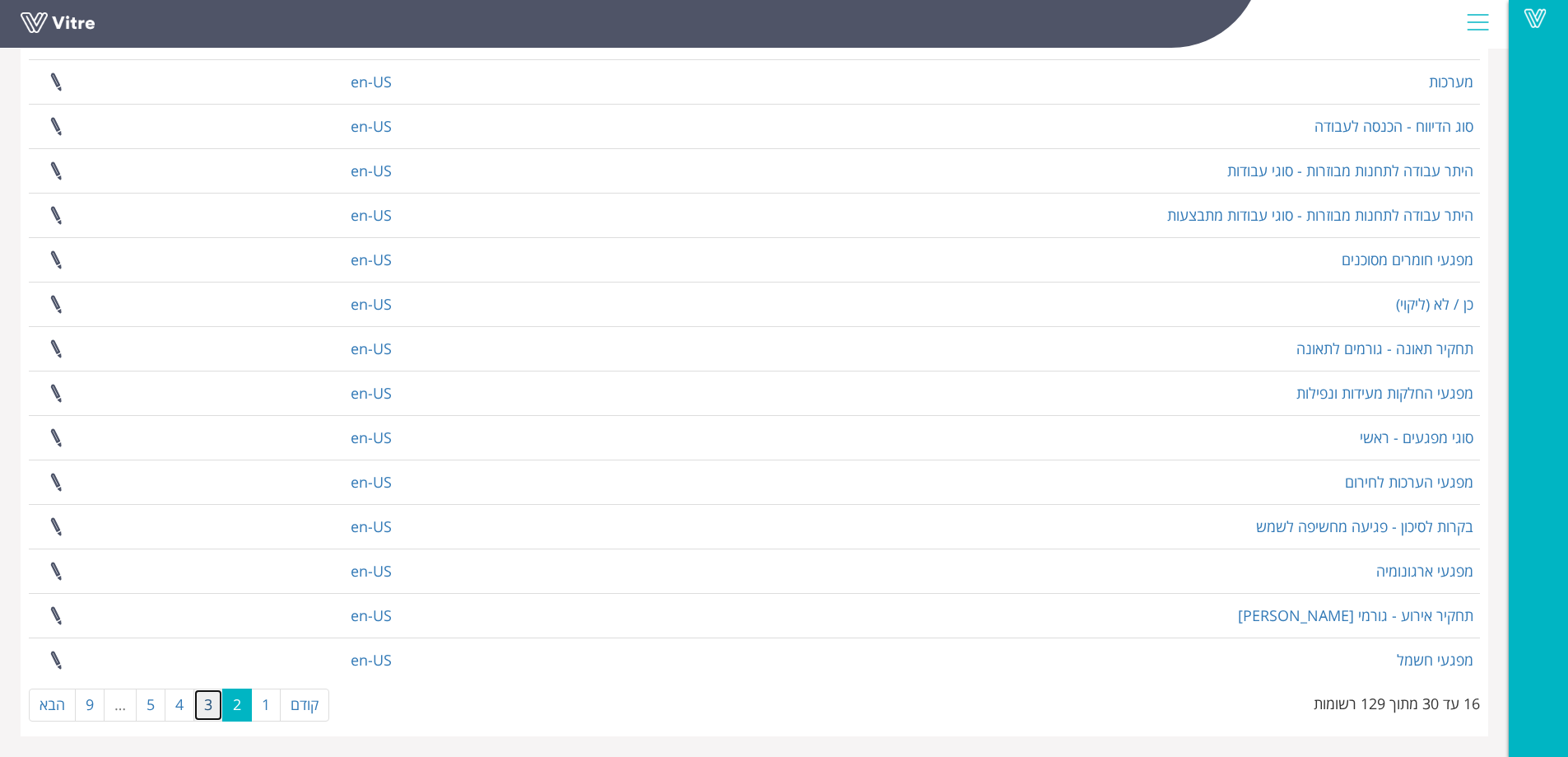
click at [212, 706] on link "3" at bounding box center [208, 705] width 29 height 33
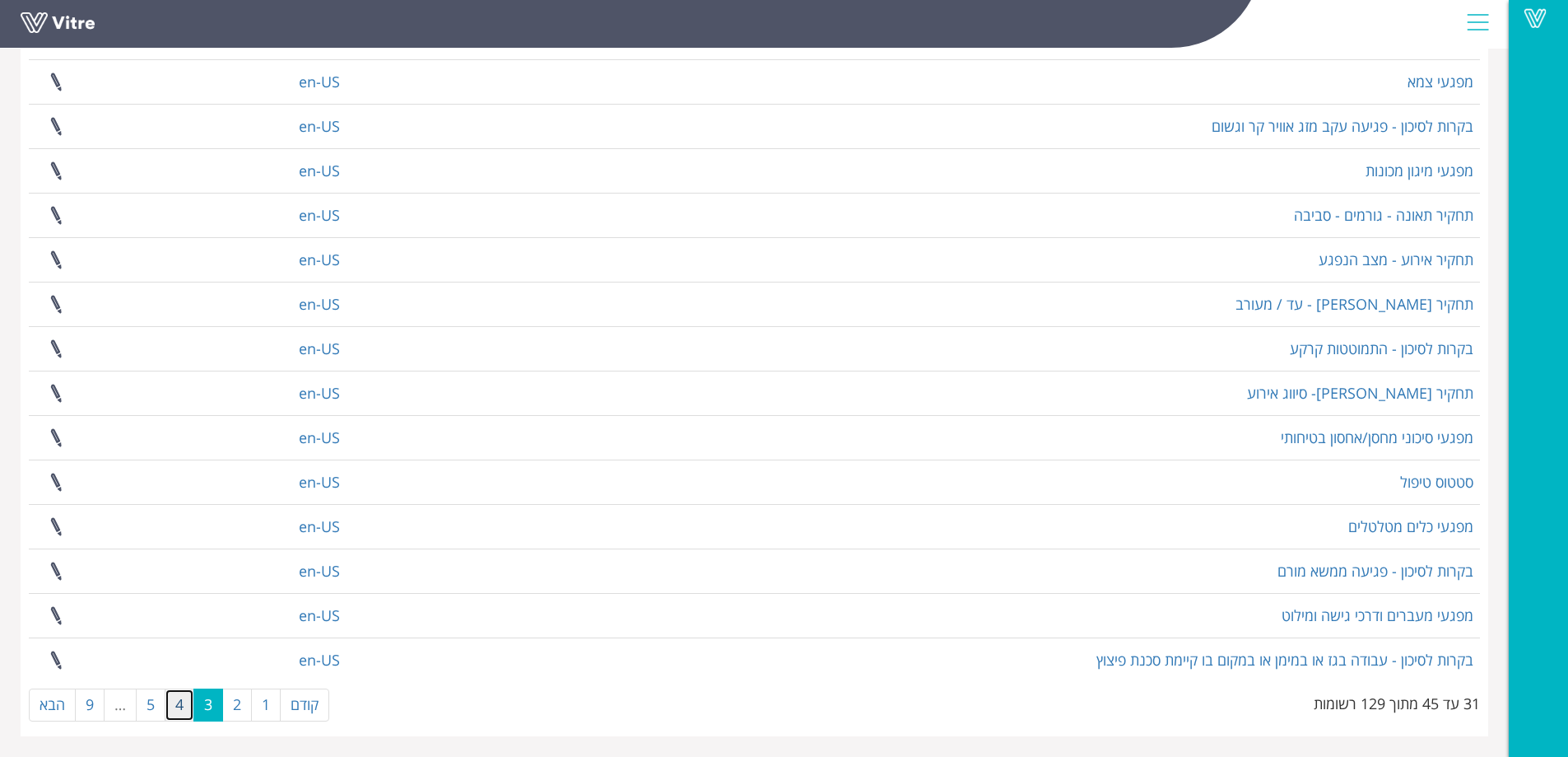
click at [182, 704] on link "4" at bounding box center [179, 705] width 29 height 33
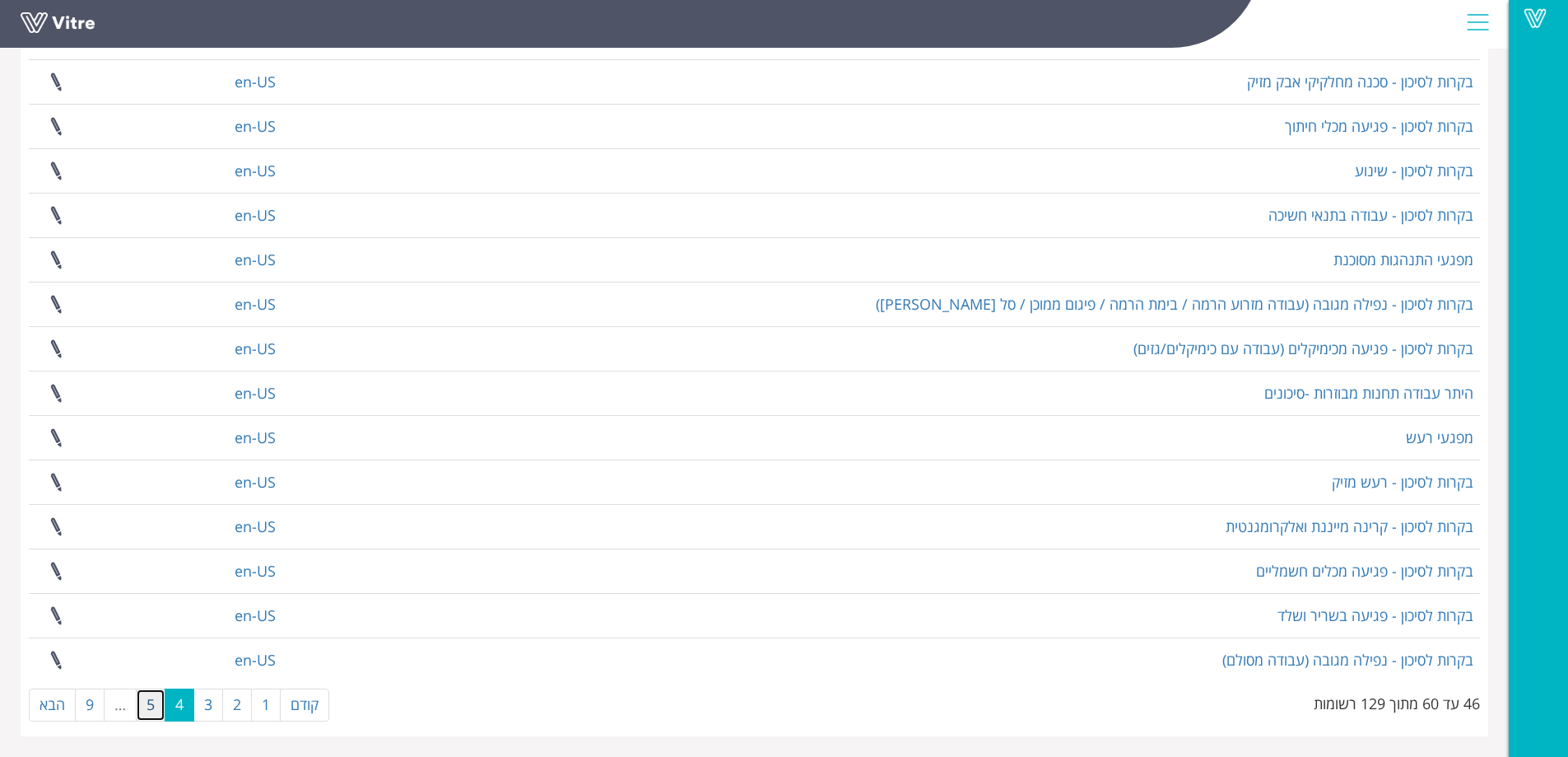
click at [151, 703] on link "5" at bounding box center [151, 705] width 29 height 33
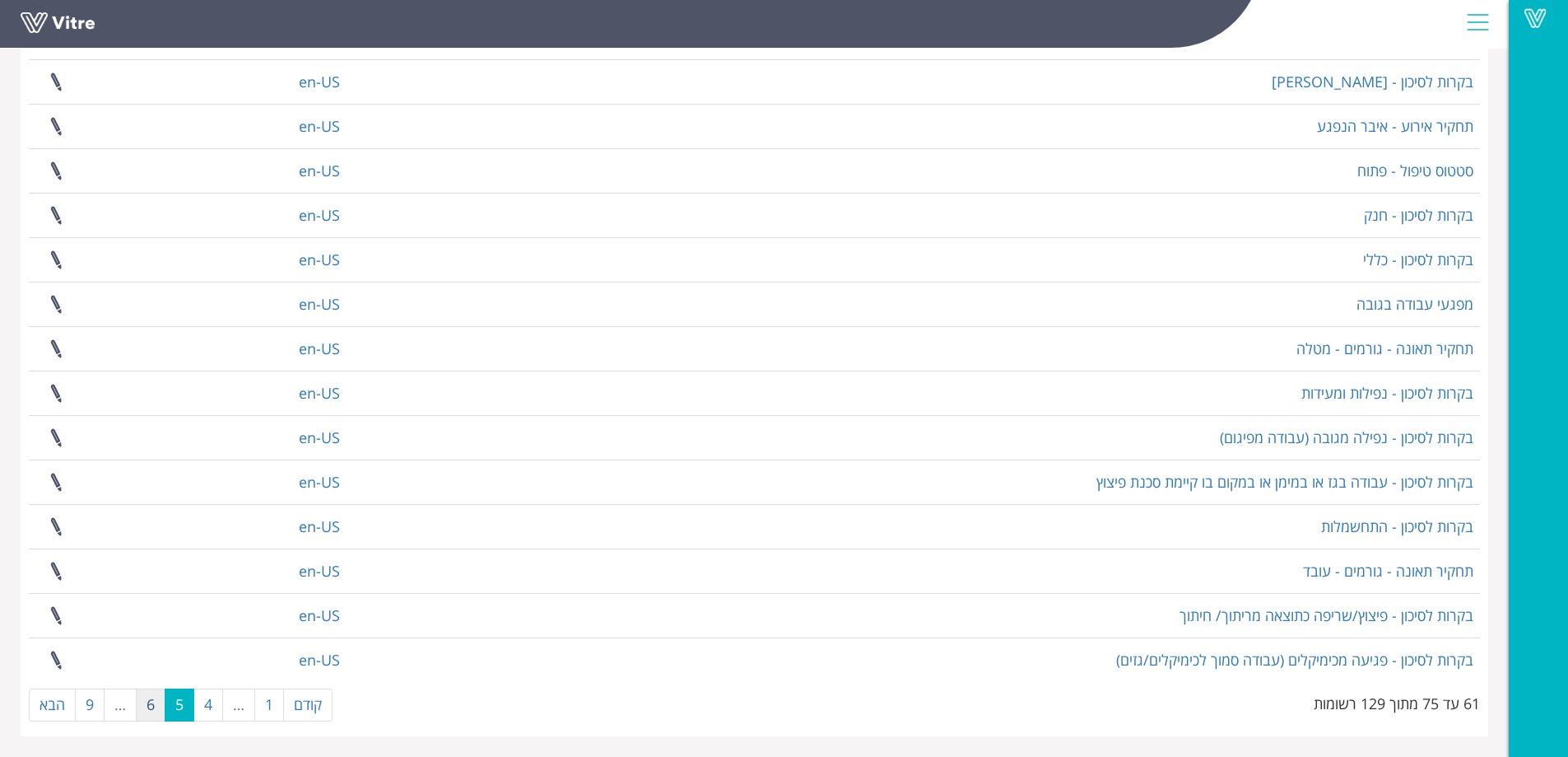
click at [146, 706] on link "6" at bounding box center [151, 705] width 29 height 33
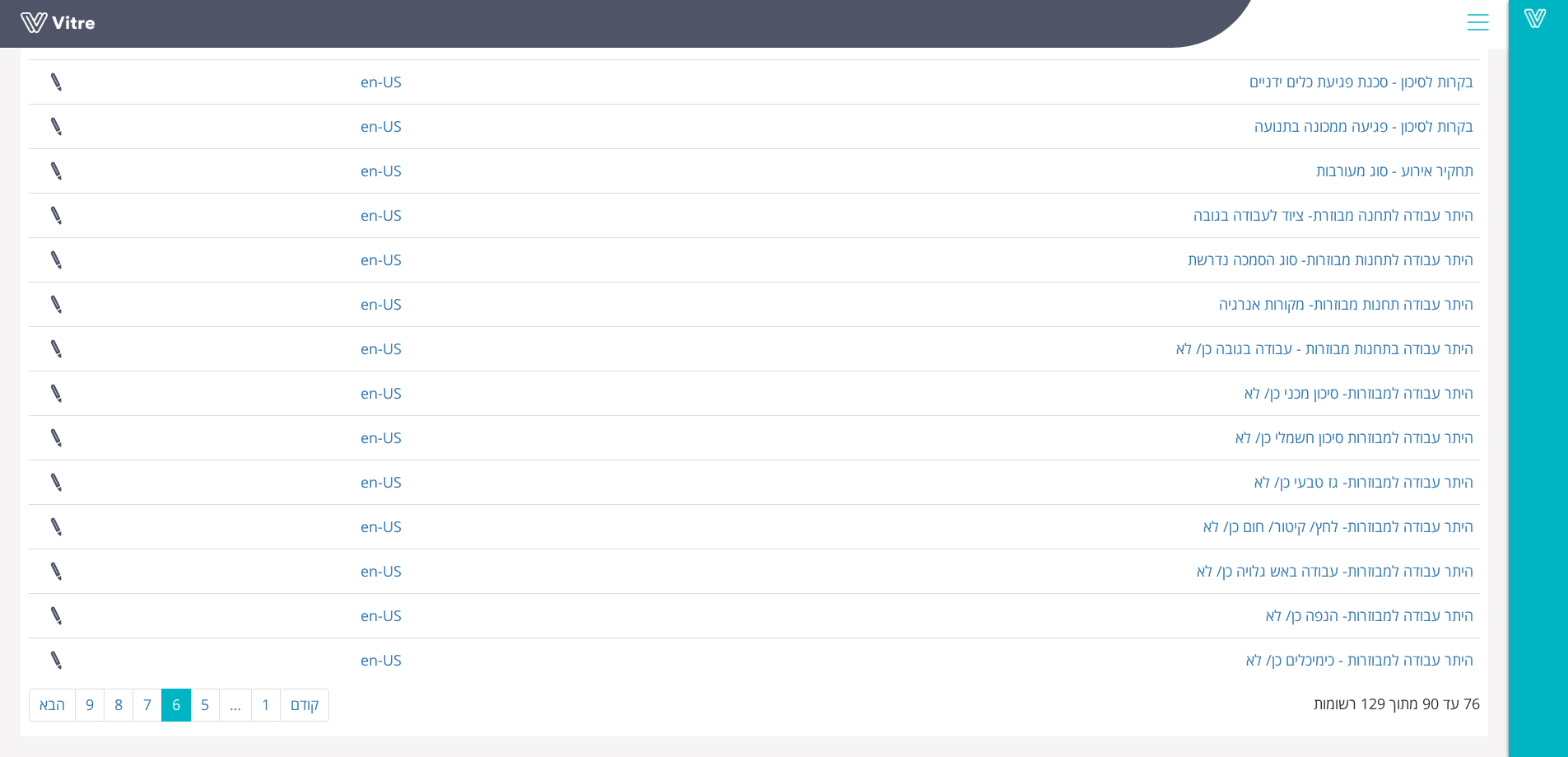
click at [146, 706] on link "7" at bounding box center [147, 705] width 29 height 33
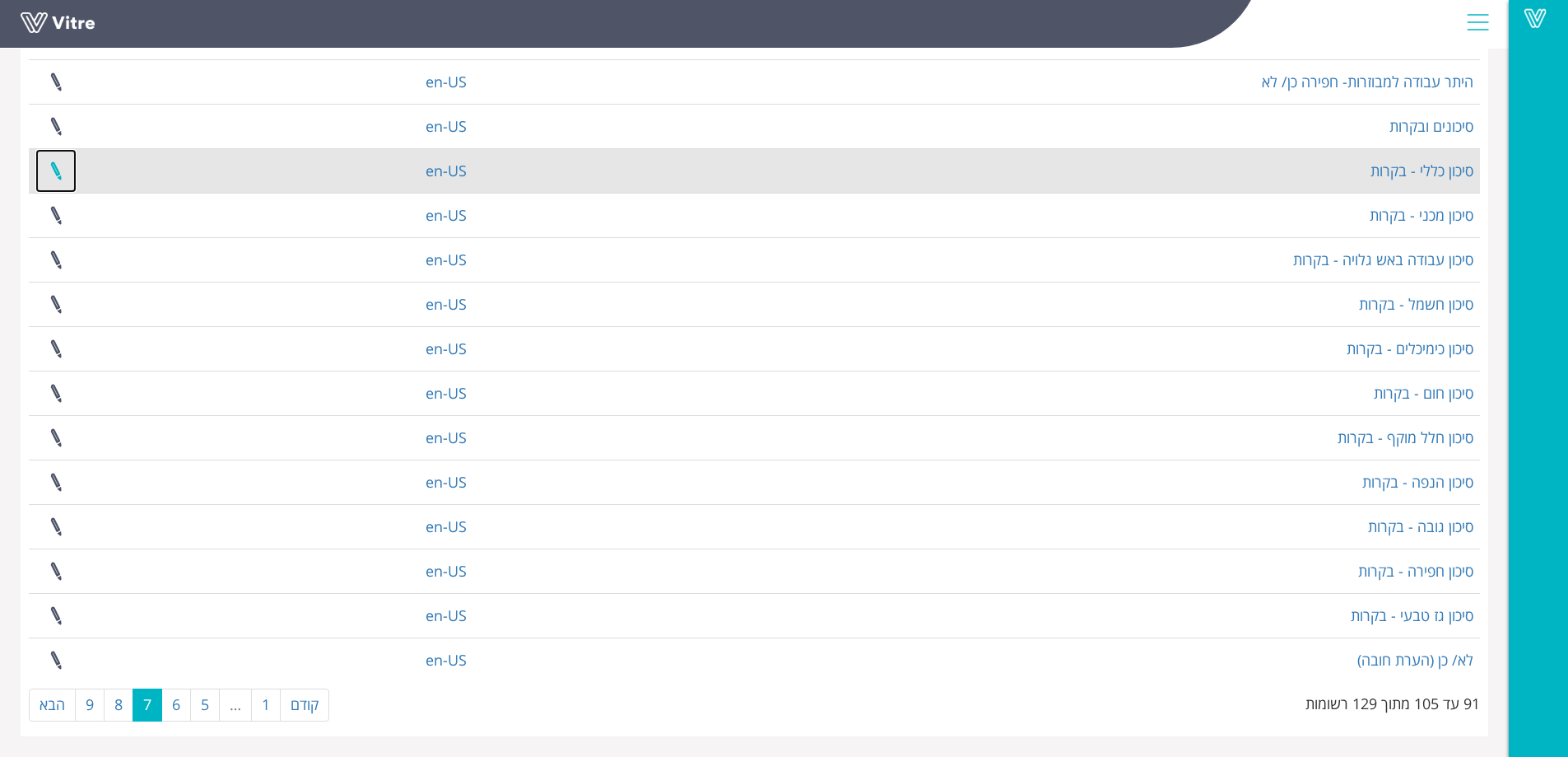
click at [54, 175] on link at bounding box center [55, 171] width 41 height 43
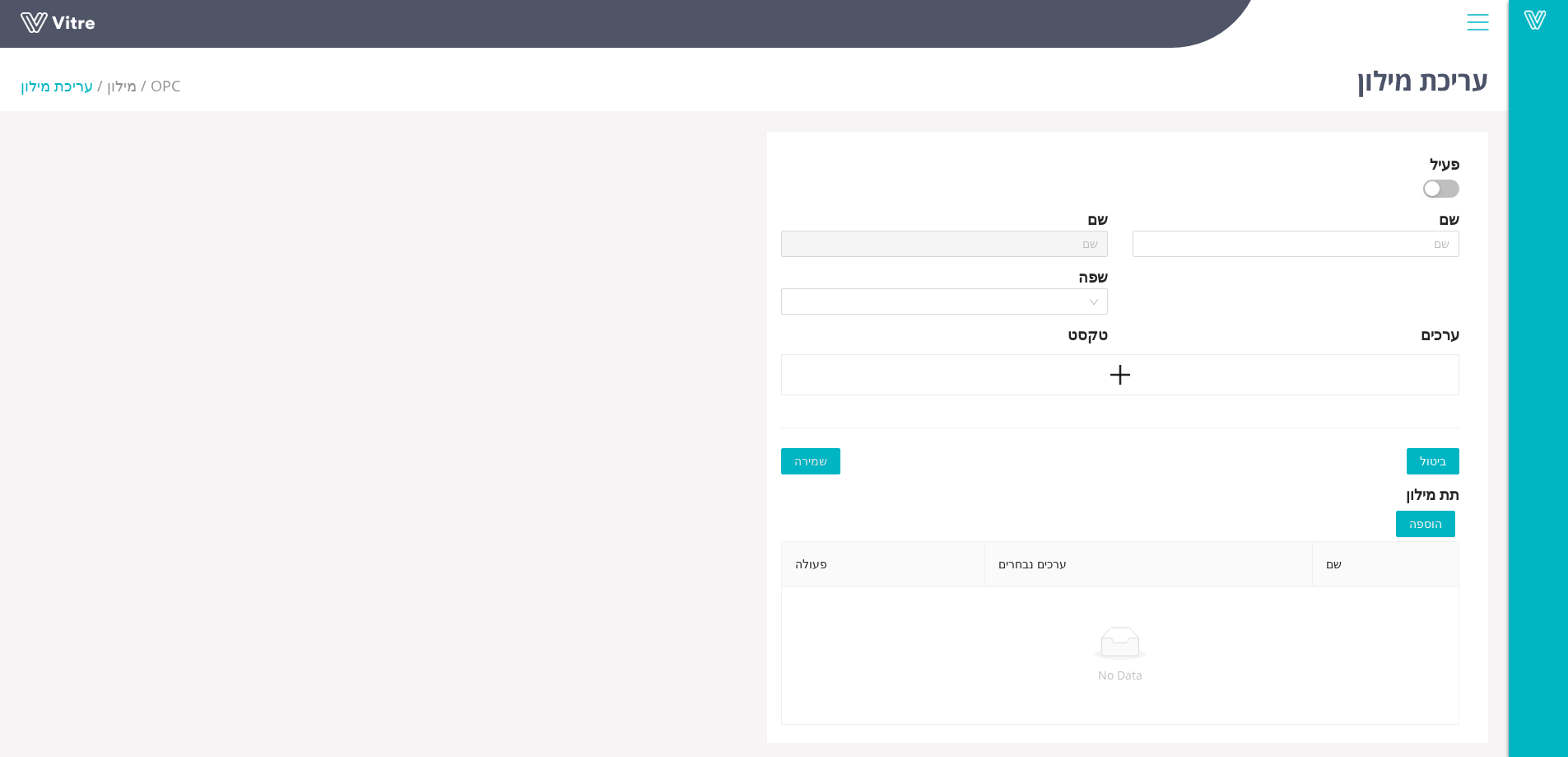
type input "סיכון כללי - בקרות"
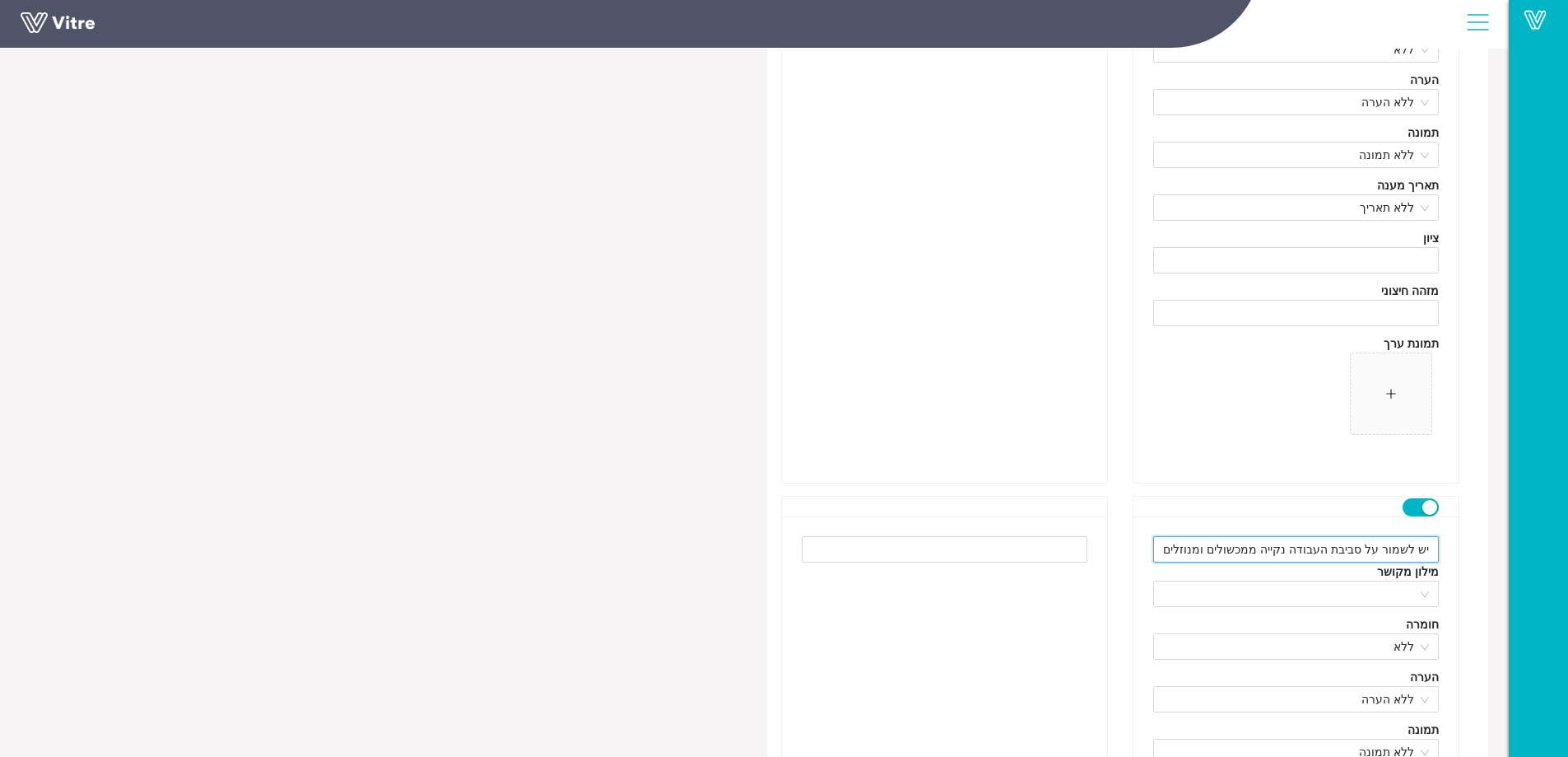
scroll to position [0, -62]
drag, startPoint x: 1225, startPoint y: 548, endPoint x: 1107, endPoint y: 545, distance: 118.0
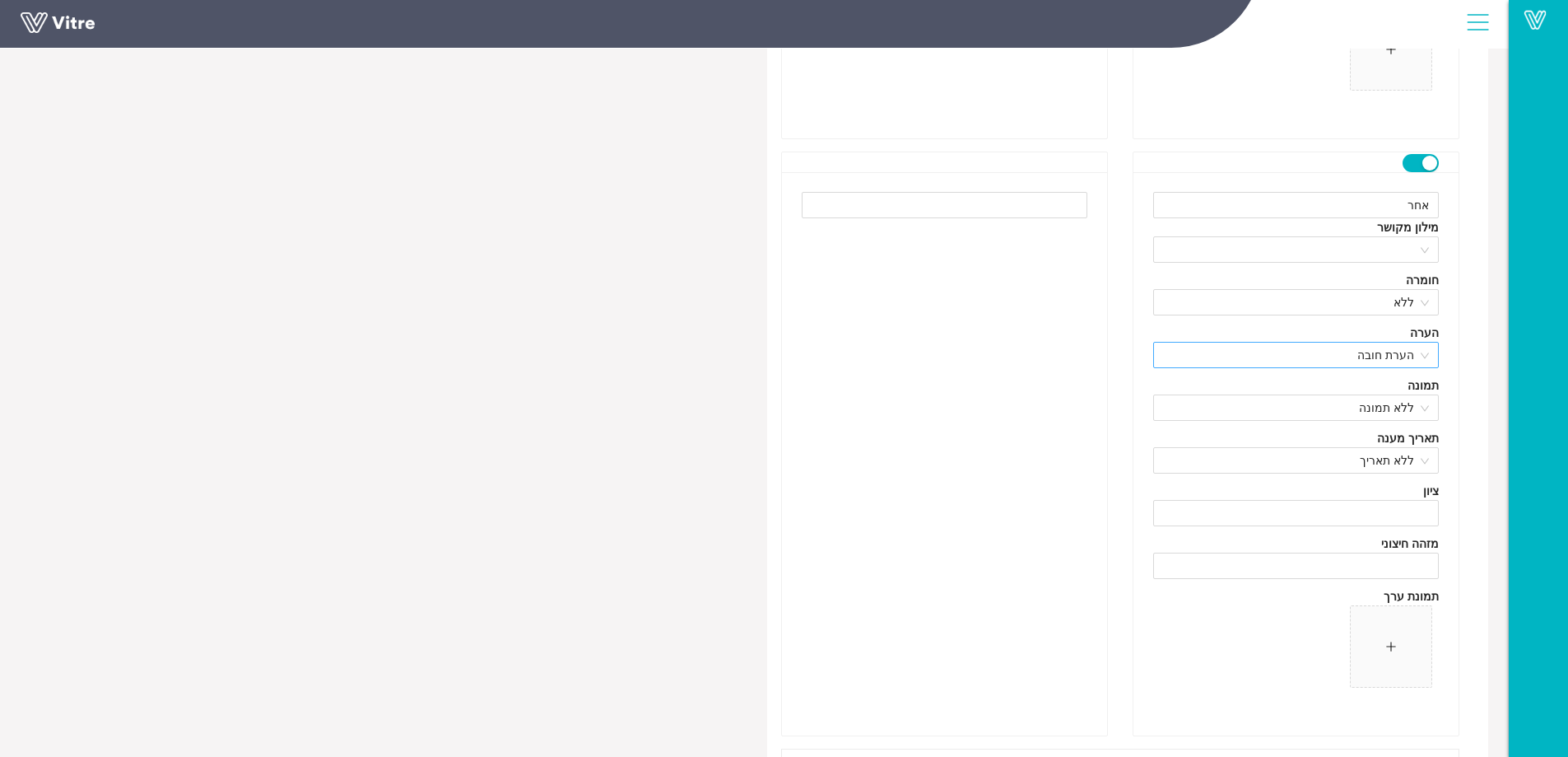
scroll to position [6196, 0]
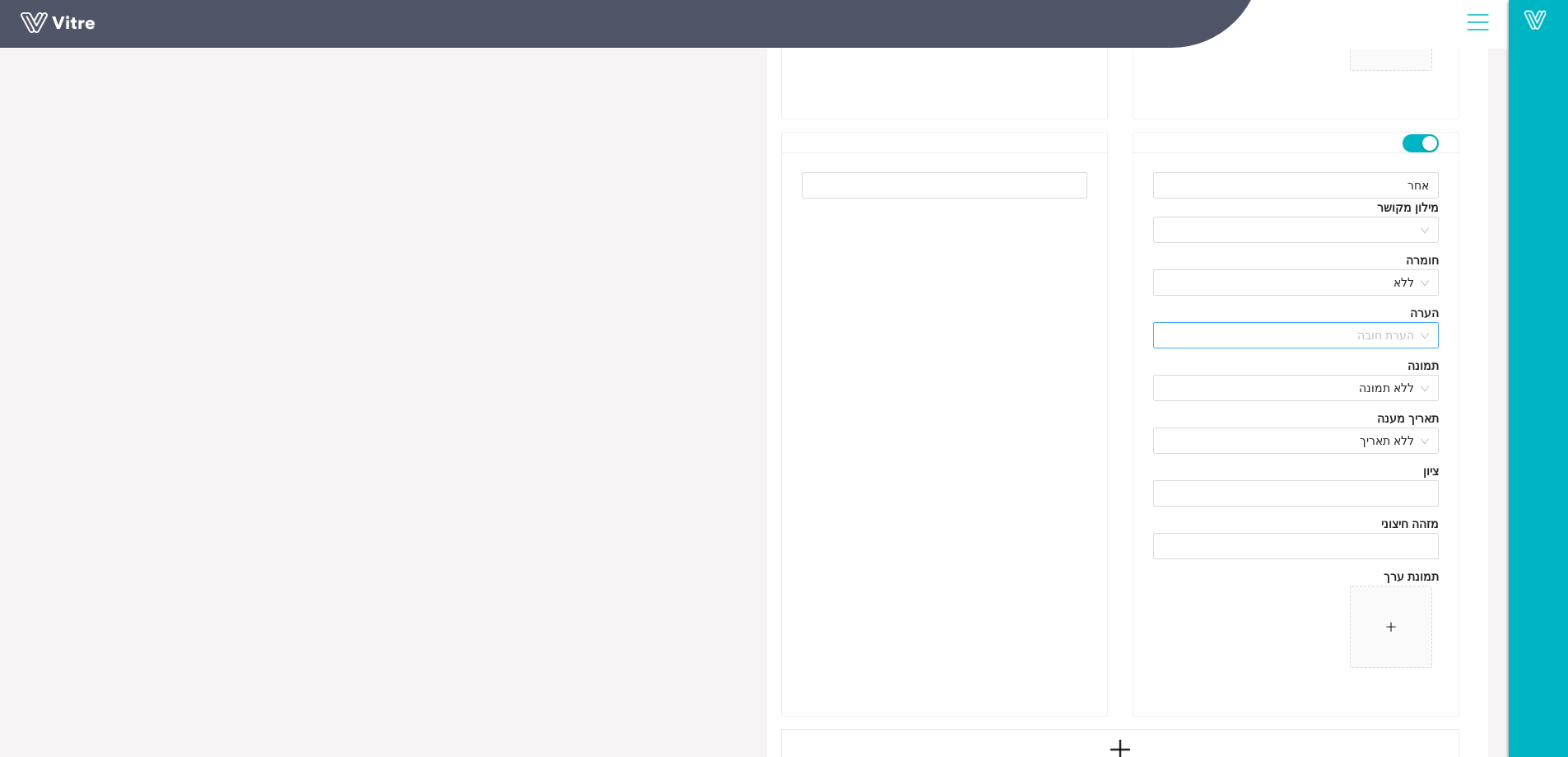
click at [1423, 334] on span "הערת חובה" at bounding box center [1296, 335] width 266 height 24
type input "יש לשמור על סביבת העבודה נקייה ממכשולים"
click at [1409, 420] on div "הערת חובה" at bounding box center [1295, 421] width 266 height 18
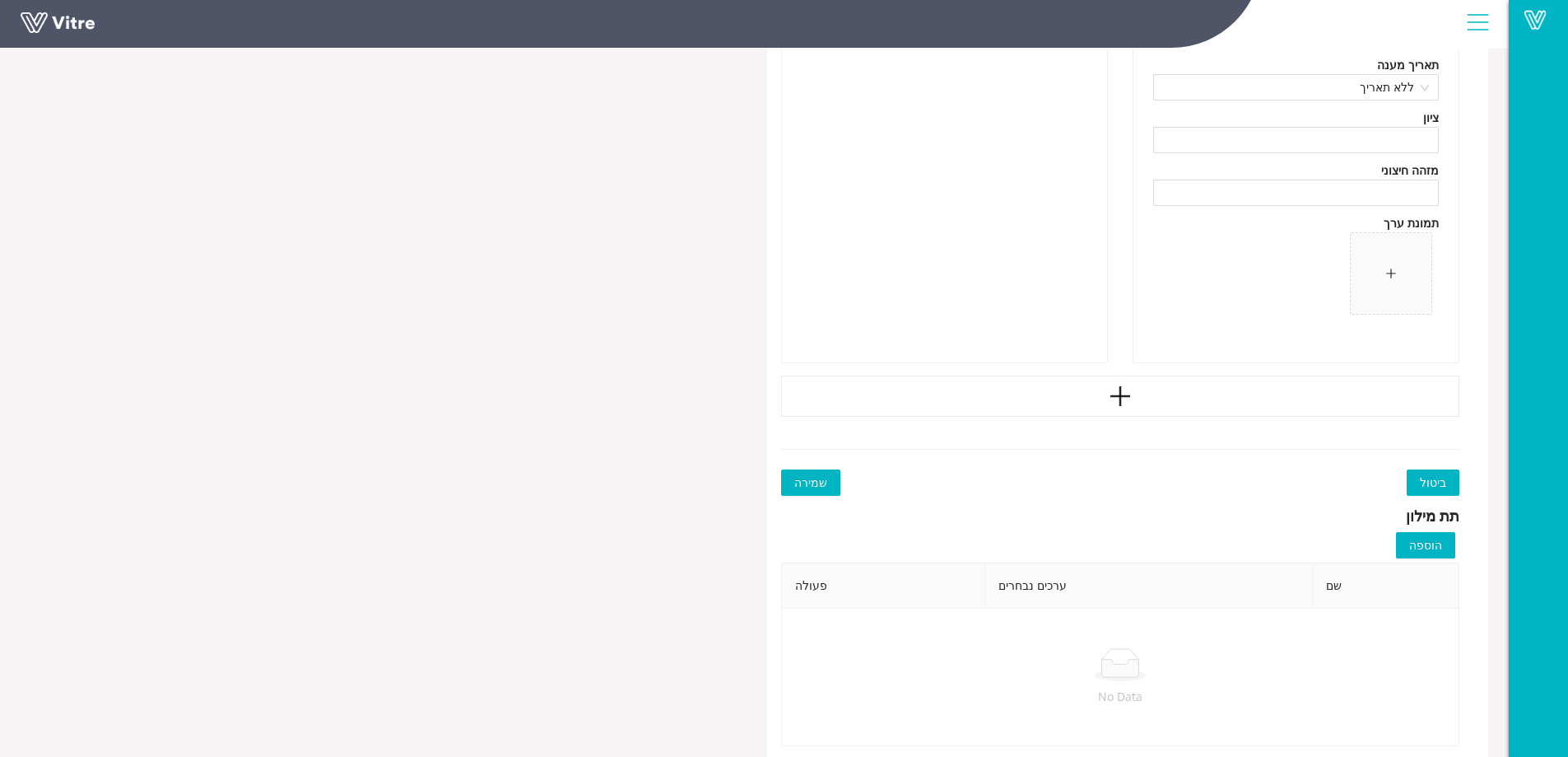
scroll to position [6555, 0]
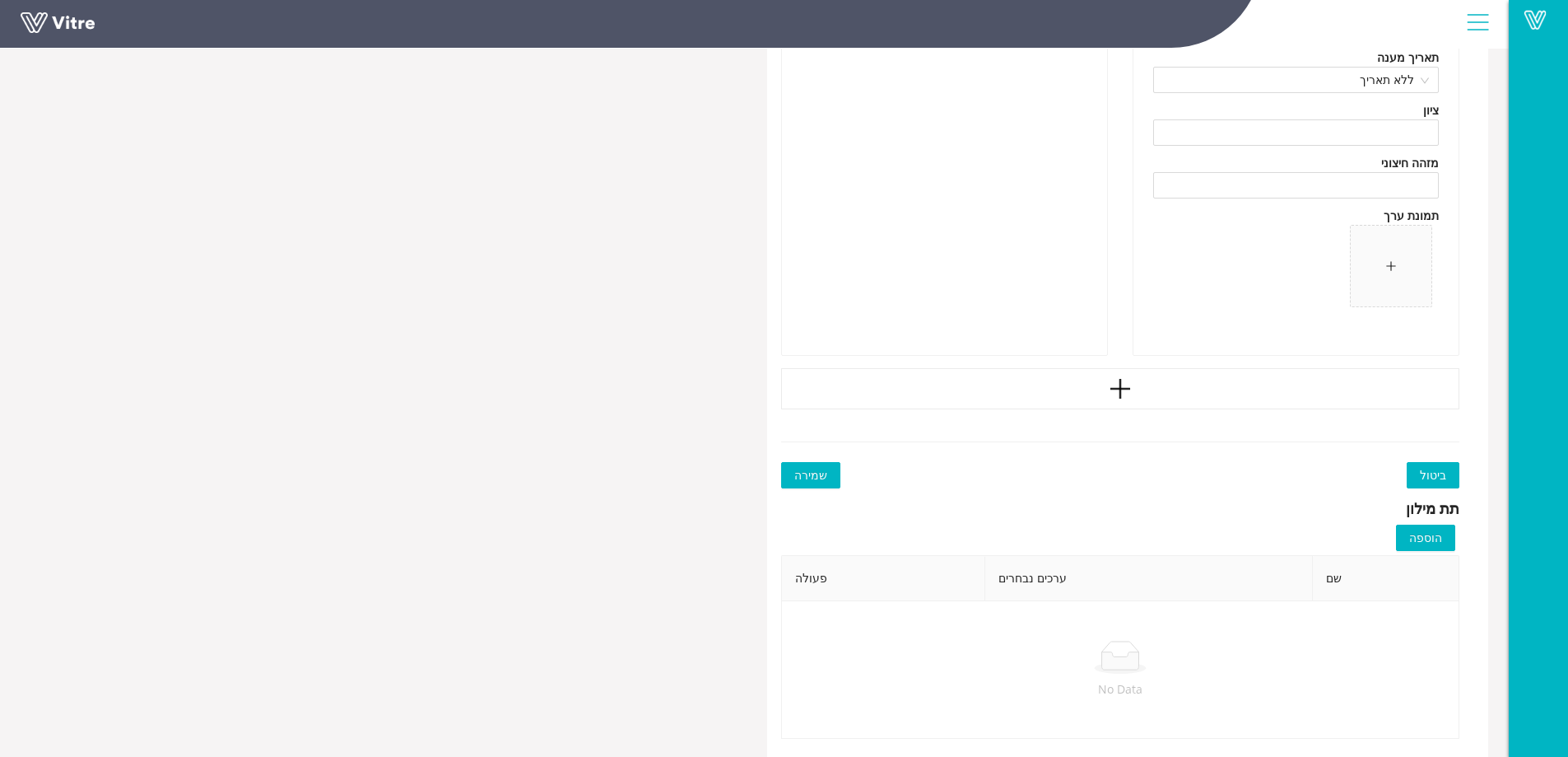
click at [802, 467] on span "שמירה" at bounding box center [810, 474] width 33 height 18
